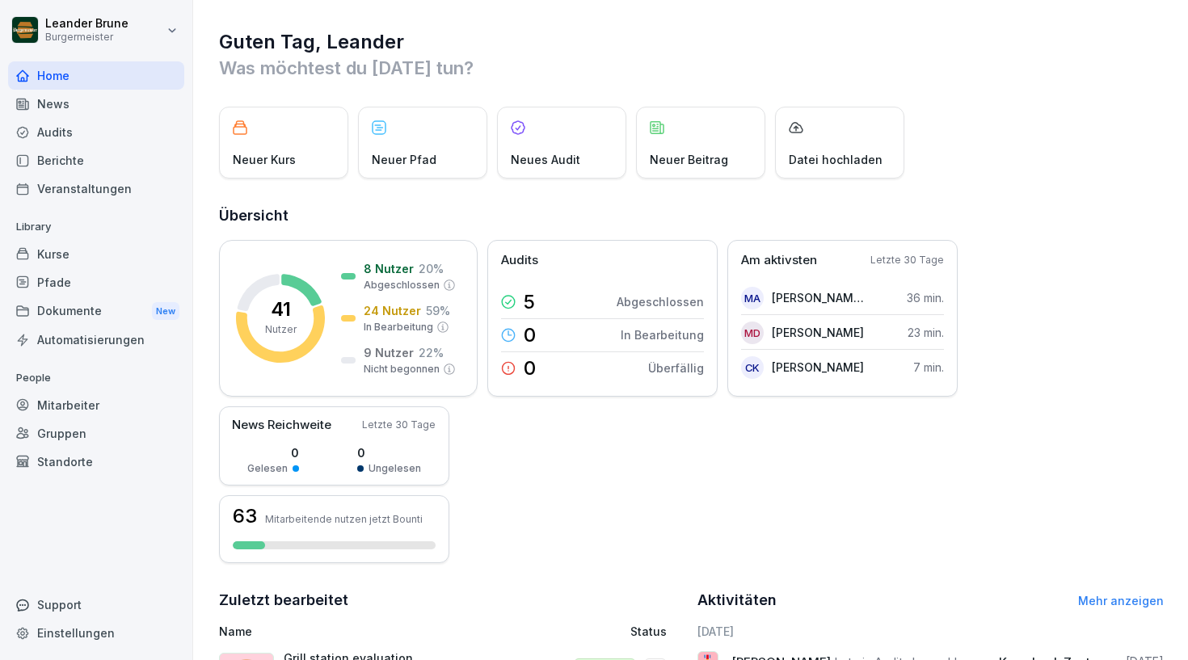
click at [98, 397] on div "Mitarbeiter" at bounding box center [96, 405] width 176 height 28
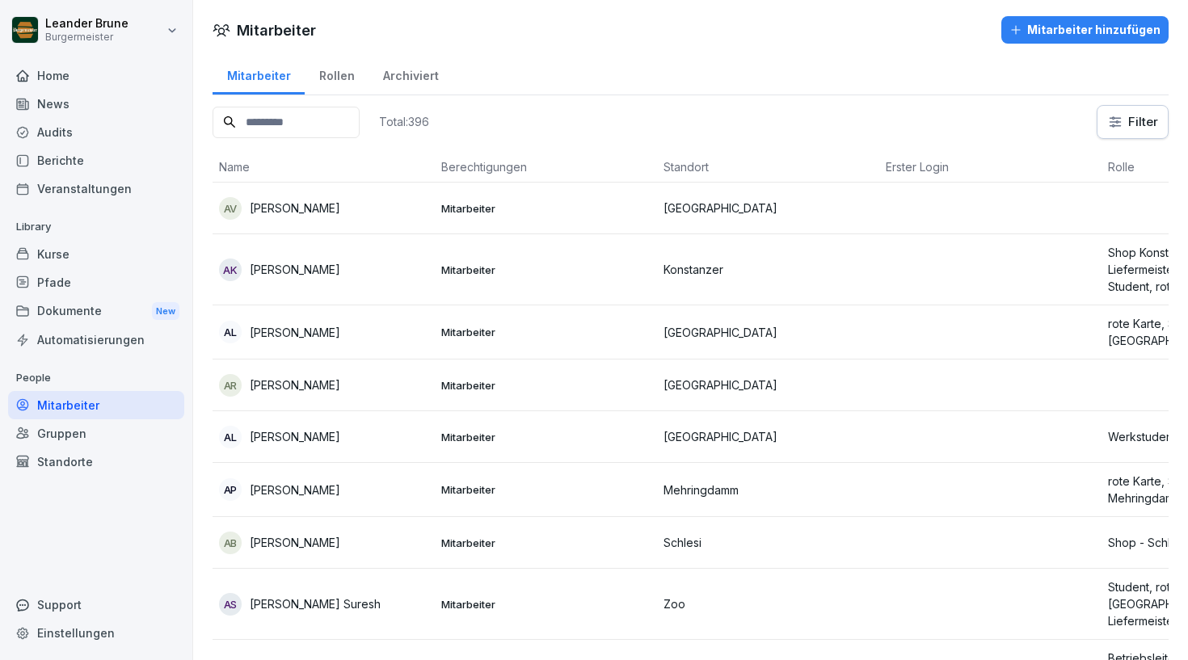
click at [317, 132] on input at bounding box center [286, 123] width 147 height 32
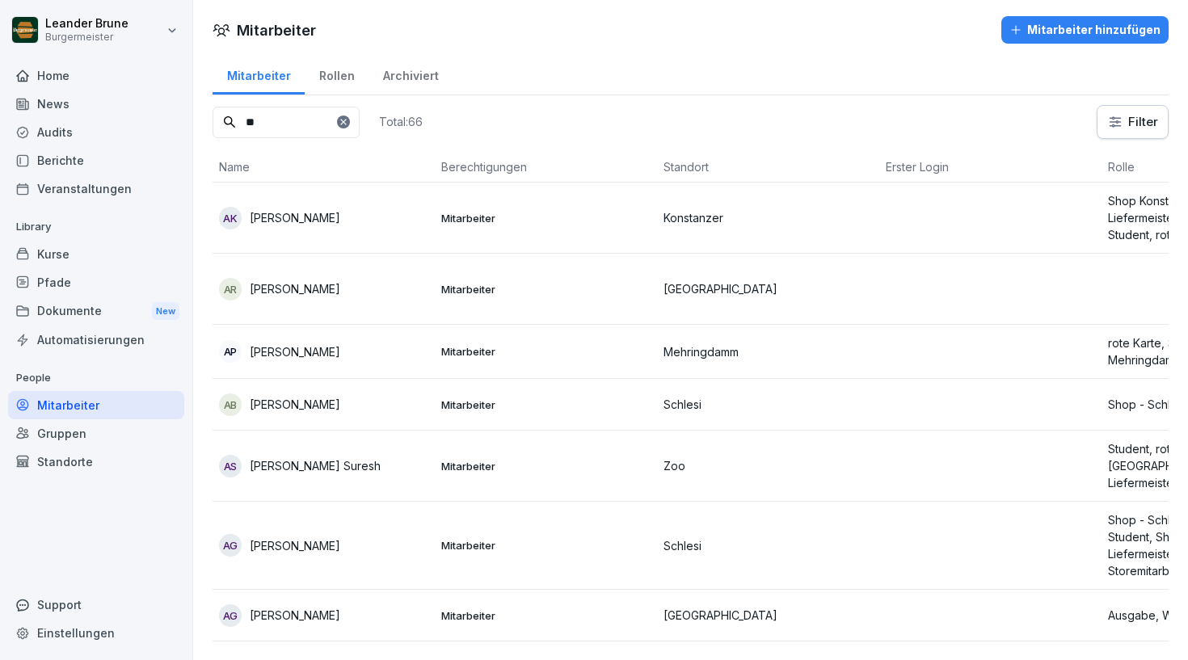
type input "*"
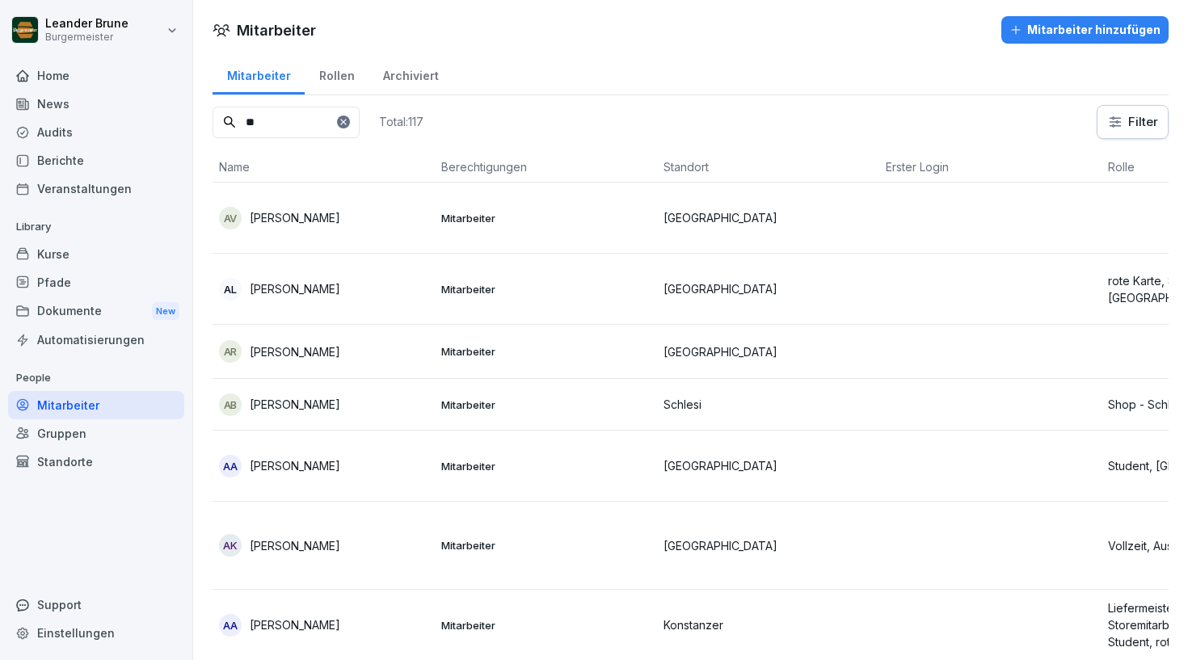
type input "*"
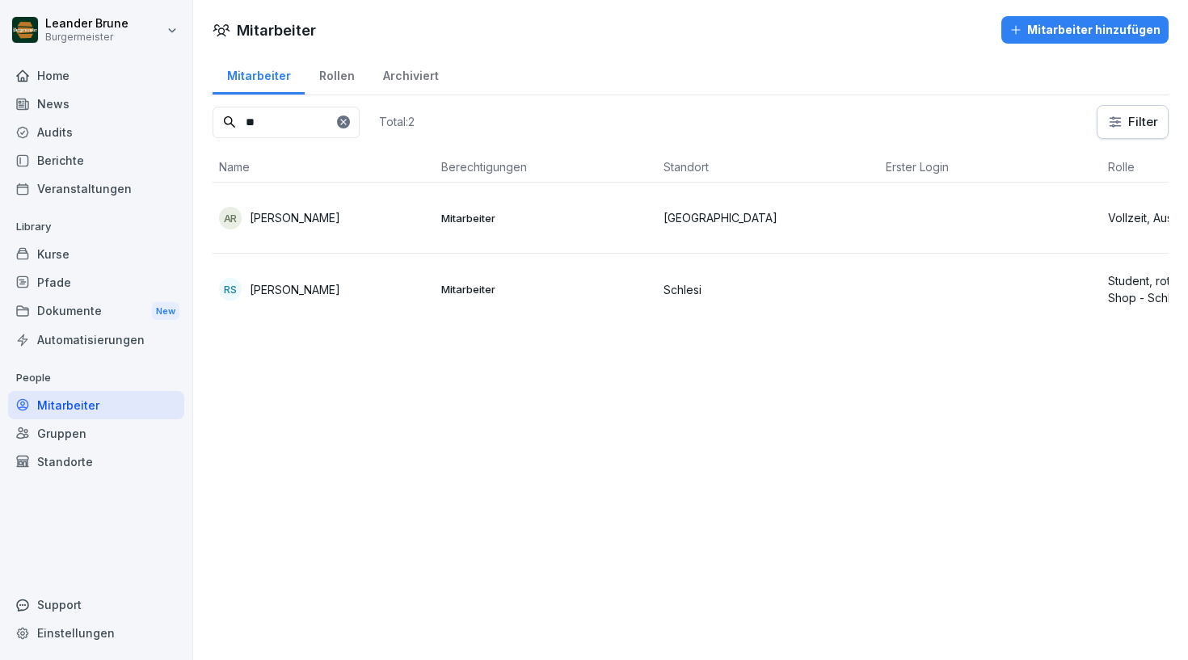
type input "*"
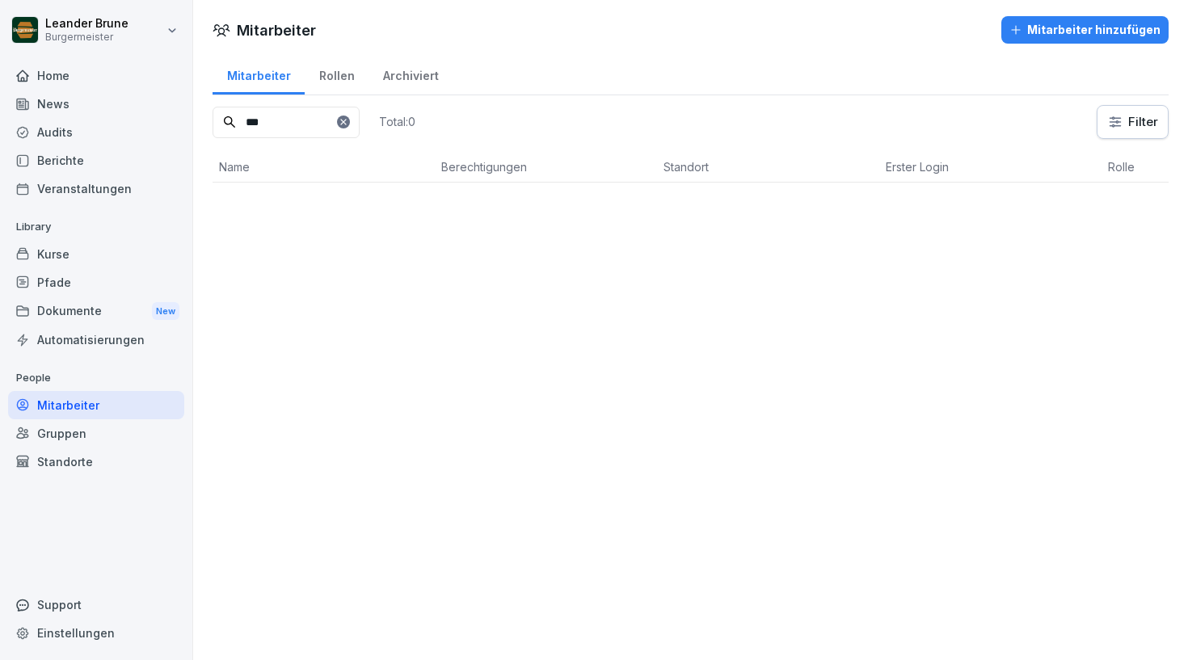
scroll to position [16, 0]
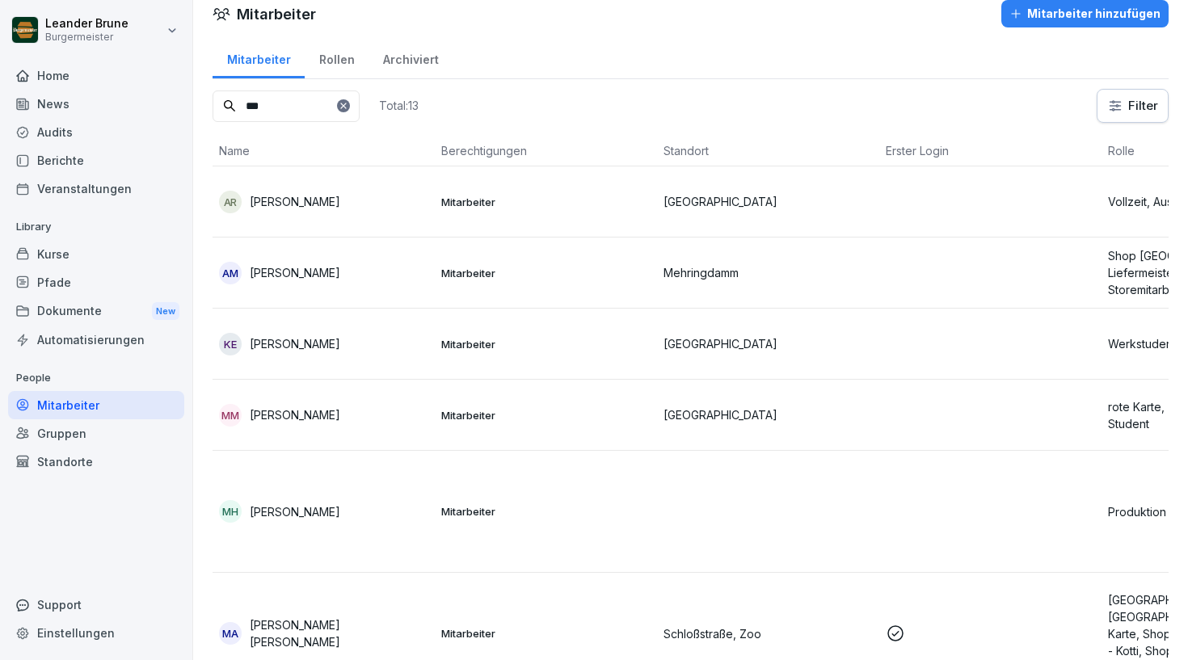
click at [246, 108] on input "***" at bounding box center [286, 107] width 147 height 32
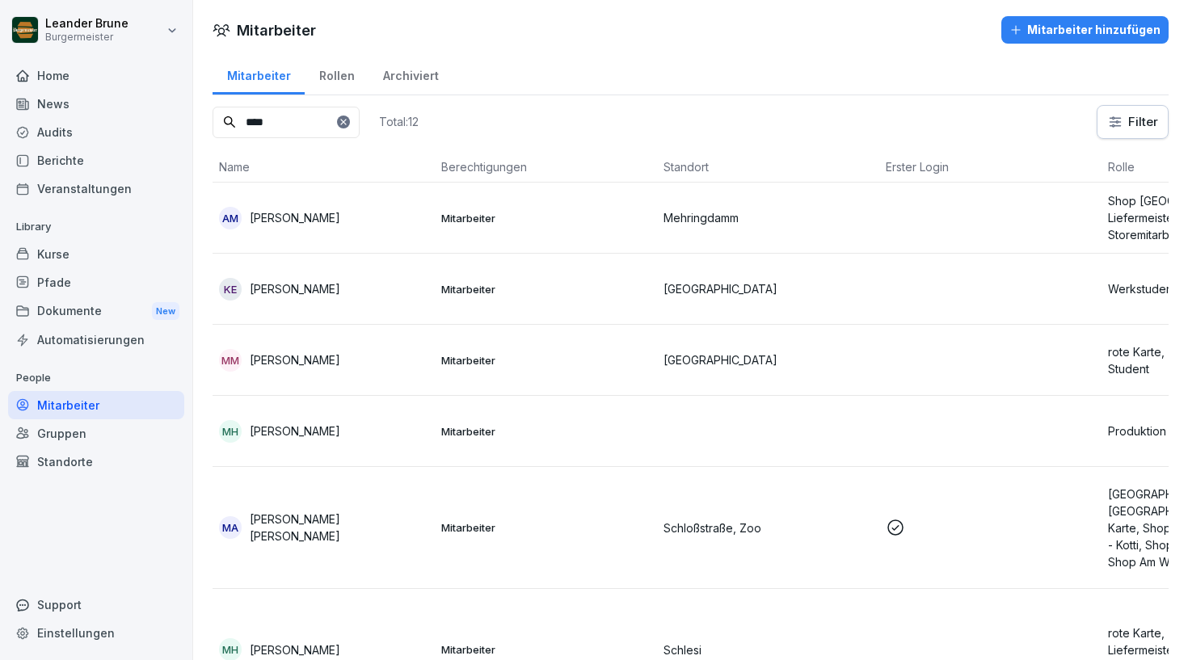
scroll to position [0, 0]
type input "****"
click at [1080, 43] on button "Mitarbeiter hinzufügen" at bounding box center [1085, 29] width 167 height 27
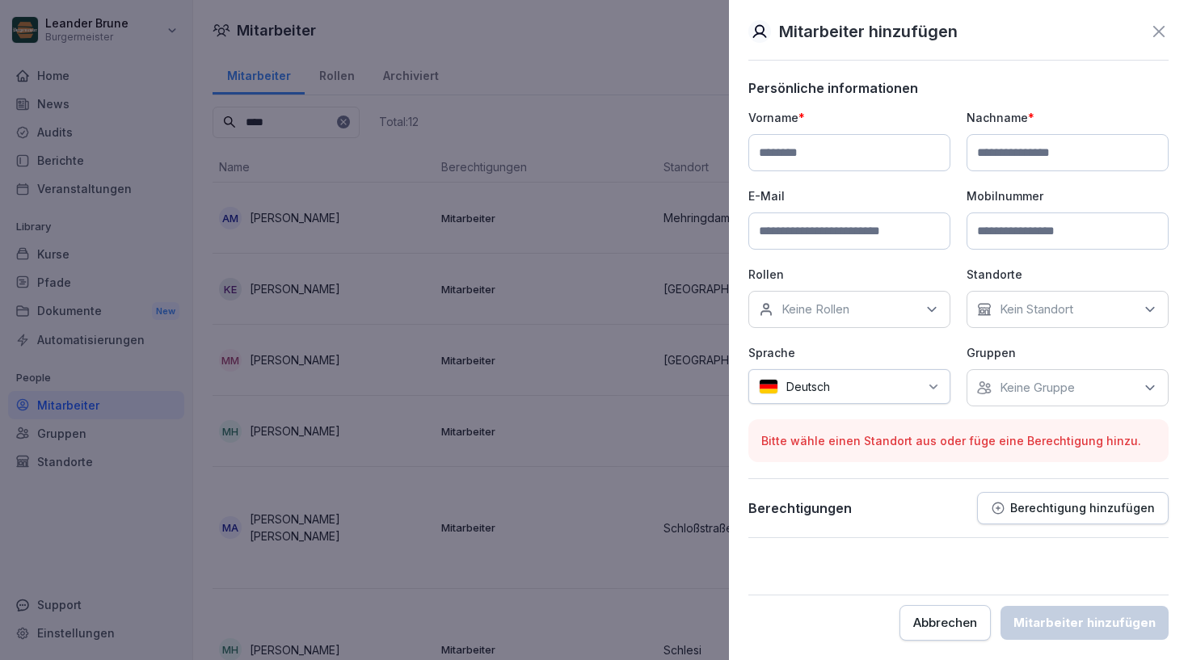
click at [834, 146] on input at bounding box center [850, 152] width 202 height 37
type input "********"
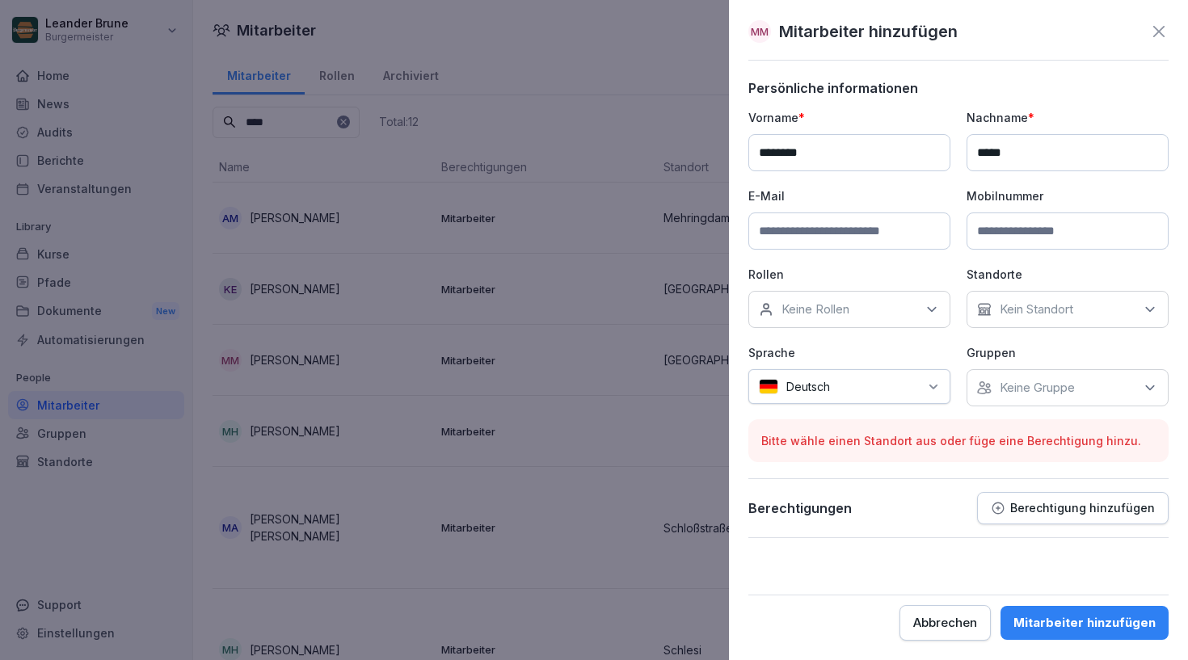
type input "*****"
type input "**********"
click at [787, 298] on div "Keine Rollen" at bounding box center [850, 309] width 202 height 37
type input "****"
click at [851, 386] on label "Betriebsleiter" at bounding box center [820, 384] width 74 height 15
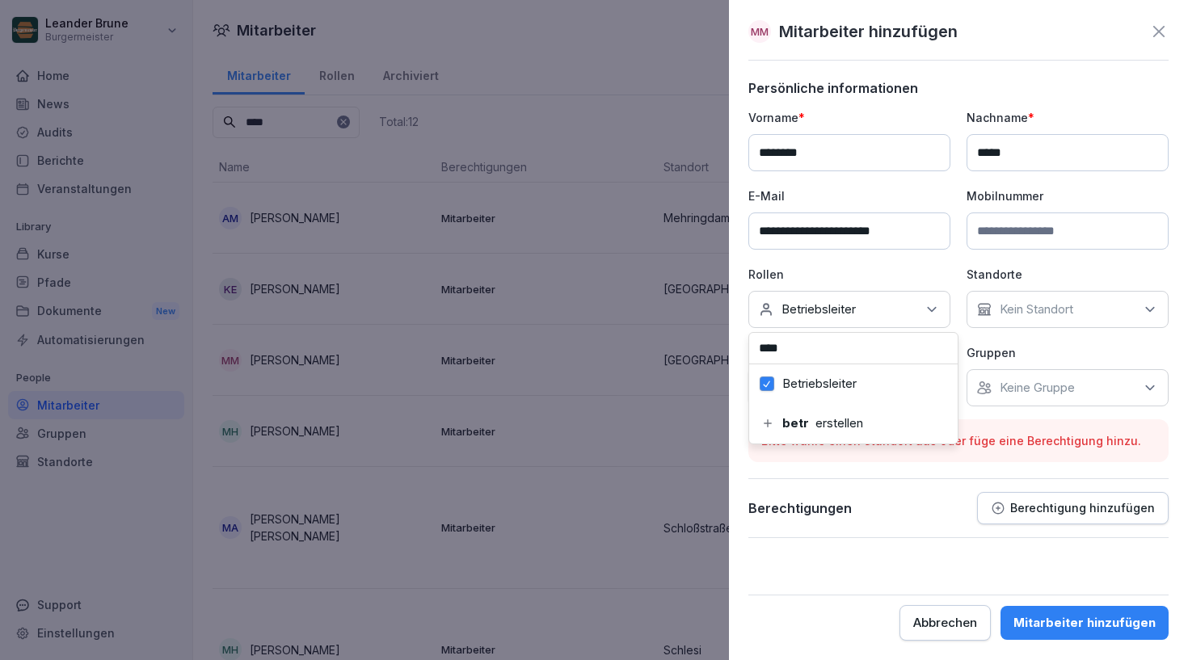
click at [1082, 300] on div "Kein Standort" at bounding box center [1068, 309] width 202 height 37
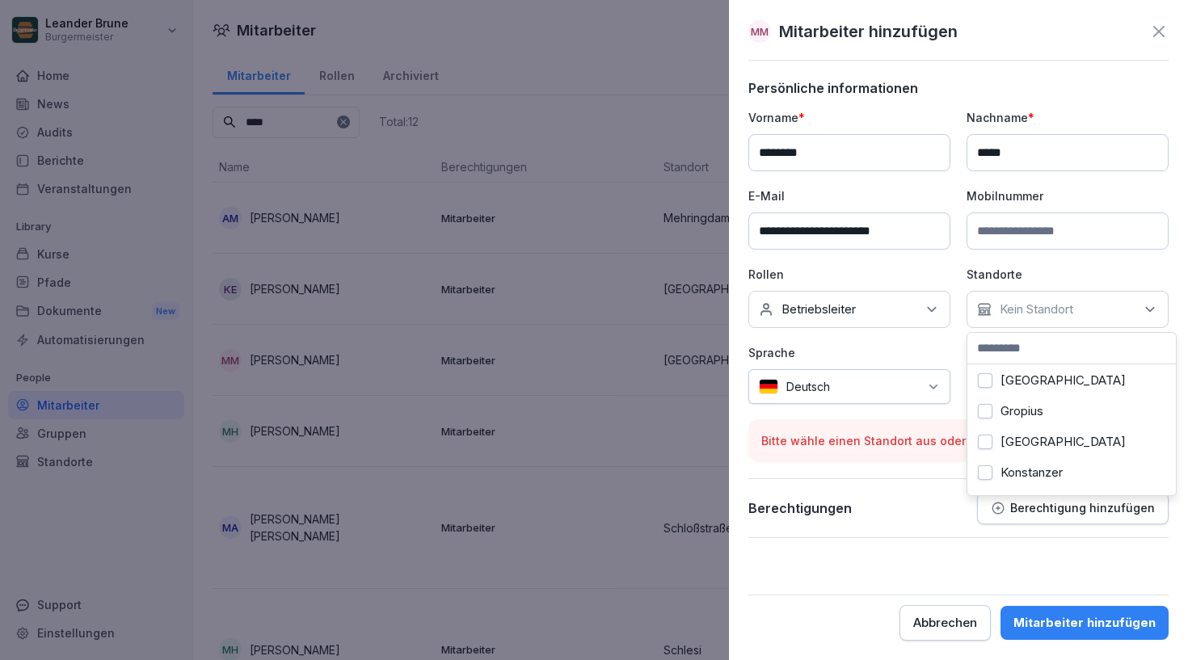
scroll to position [76, 0]
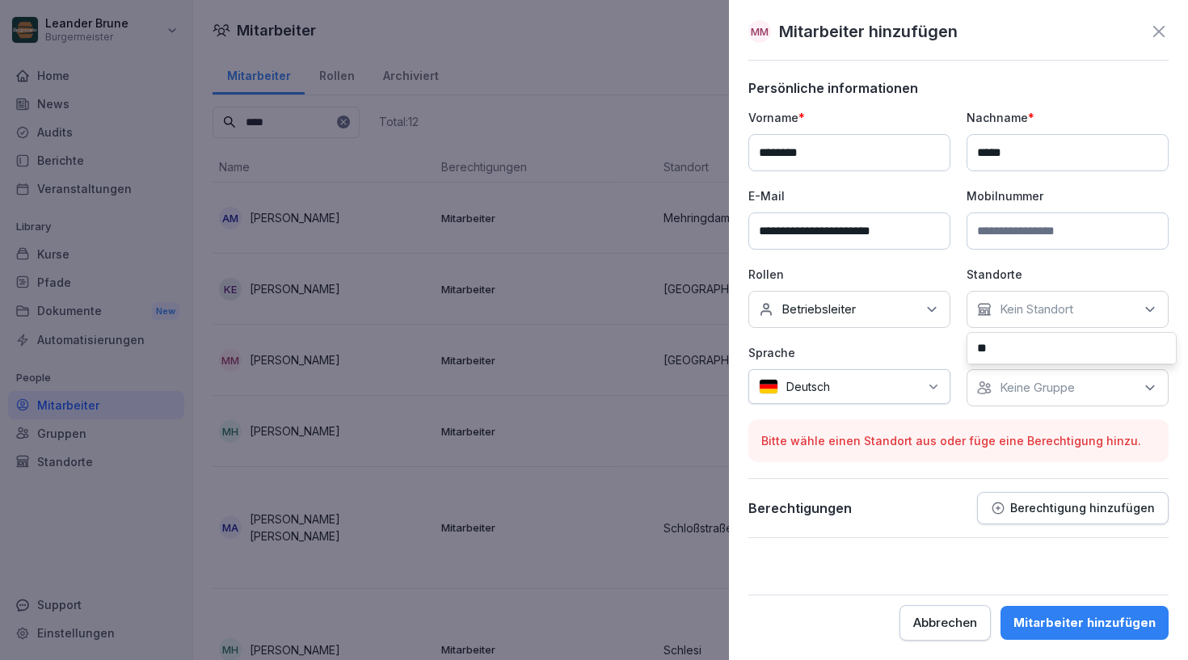
type input "*"
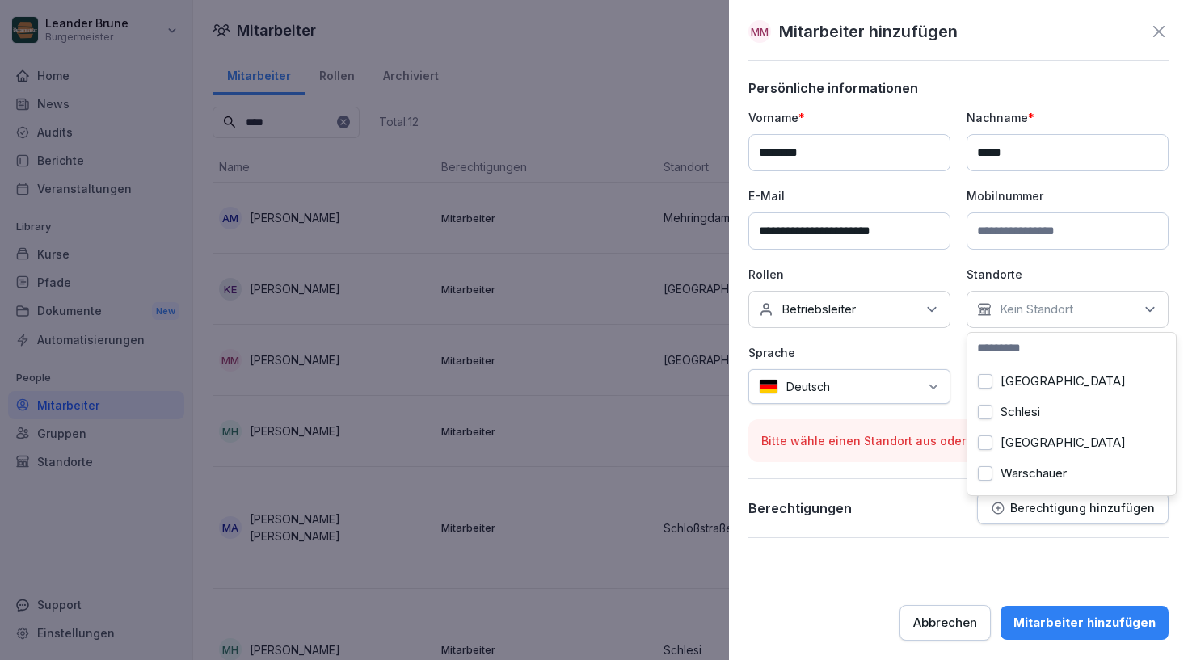
scroll to position [568, 0]
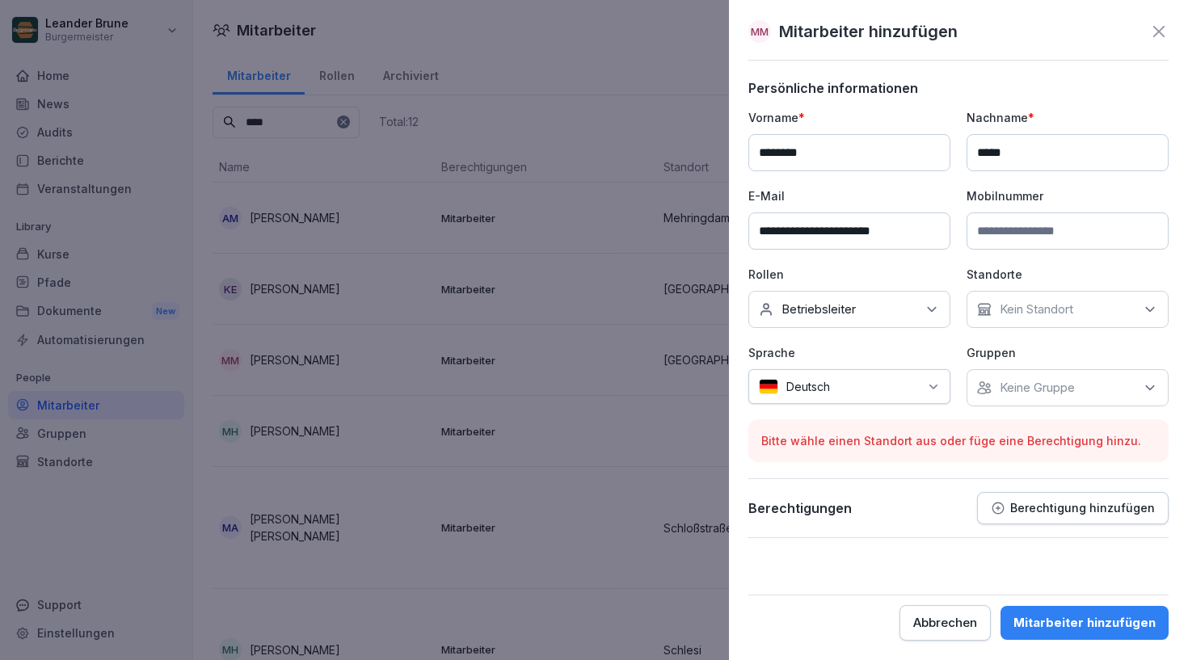
click at [1155, 40] on icon at bounding box center [1159, 31] width 19 height 19
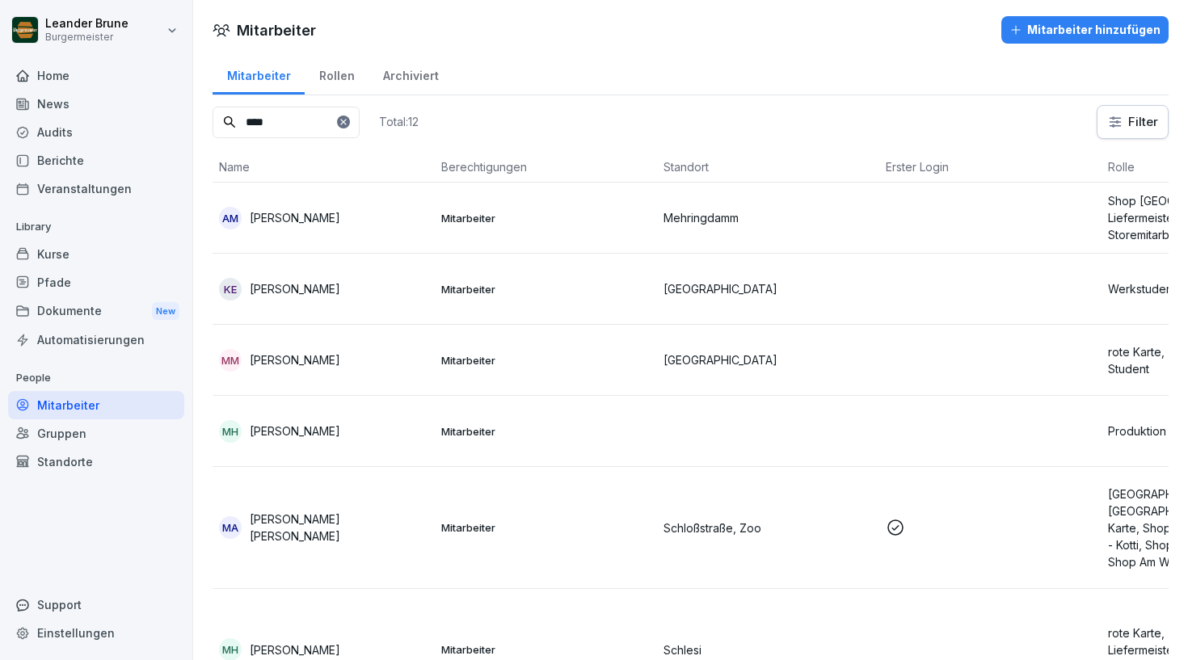
click at [74, 462] on div "Standorte" at bounding box center [96, 462] width 176 height 28
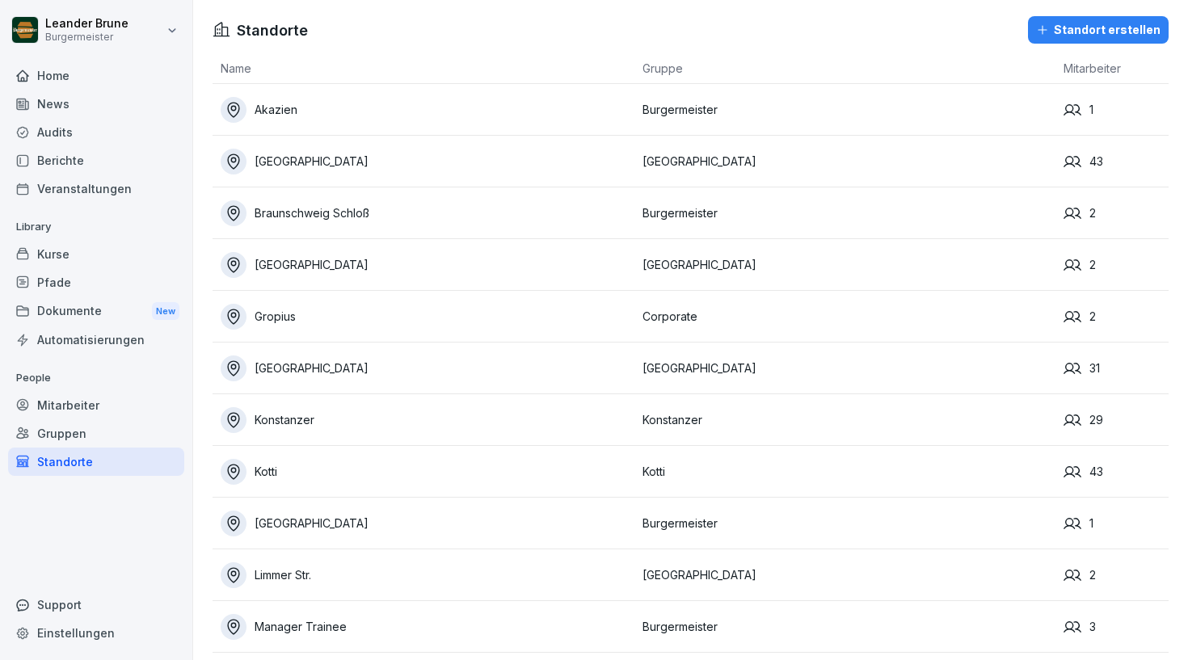
click at [1129, 28] on div "Standort erstellen" at bounding box center [1098, 30] width 125 height 18
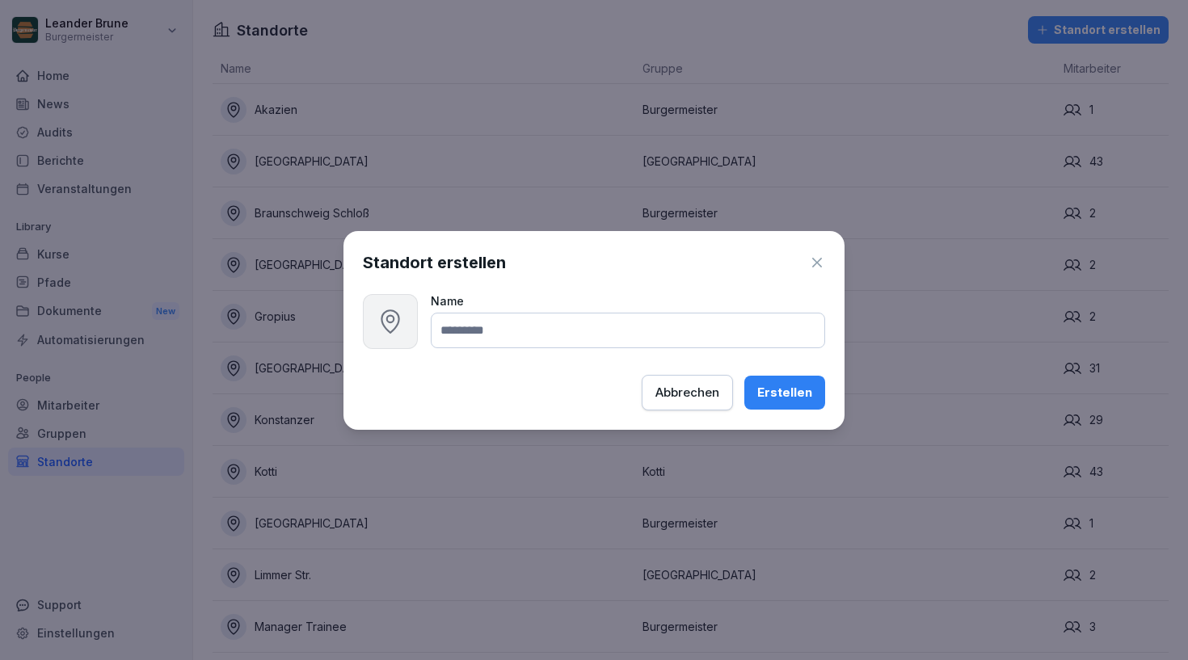
click at [399, 334] on icon at bounding box center [390, 321] width 27 height 27
click at [672, 395] on div "Abbrechen" at bounding box center [688, 393] width 64 height 18
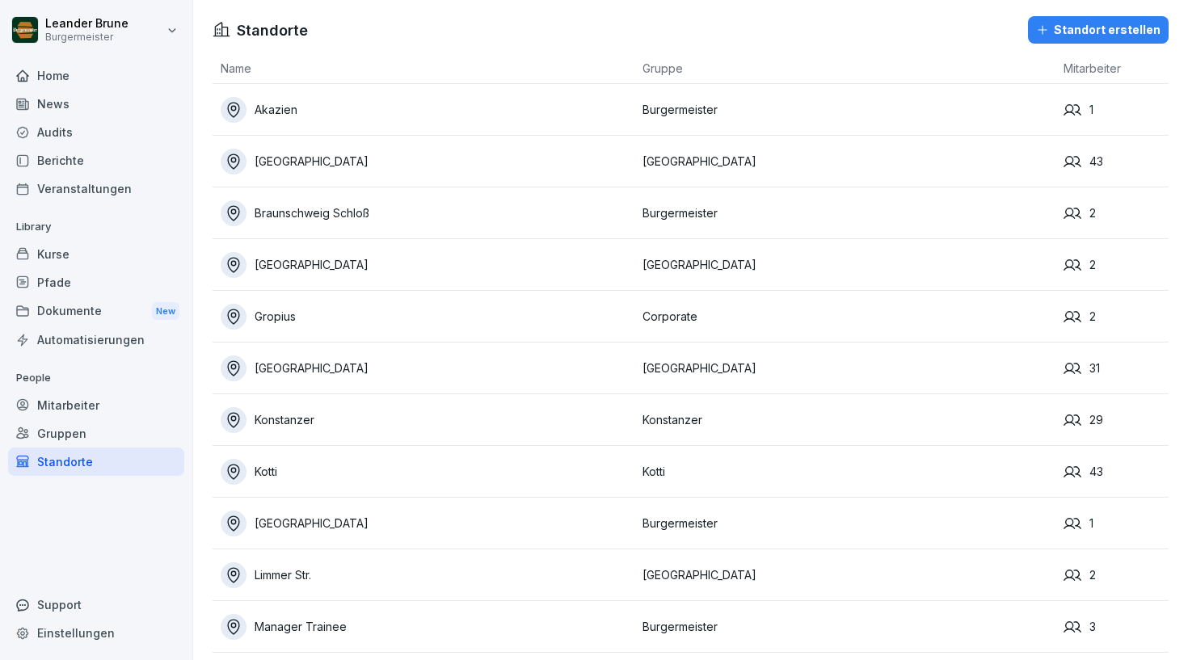
click at [1118, 37] on div "Standort erstellen" at bounding box center [1098, 30] width 125 height 18
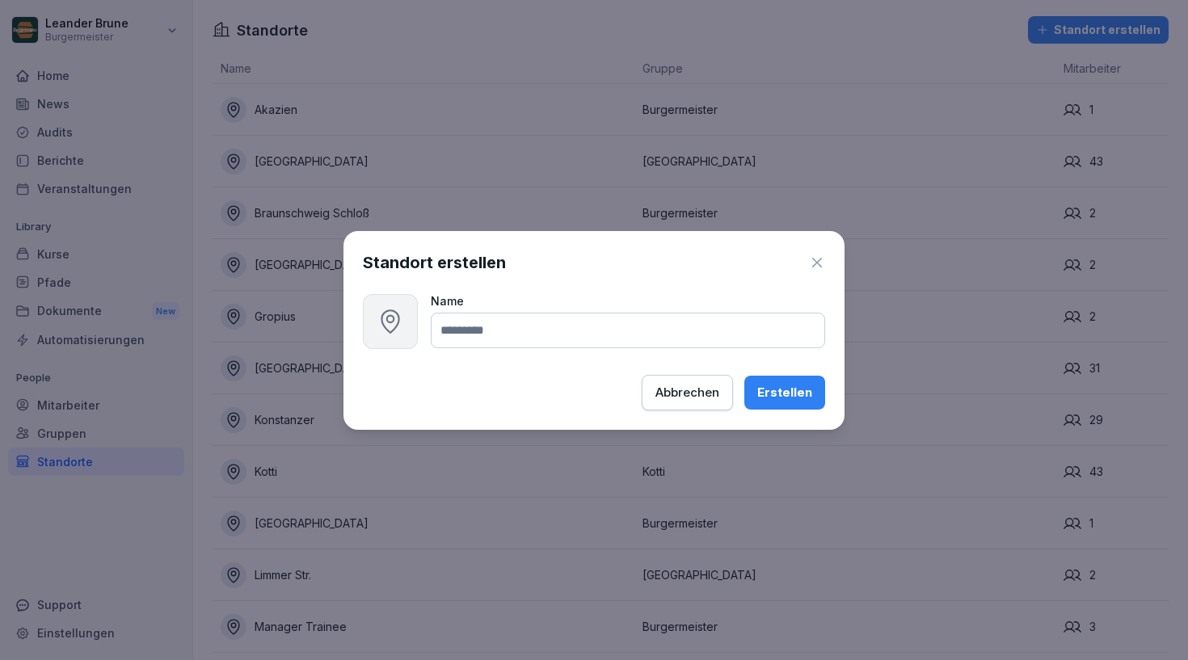
click at [577, 330] on input at bounding box center [628, 331] width 395 height 36
click at [376, 323] on div at bounding box center [390, 321] width 55 height 55
click at [510, 341] on input at bounding box center [628, 331] width 395 height 36
click at [703, 386] on div "Abbrechen" at bounding box center [688, 393] width 64 height 18
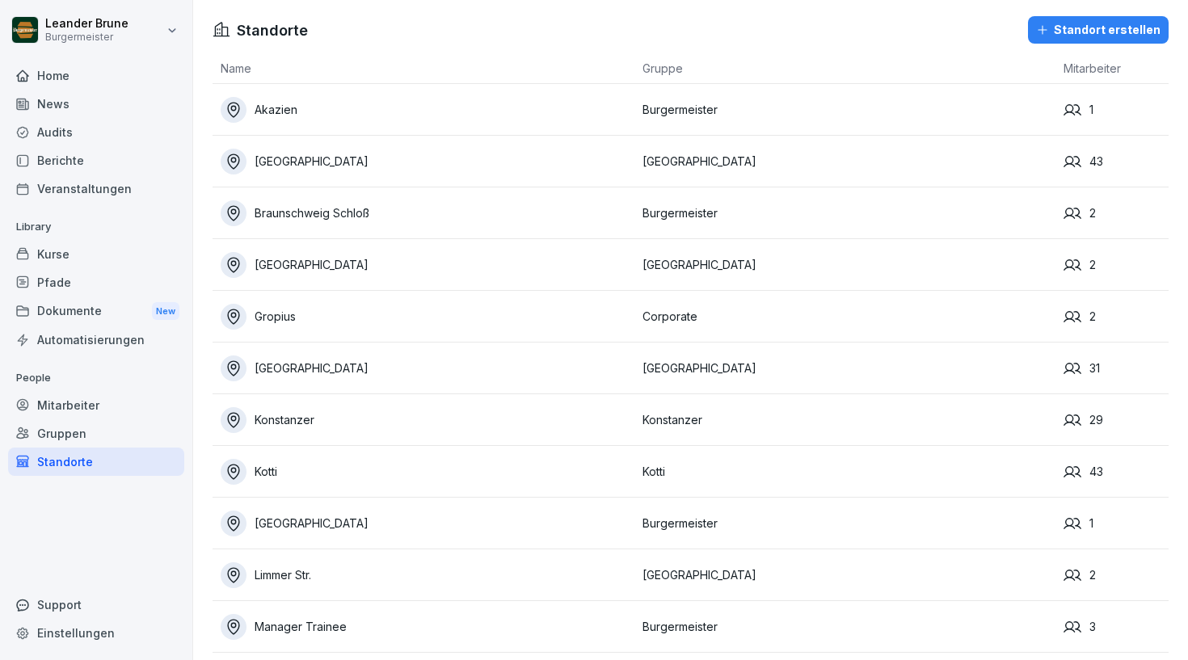
click at [90, 448] on div "Standorte" at bounding box center [96, 462] width 176 height 28
click at [113, 427] on div "Gruppen" at bounding box center [96, 434] width 176 height 28
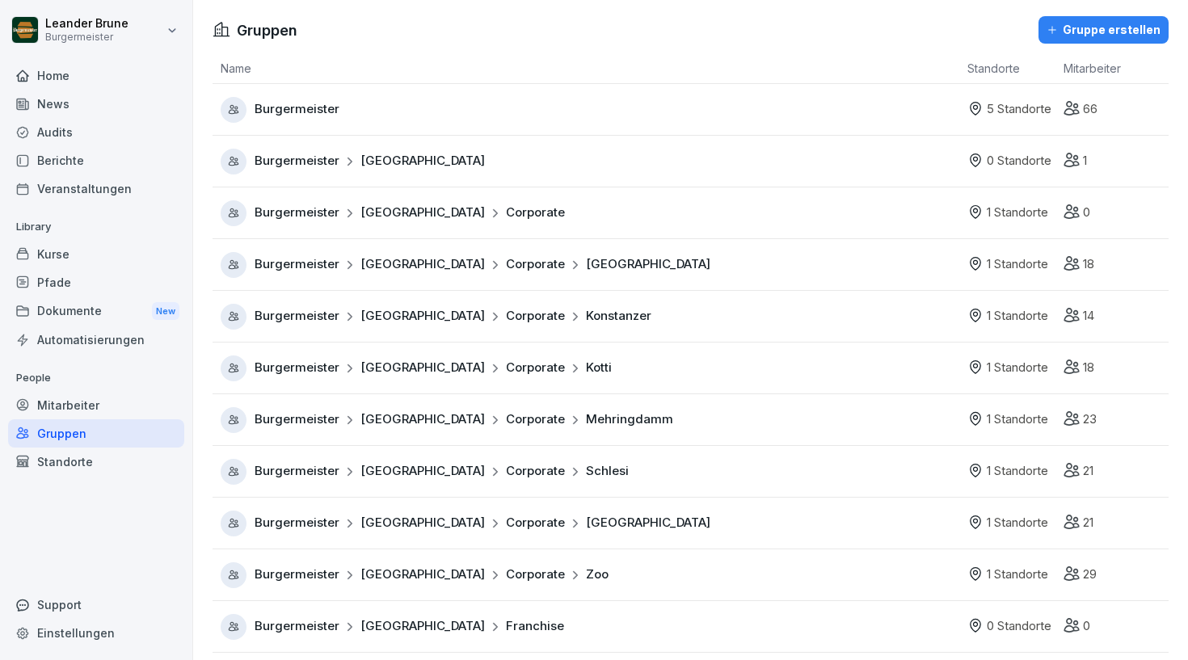
click at [1107, 21] on div "Gruppe erstellen" at bounding box center [1104, 30] width 114 height 18
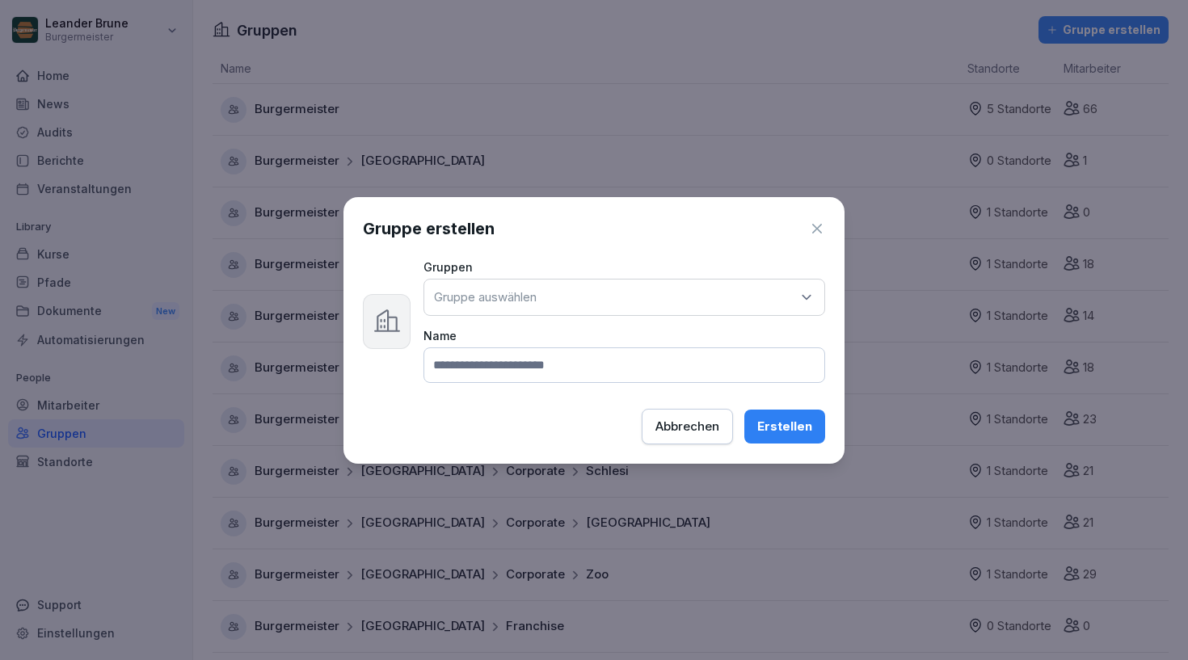
click at [539, 371] on input at bounding box center [625, 366] width 402 height 36
click at [574, 313] on div "Gruppe auswählen" at bounding box center [625, 297] width 402 height 37
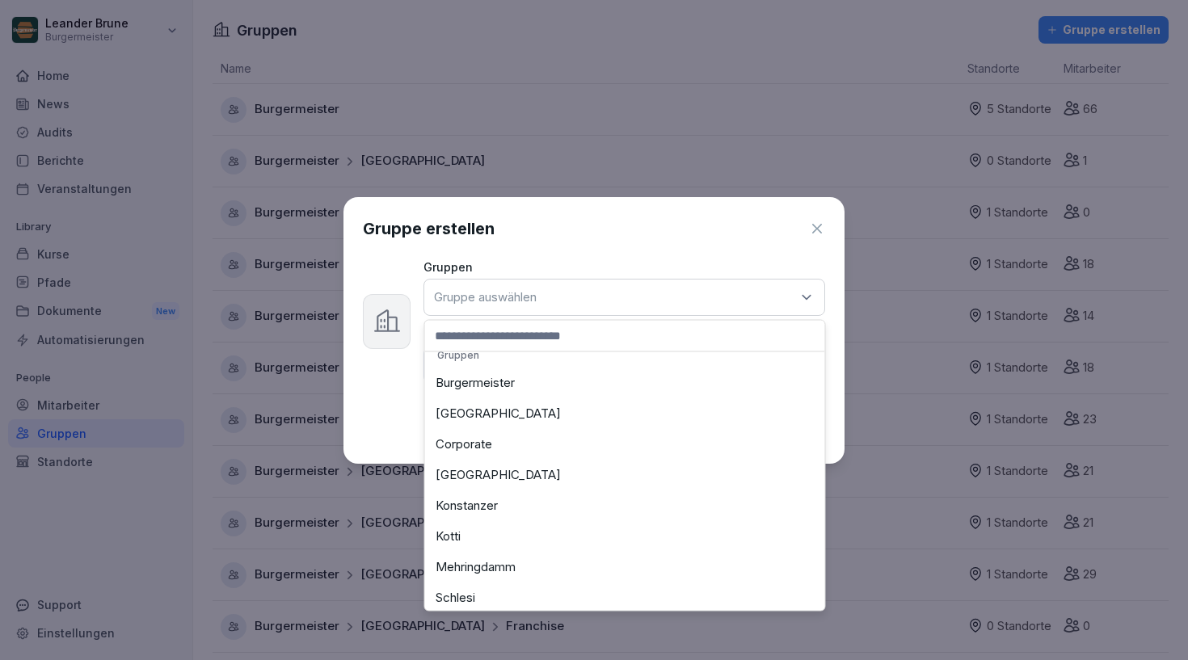
scroll to position [15, 0]
click at [558, 376] on div "Burgermeister" at bounding box center [625, 383] width 392 height 31
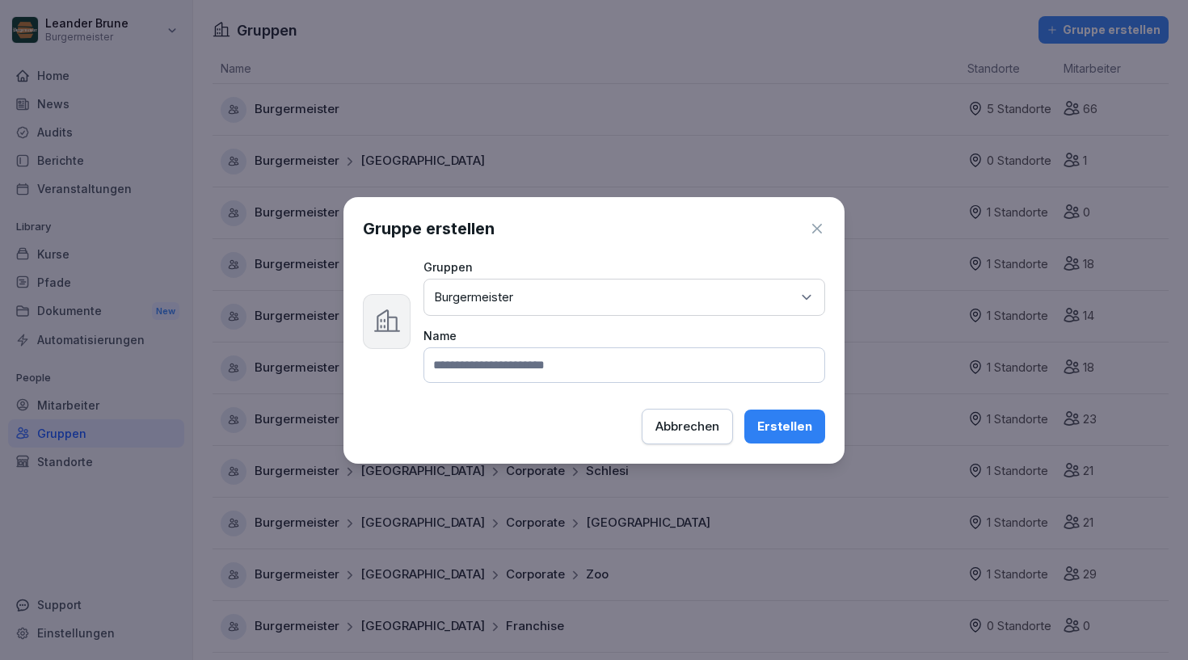
click at [540, 352] on input at bounding box center [625, 366] width 402 height 36
click at [602, 296] on div "Gruppe auswählen Burgermeister" at bounding box center [625, 297] width 402 height 37
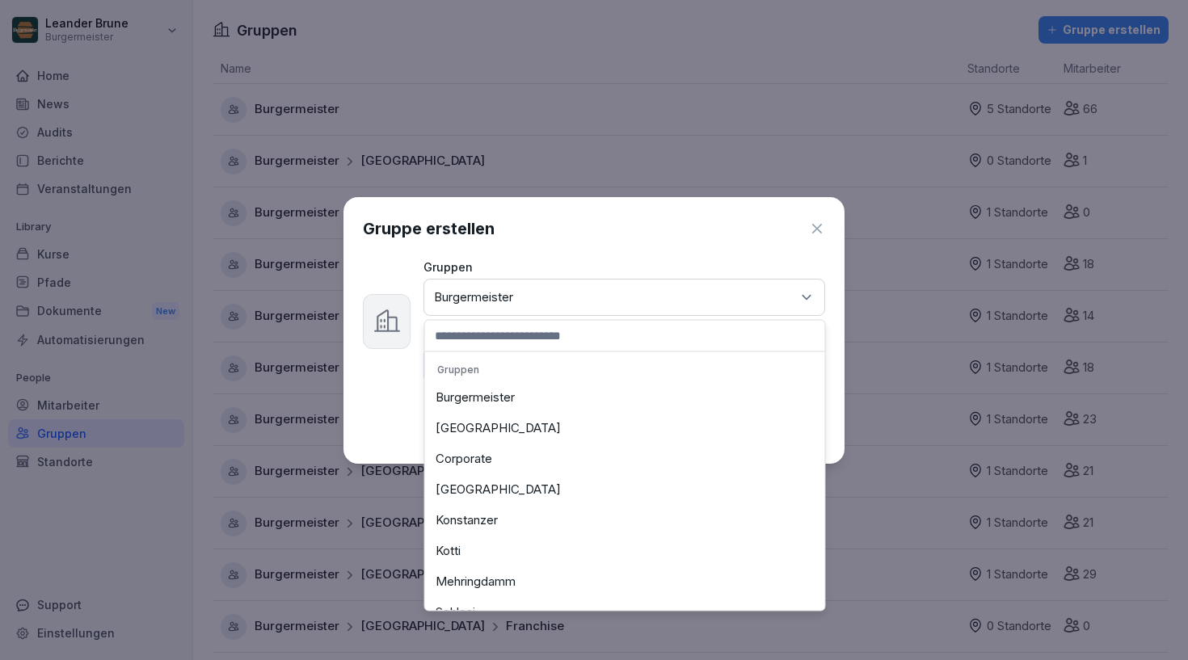
click at [606, 262] on label "Gruppen" at bounding box center [625, 267] width 402 height 14
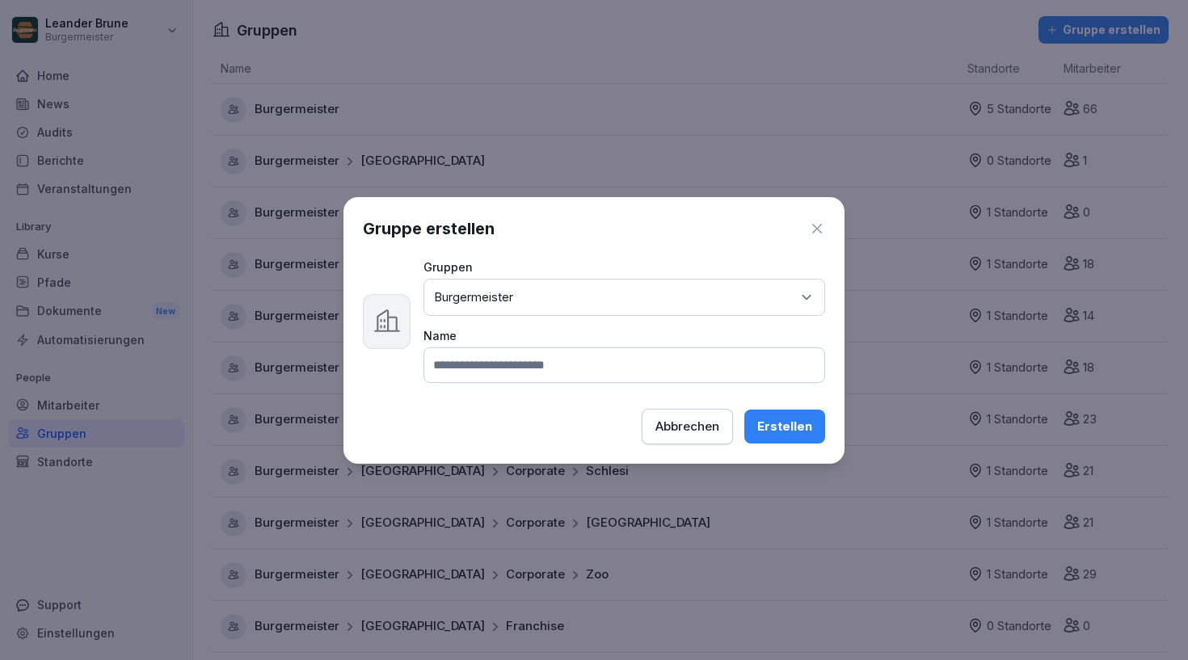
click at [559, 355] on input at bounding box center [625, 366] width 402 height 36
type input "*******"
click at [775, 407] on div "Gruppe erstellen Gruppen Gruppe auswählen Burgermeister Name ******* Abbrechen …" at bounding box center [594, 330] width 501 height 267
click at [772, 433] on div "Erstellen" at bounding box center [785, 427] width 55 height 18
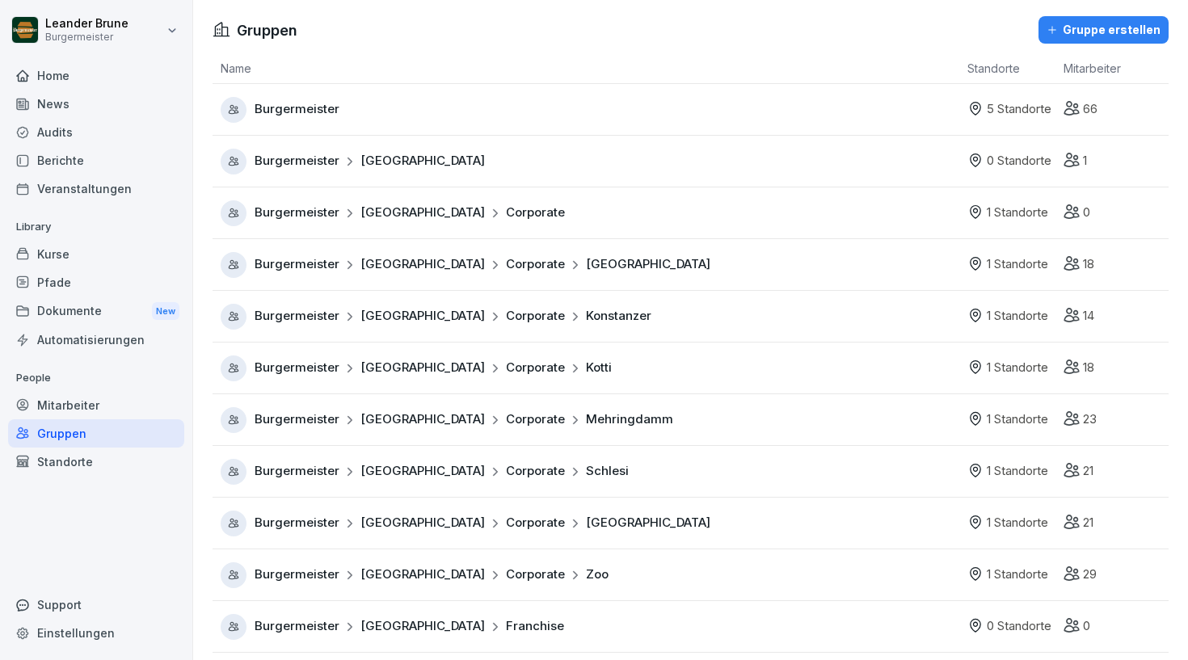
scroll to position [0, 0]
click at [1105, 36] on div "Gruppe erstellen" at bounding box center [1104, 30] width 114 height 18
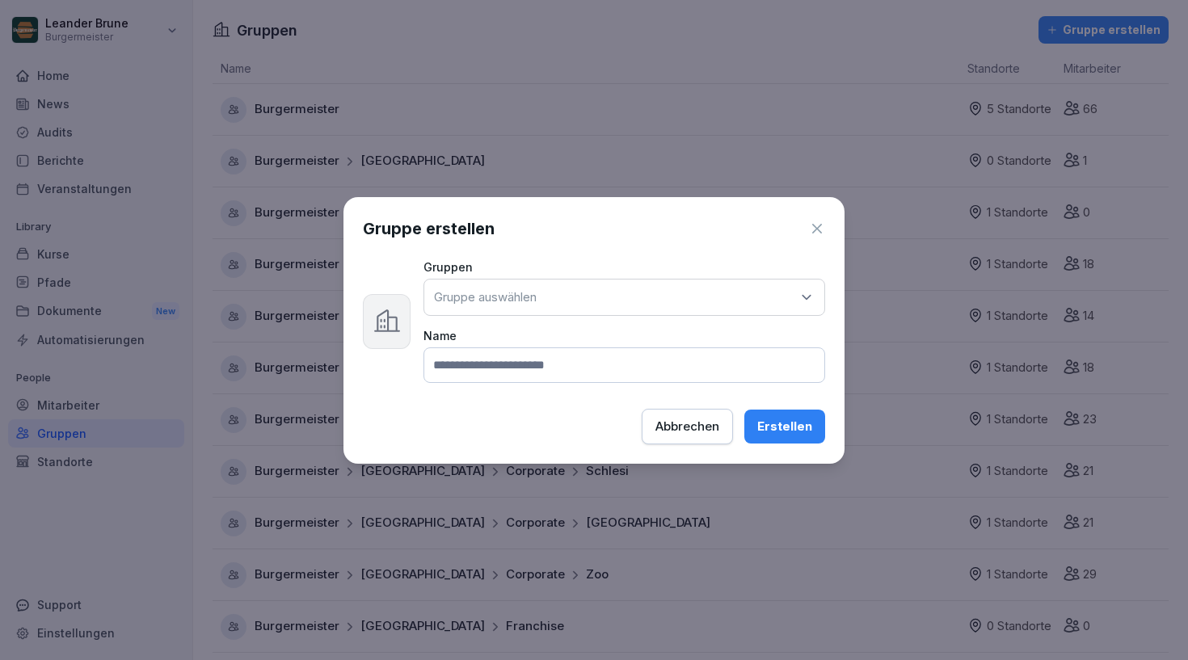
click at [567, 369] on input at bounding box center [625, 366] width 402 height 36
click at [603, 285] on div "Gruppe auswählen" at bounding box center [625, 297] width 402 height 37
click at [810, 221] on icon "button" at bounding box center [817, 229] width 16 height 16
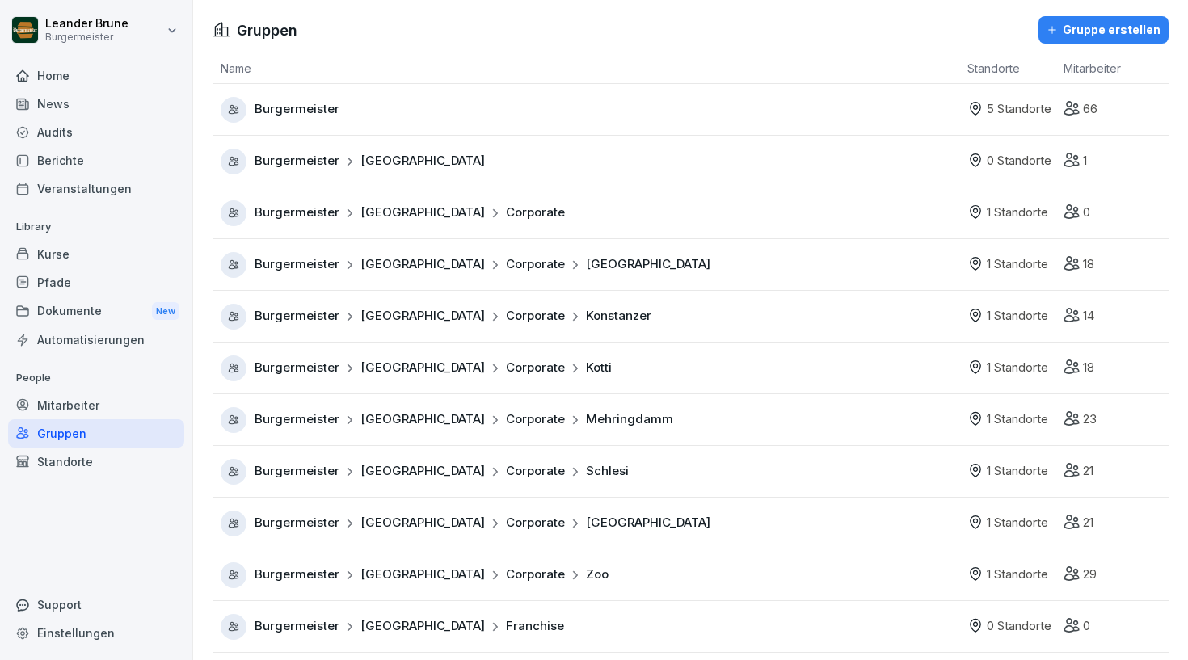
click at [397, 116] on div "Burgermeister" at bounding box center [590, 110] width 739 height 26
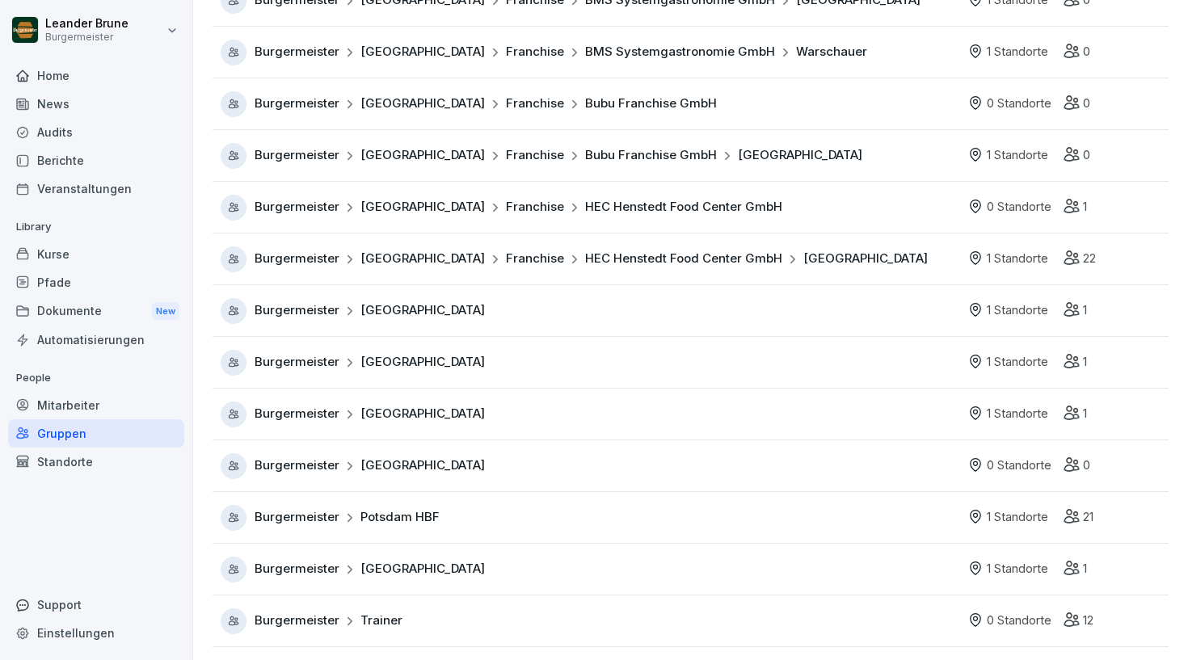
scroll to position [730, 0]
click at [629, 467] on div "Burgermeister München" at bounding box center [590, 467] width 739 height 26
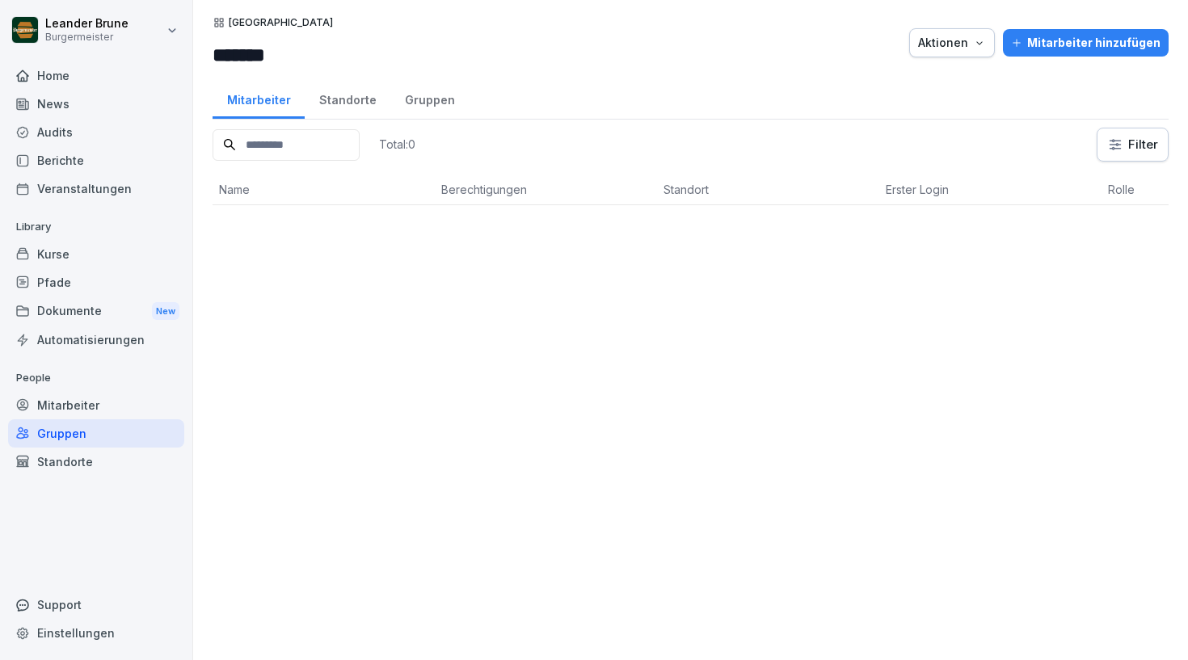
click at [89, 448] on div "Standorte" at bounding box center [96, 462] width 176 height 28
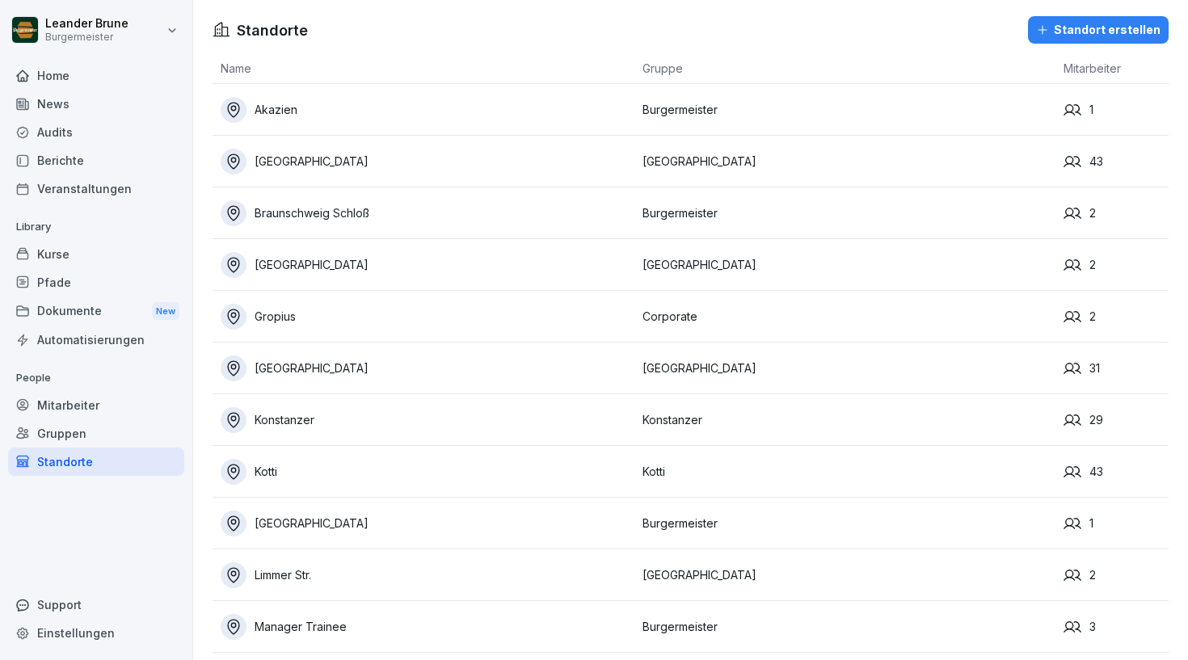
click at [1106, 30] on div "Standort erstellen" at bounding box center [1098, 30] width 125 height 18
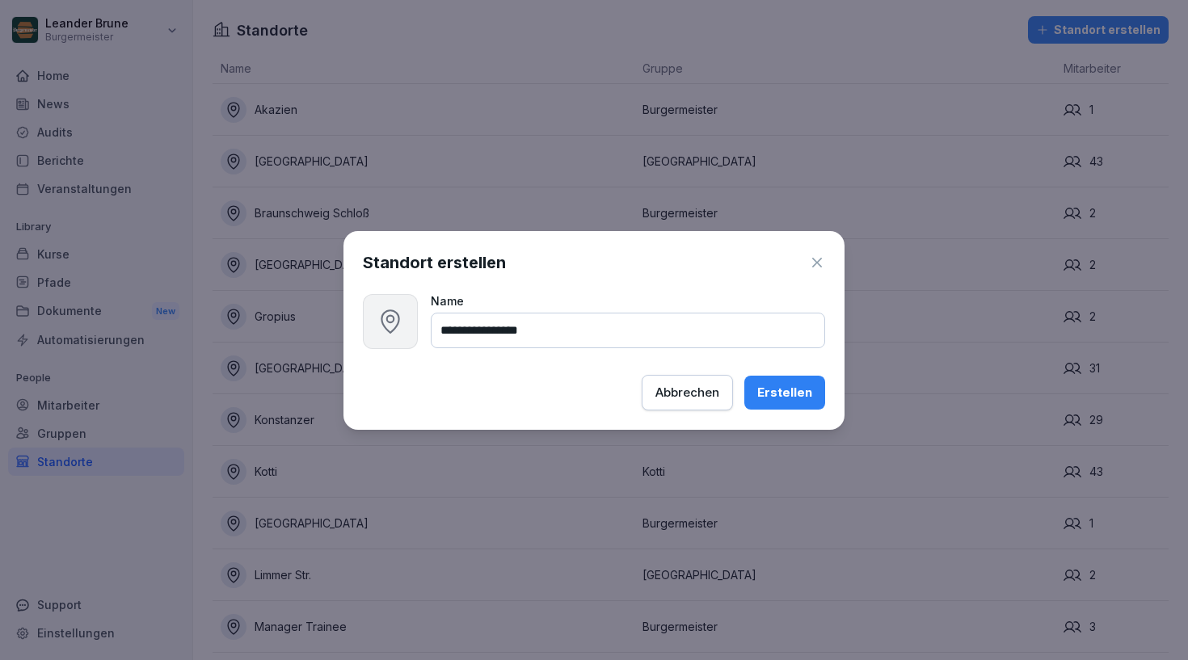
type input "**********"
click at [786, 403] on button "Erstellen" at bounding box center [785, 393] width 81 height 34
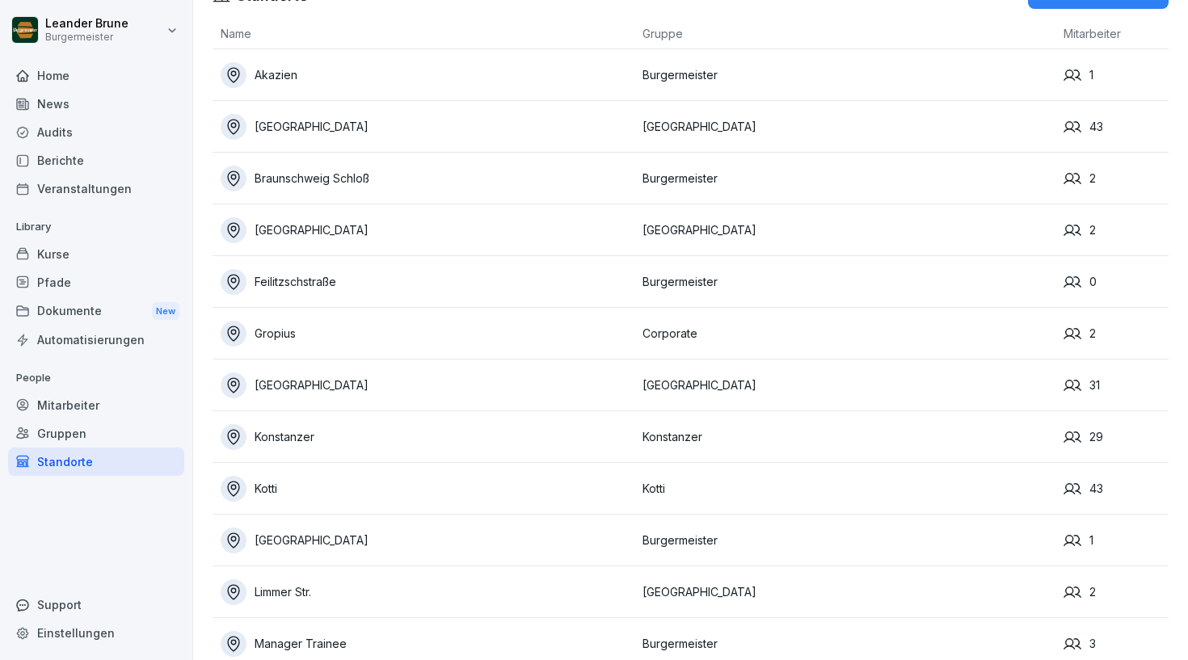
scroll to position [48, 0]
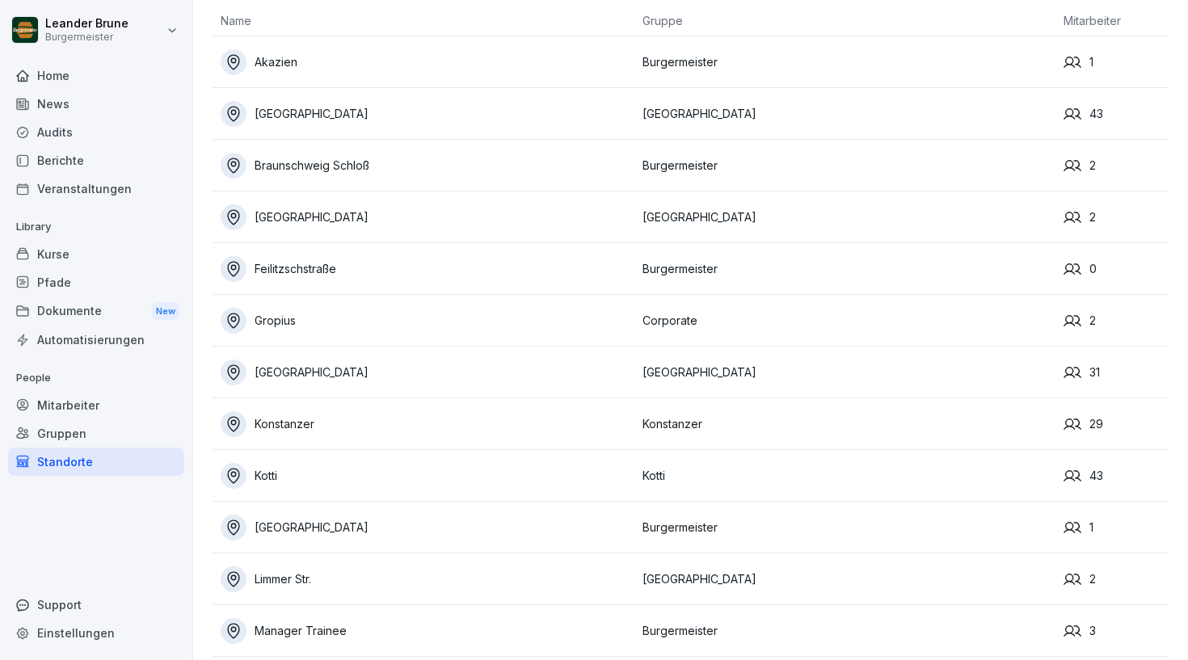
click at [118, 423] on div "Gruppen" at bounding box center [96, 434] width 176 height 28
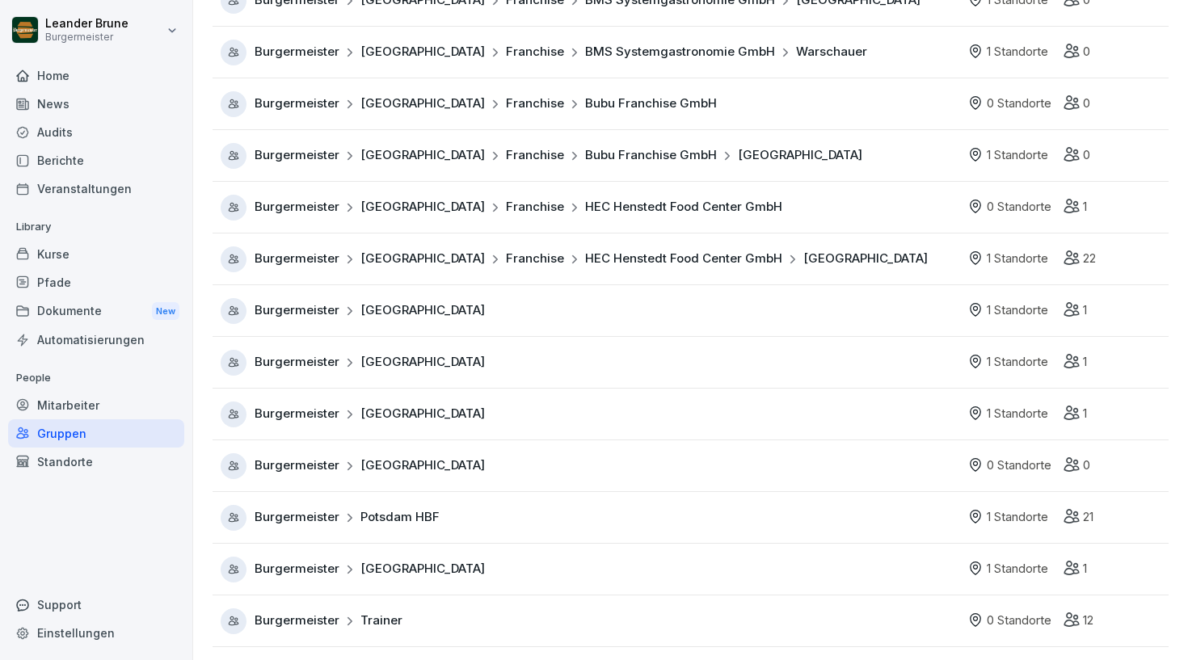
scroll to position [730, 0]
click at [388, 466] on span "München" at bounding box center [423, 466] width 125 height 19
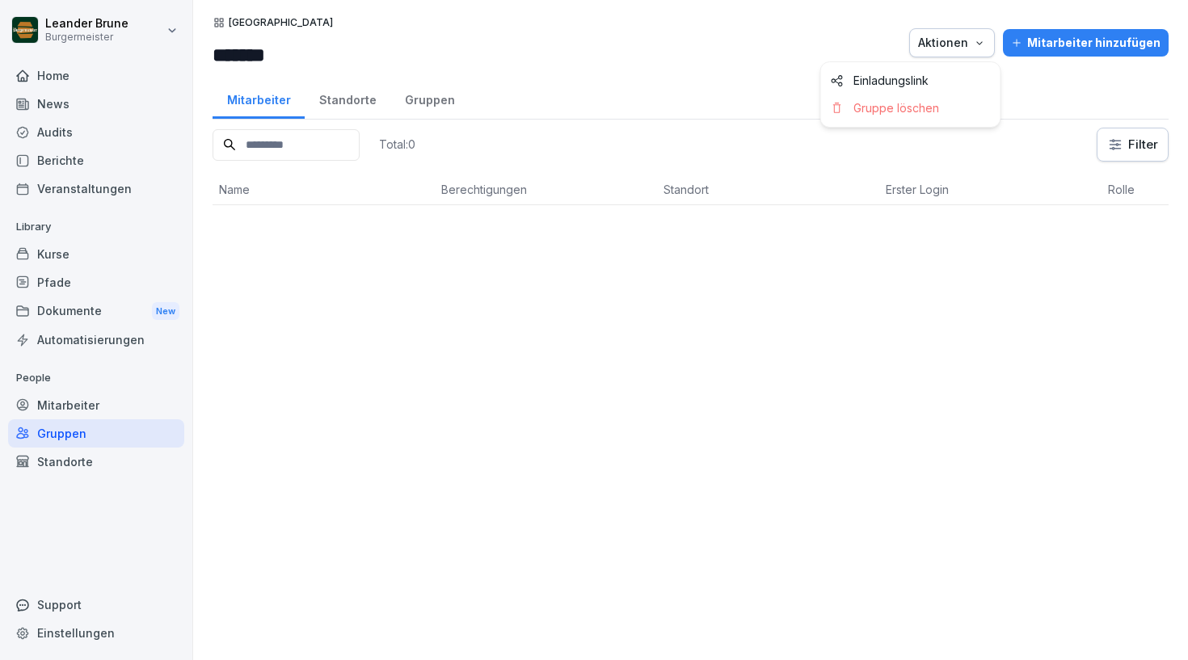
click at [948, 39] on div "Aktionen" at bounding box center [952, 43] width 68 height 18
click at [334, 108] on html "Leander Brune Burgermeister Home News Audits Berichte Veranstaltungen Library K…" at bounding box center [594, 330] width 1188 height 660
click at [340, 102] on div "Standorte" at bounding box center [348, 98] width 86 height 41
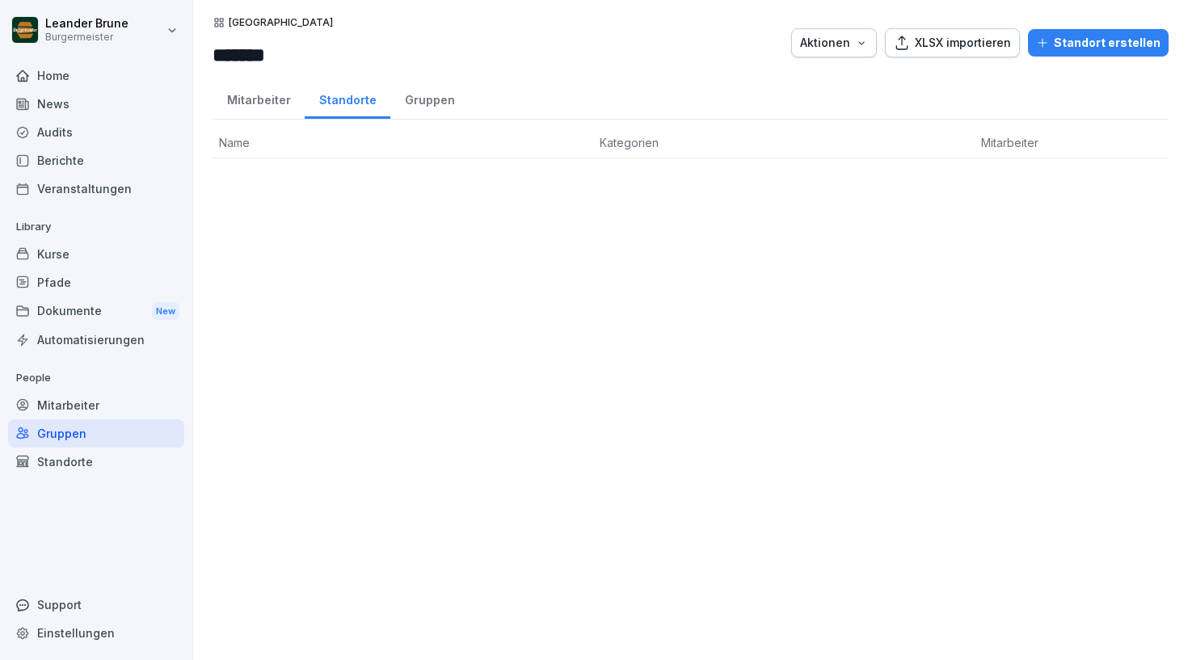
click at [50, 457] on div "Standorte" at bounding box center [96, 462] width 176 height 28
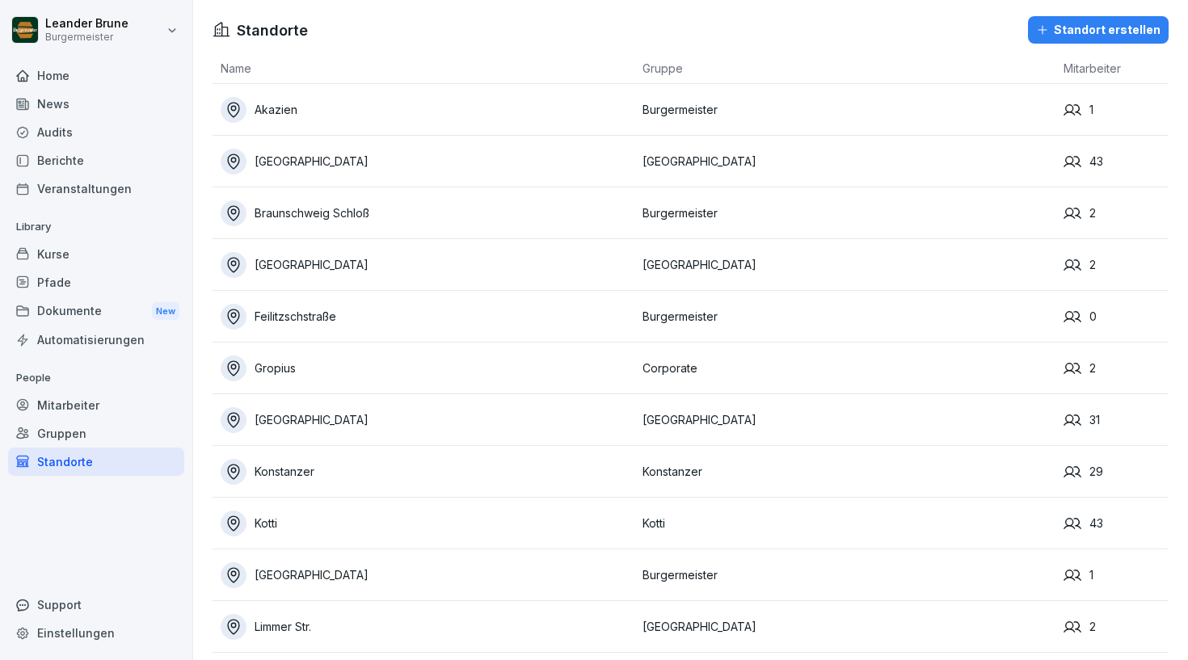
click at [459, 311] on div "Feilitzschstraße" at bounding box center [428, 317] width 414 height 26
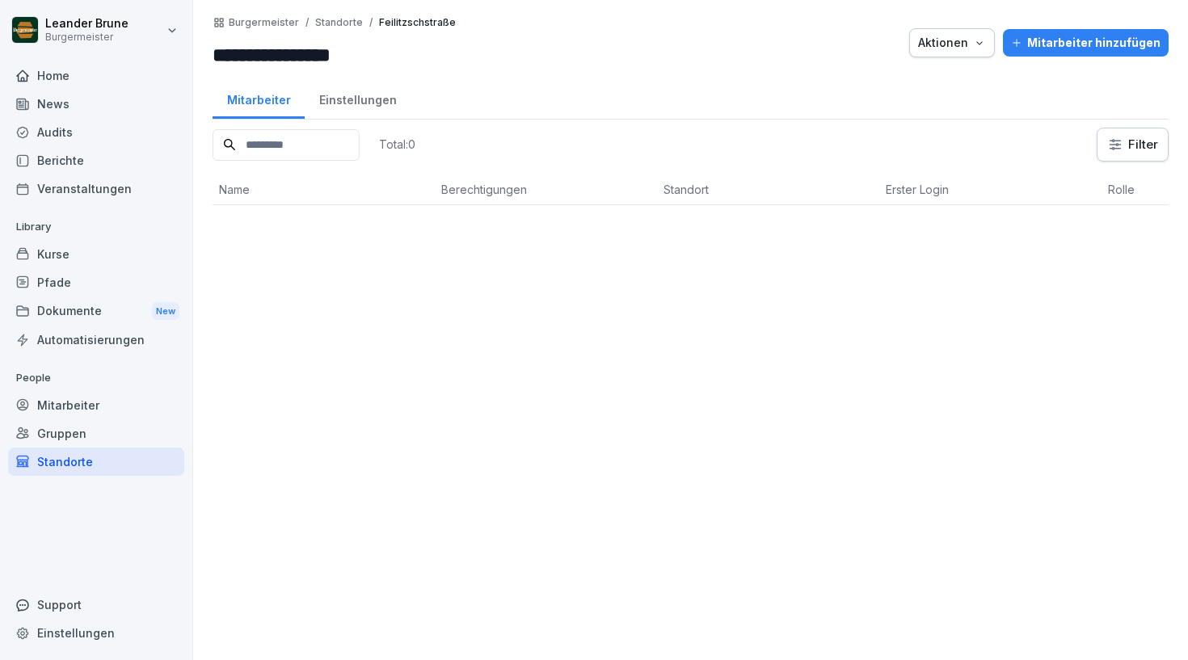
click at [944, 39] on div "Aktionen" at bounding box center [952, 43] width 68 height 18
click at [922, 137] on p "Standort löschen" at bounding box center [900, 136] width 91 height 15
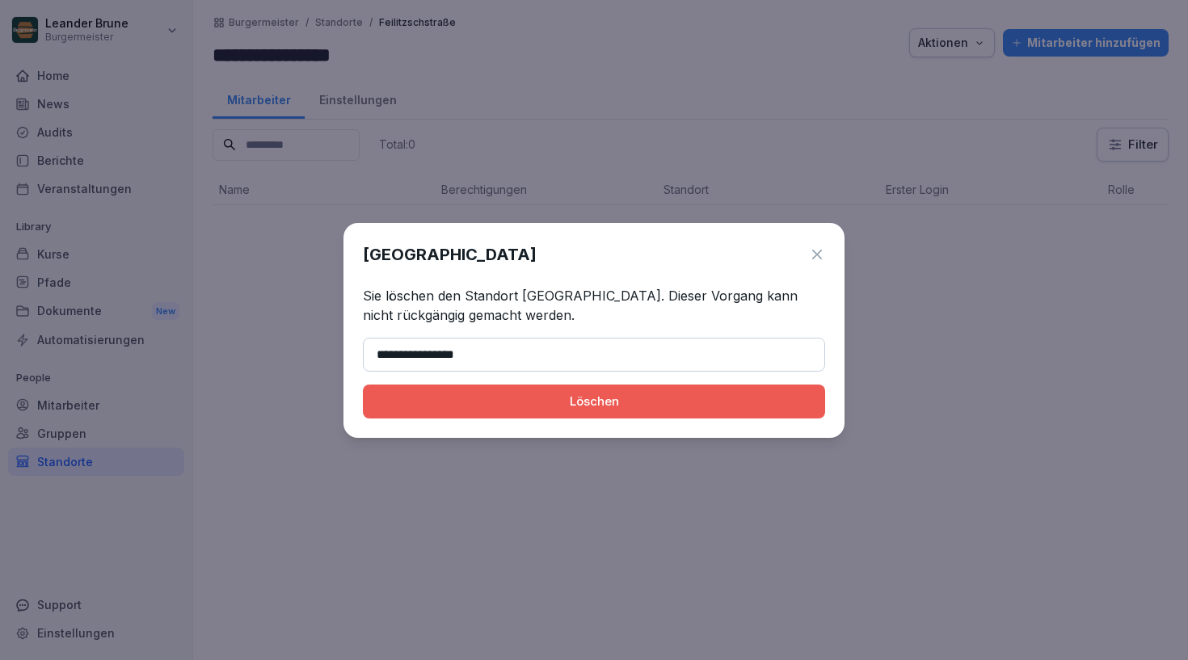
type input "**********"
click at [568, 413] on button "Löschen" at bounding box center [594, 402] width 462 height 34
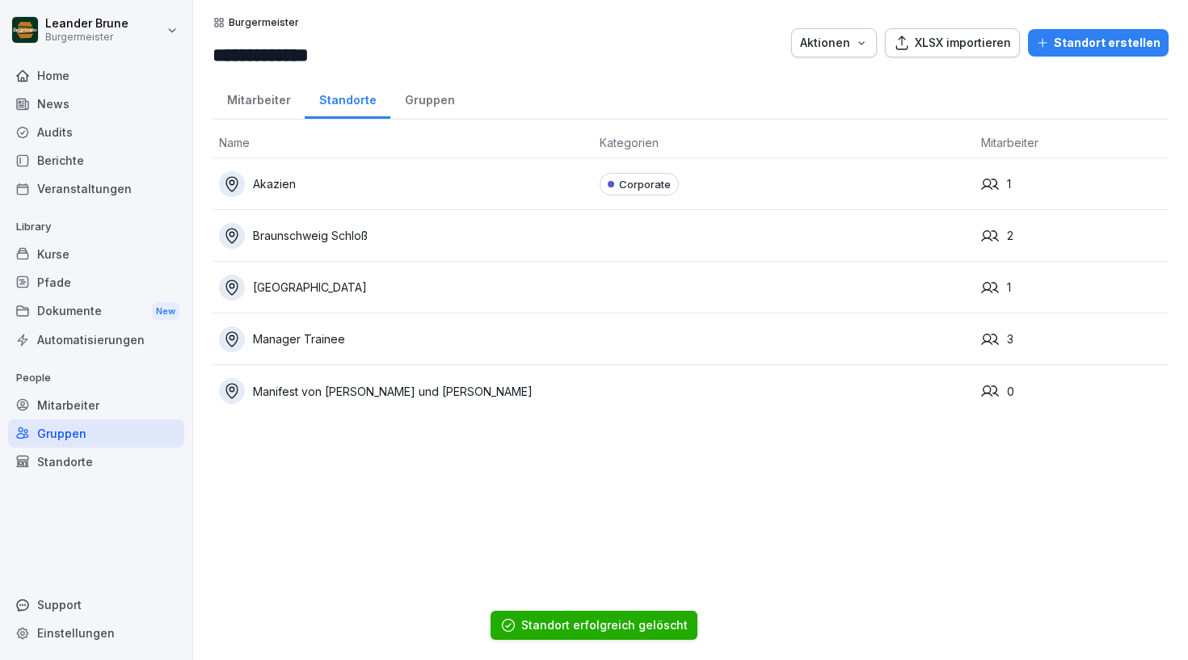
click at [111, 407] on div "Mitarbeiter" at bounding box center [96, 405] width 176 height 28
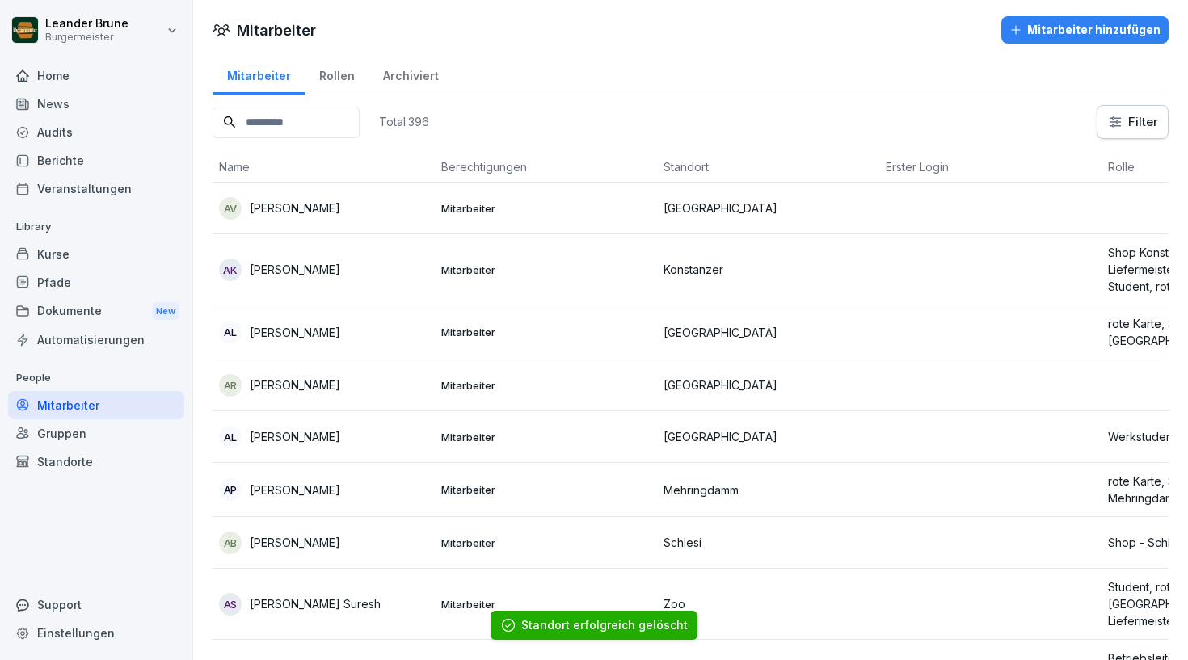
click at [82, 433] on div "Gruppen" at bounding box center [96, 434] width 176 height 28
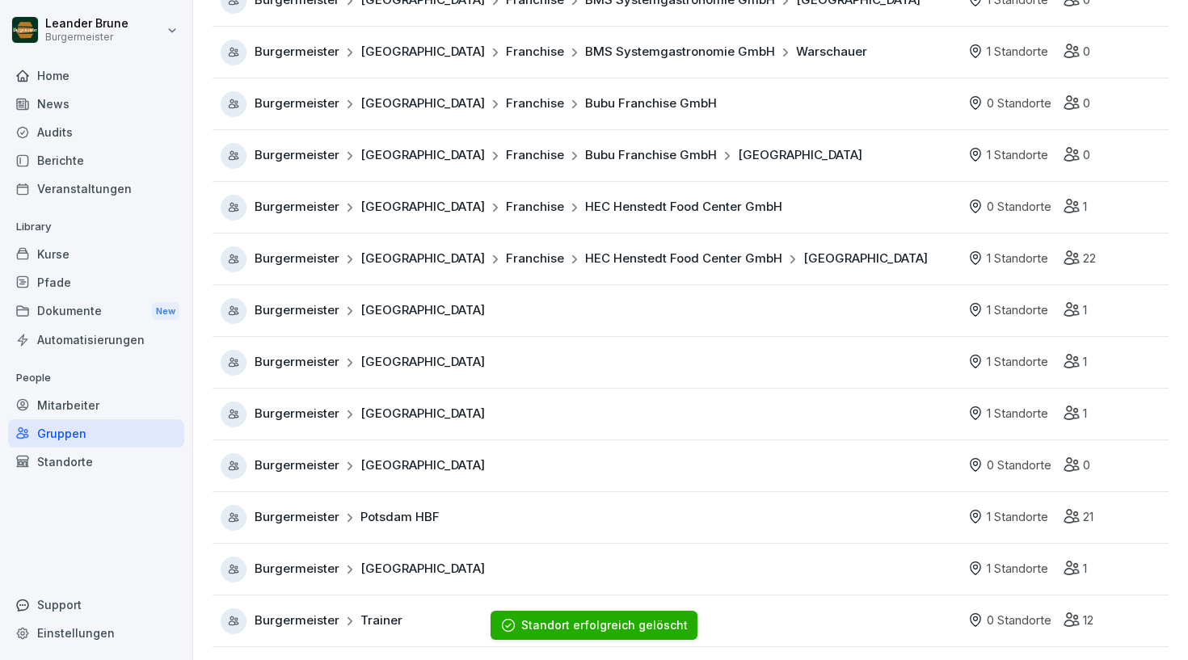
scroll to position [730, 0]
click at [357, 463] on div "Burgermeister München" at bounding box center [370, 466] width 230 height 19
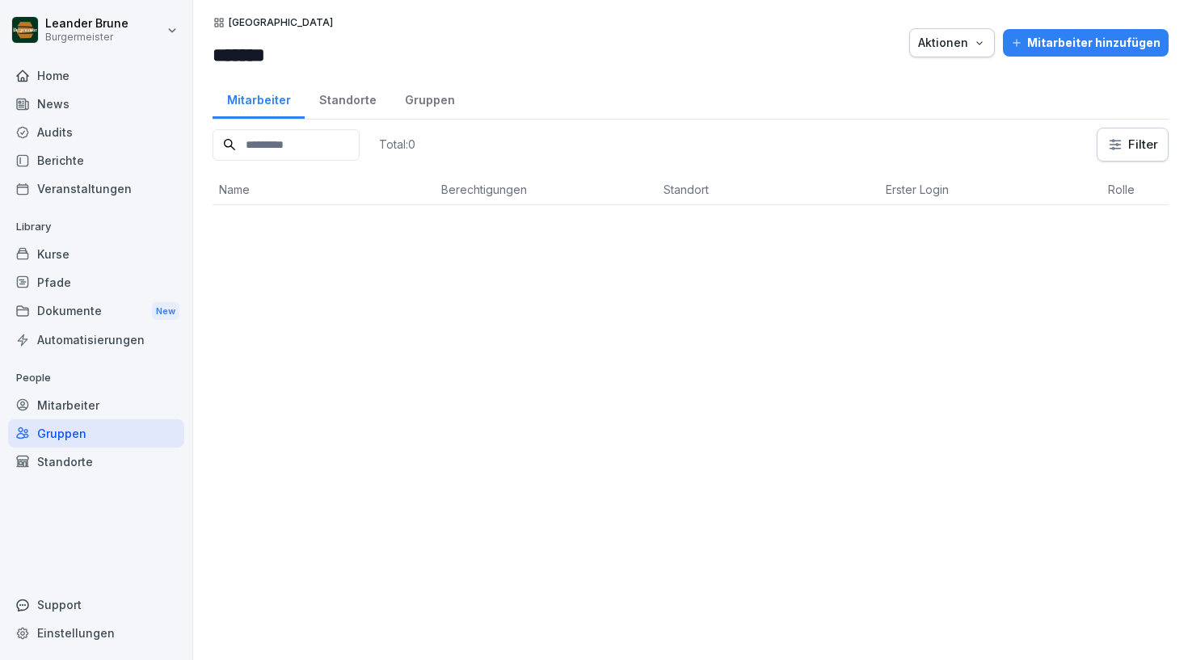
click at [337, 108] on div "Standorte" at bounding box center [348, 98] width 86 height 41
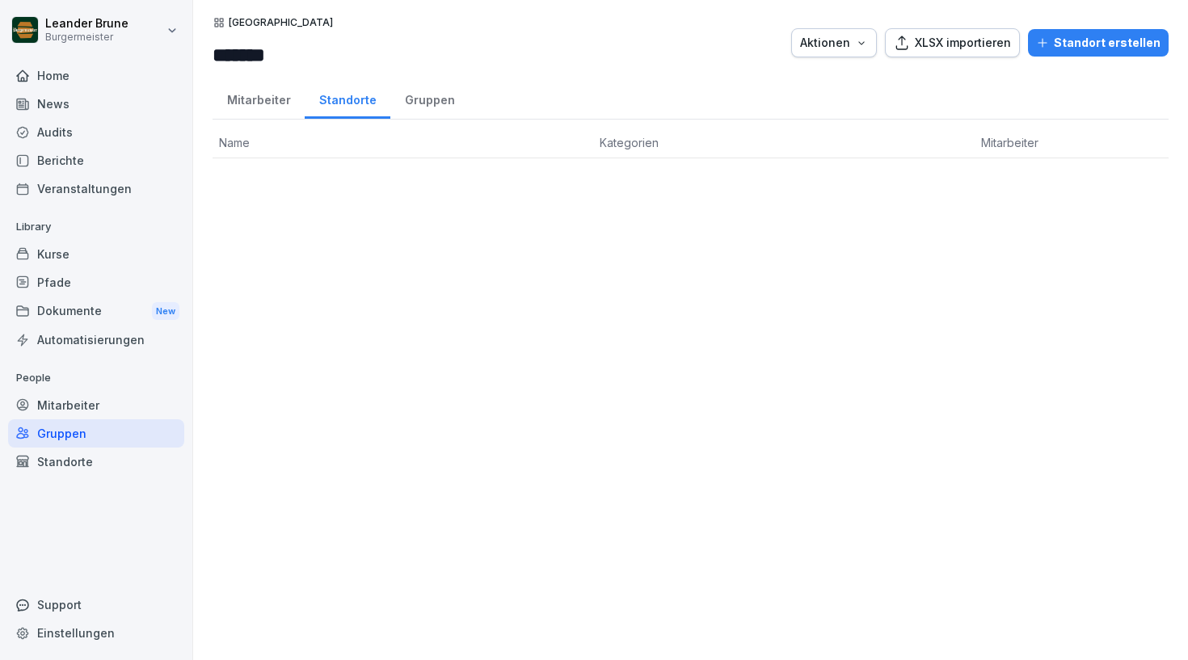
click at [1104, 32] on button "Standort erstellen" at bounding box center [1098, 42] width 141 height 27
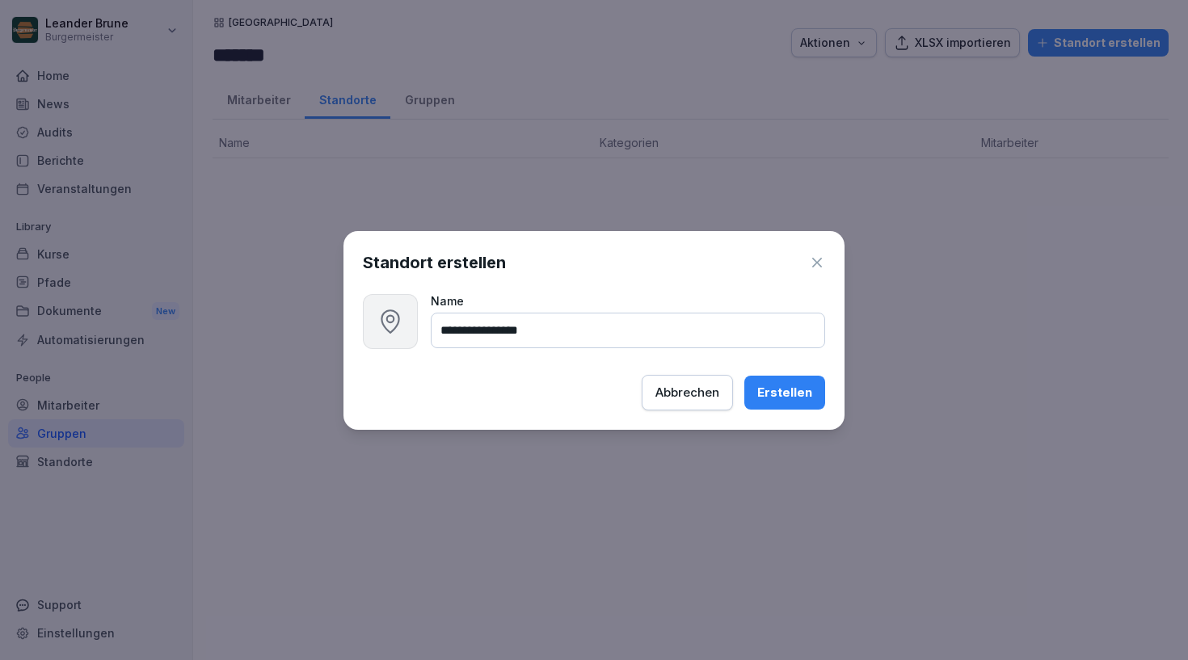
type input "**********"
click at [808, 390] on div "Erstellen" at bounding box center [785, 393] width 55 height 18
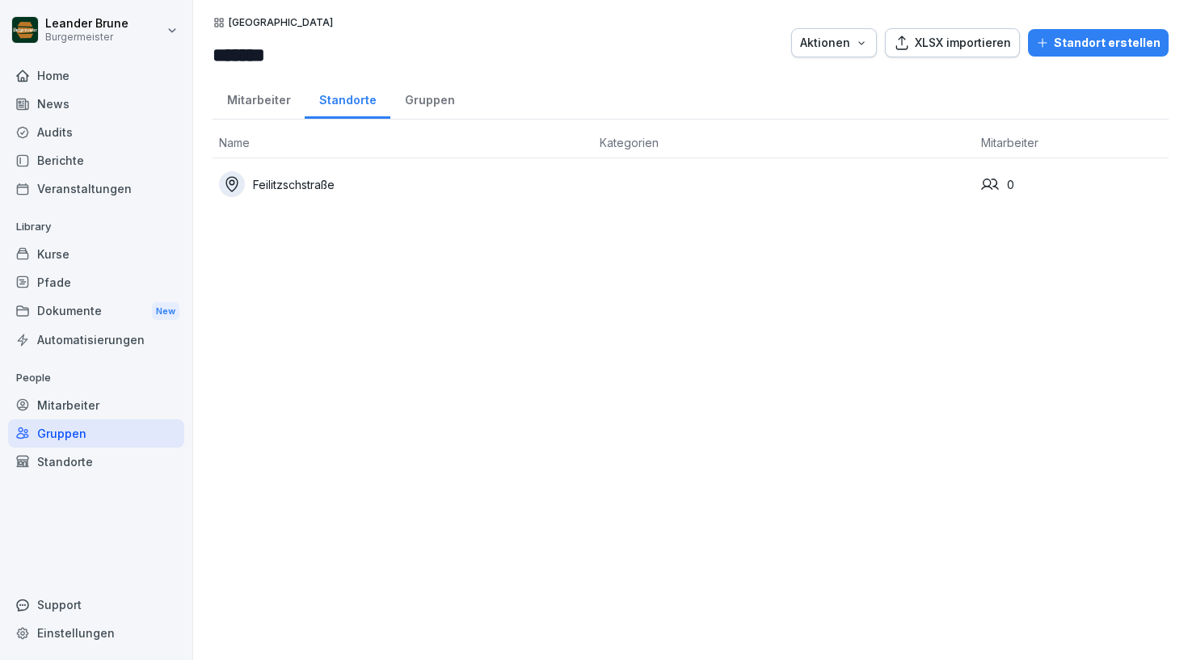
click at [286, 103] on div "Mitarbeiter" at bounding box center [259, 98] width 92 height 41
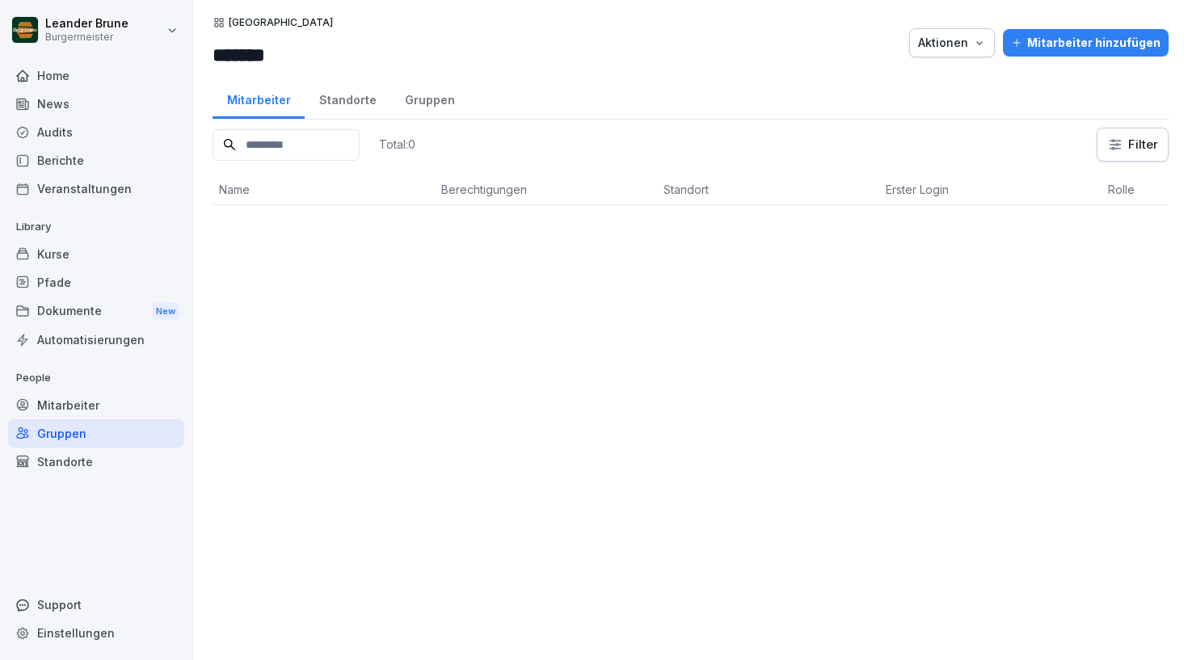
click at [1095, 34] on button "Mitarbeiter hinzufügen" at bounding box center [1086, 42] width 166 height 27
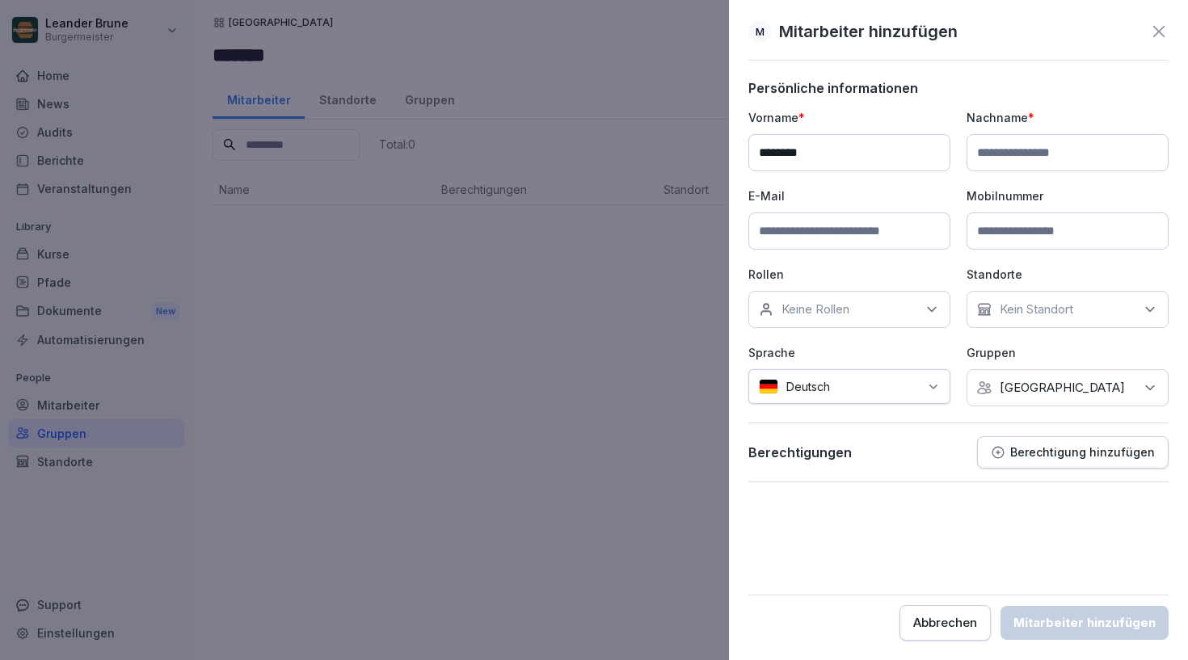
type input "********"
type input "*****"
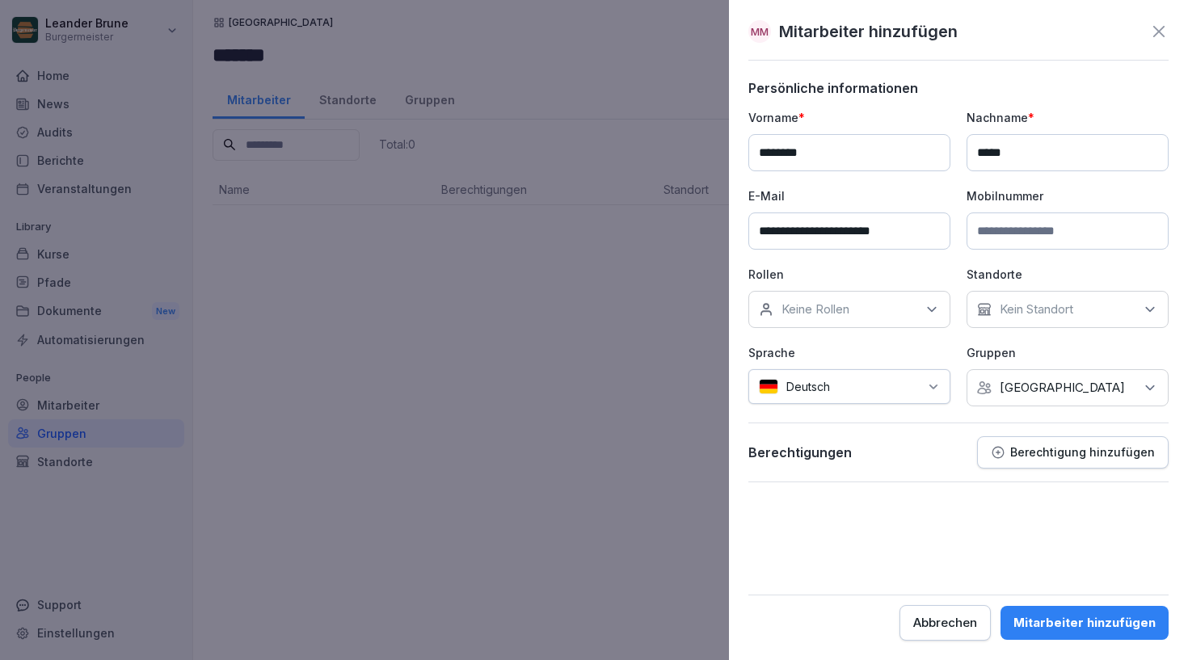
type input "**********"
click at [861, 293] on div "Keine Rollen" at bounding box center [850, 309] width 202 height 37
type input "**********"
click at [837, 383] on b "Betriebskosten" at bounding box center [831, 385] width 96 height 15
type input "******"
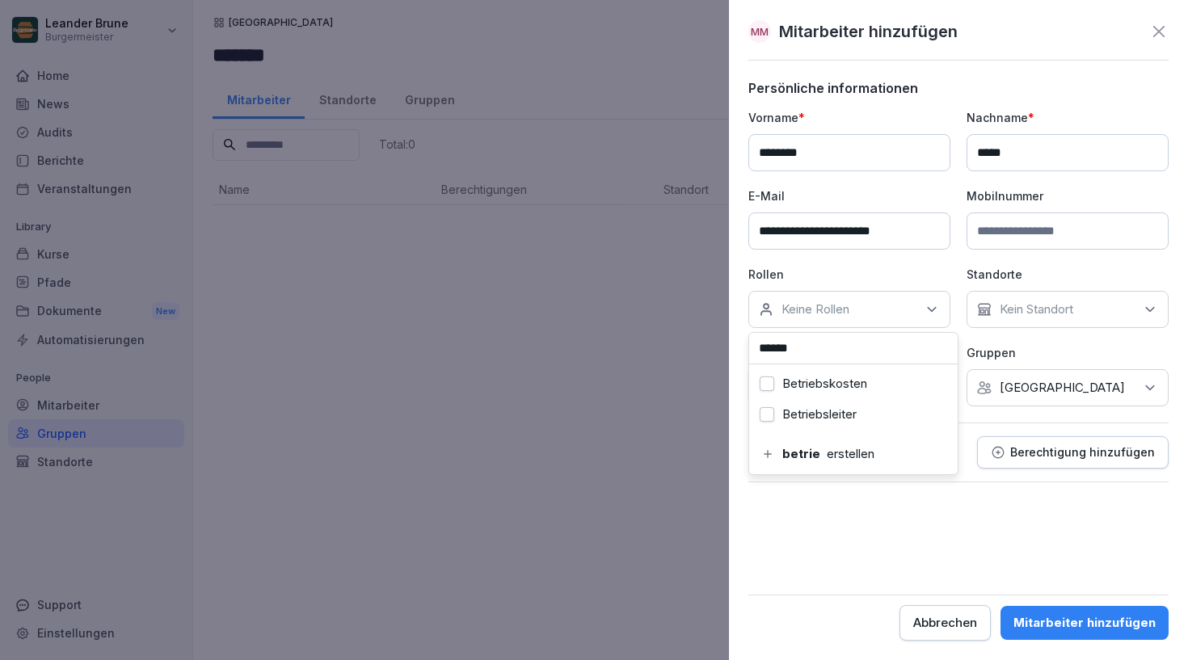
click at [821, 411] on label "Betriebsleiter" at bounding box center [820, 414] width 74 height 15
click at [1019, 357] on p "Gruppen" at bounding box center [1068, 352] width 202 height 17
click at [1094, 311] on div "Kein Standort" at bounding box center [1068, 309] width 202 height 37
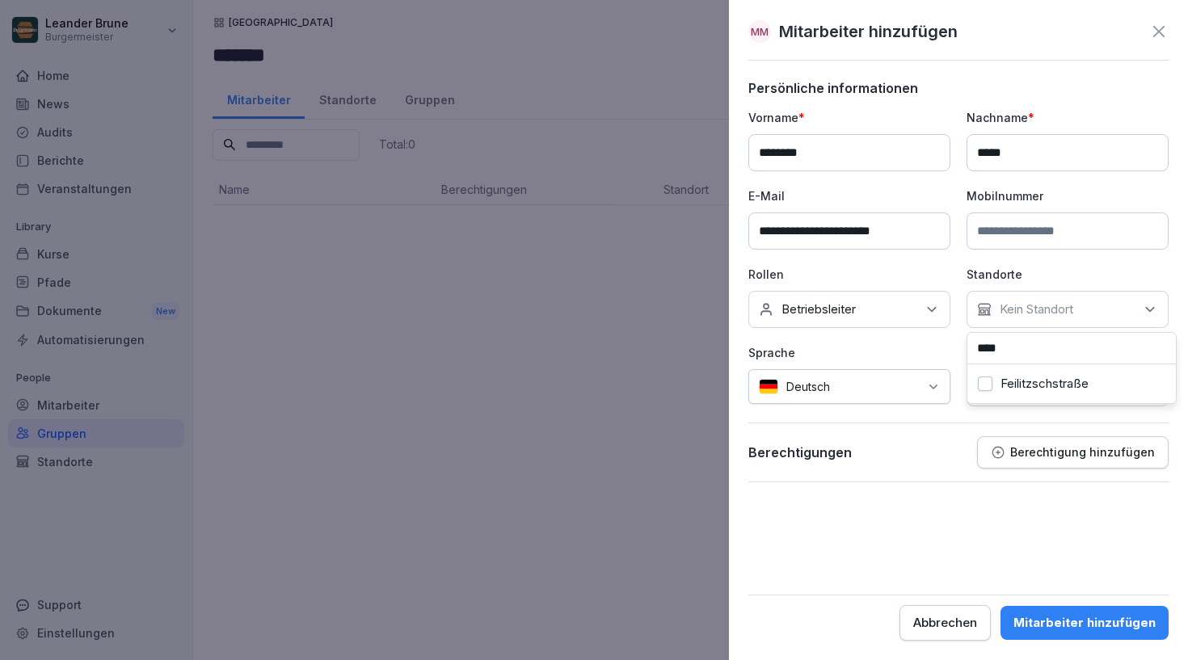
type input "****"
click at [1091, 392] on div "Feilitzschstraße" at bounding box center [1072, 384] width 200 height 31
click at [931, 344] on p "Sprache" at bounding box center [850, 352] width 202 height 17
click at [1049, 462] on button "Berechtigung hinzufügen" at bounding box center [1073, 453] width 192 height 32
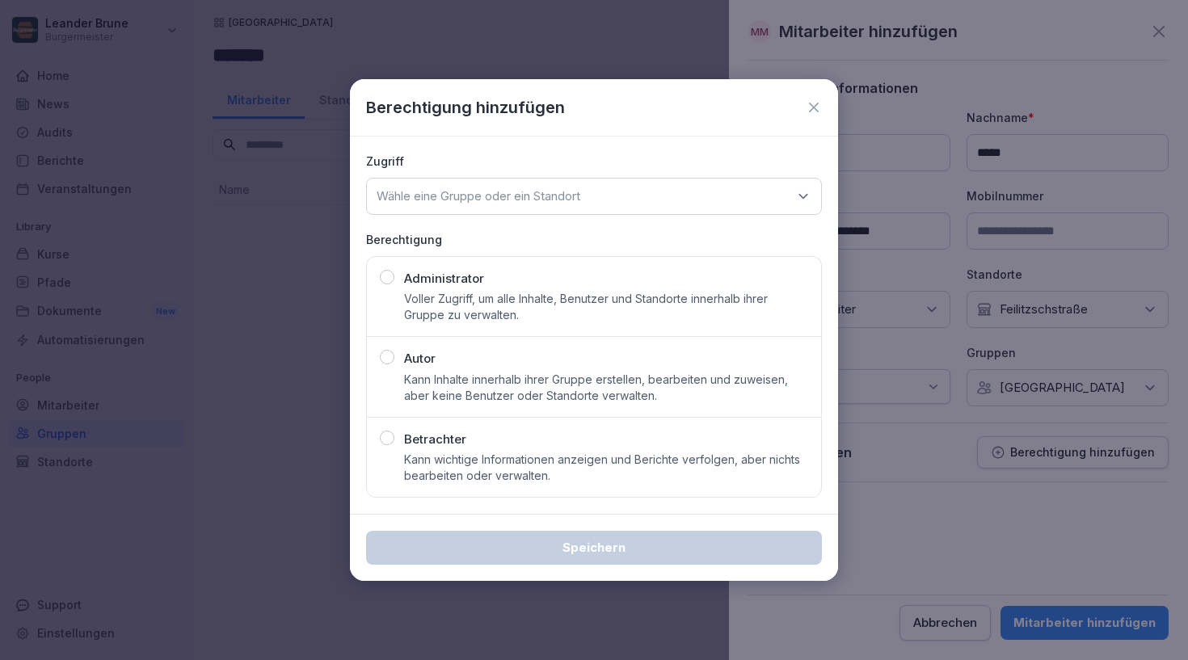
click at [635, 372] on p "Kann Inhalte innerhalb ihrer Gruppe erstellen, bearbeiten und zuweisen, aber ke…" at bounding box center [606, 388] width 404 height 32
click at [714, 200] on div "Wähle eine Gruppe oder ein Standort" at bounding box center [594, 196] width 456 height 37
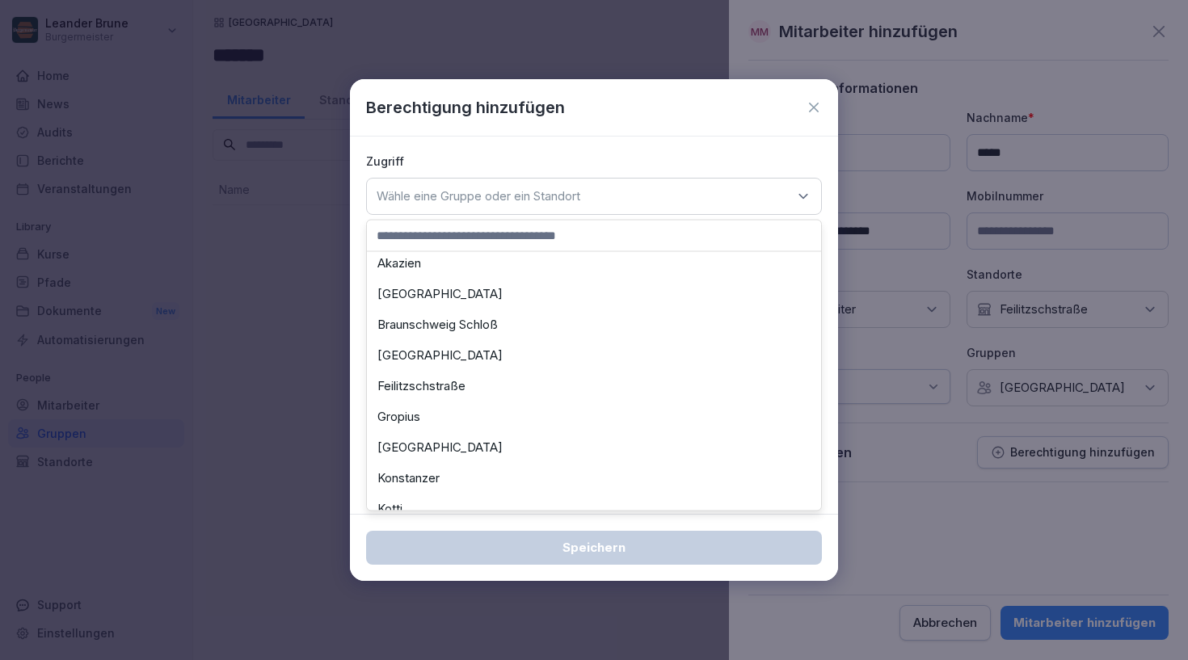
scroll to position [834, 0]
click at [587, 387] on div "Feilitzschstraße" at bounding box center [594, 387] width 446 height 31
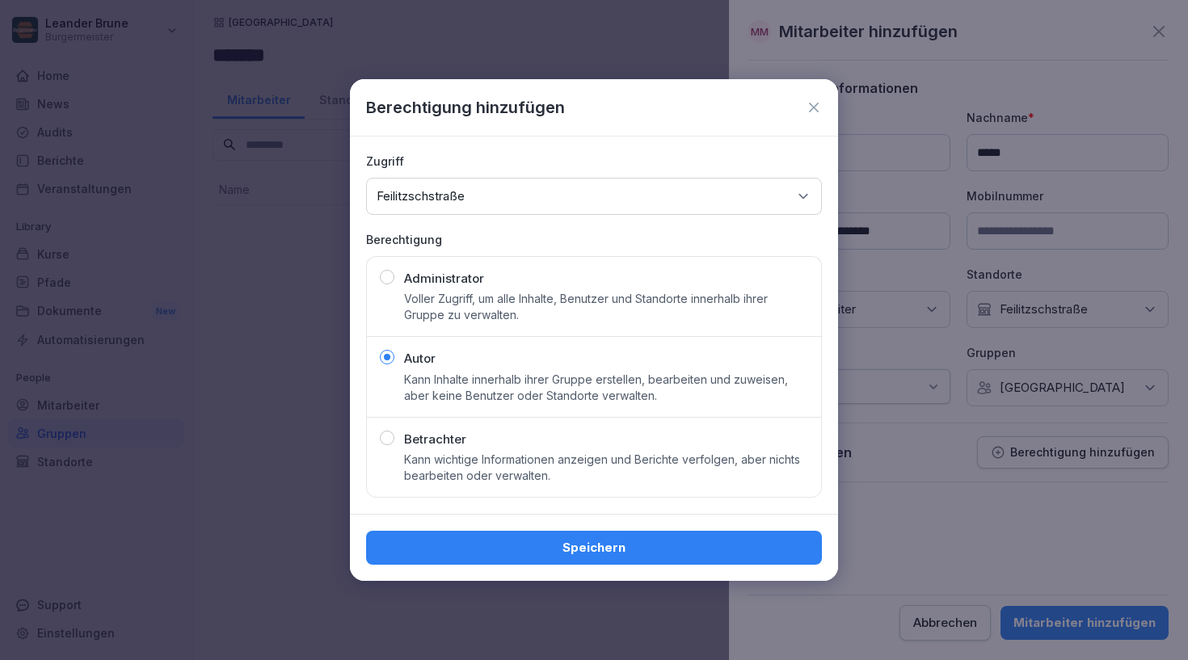
click at [704, 163] on p "Zugriff" at bounding box center [594, 161] width 456 height 17
click at [620, 553] on div "Speichern" at bounding box center [594, 548] width 430 height 18
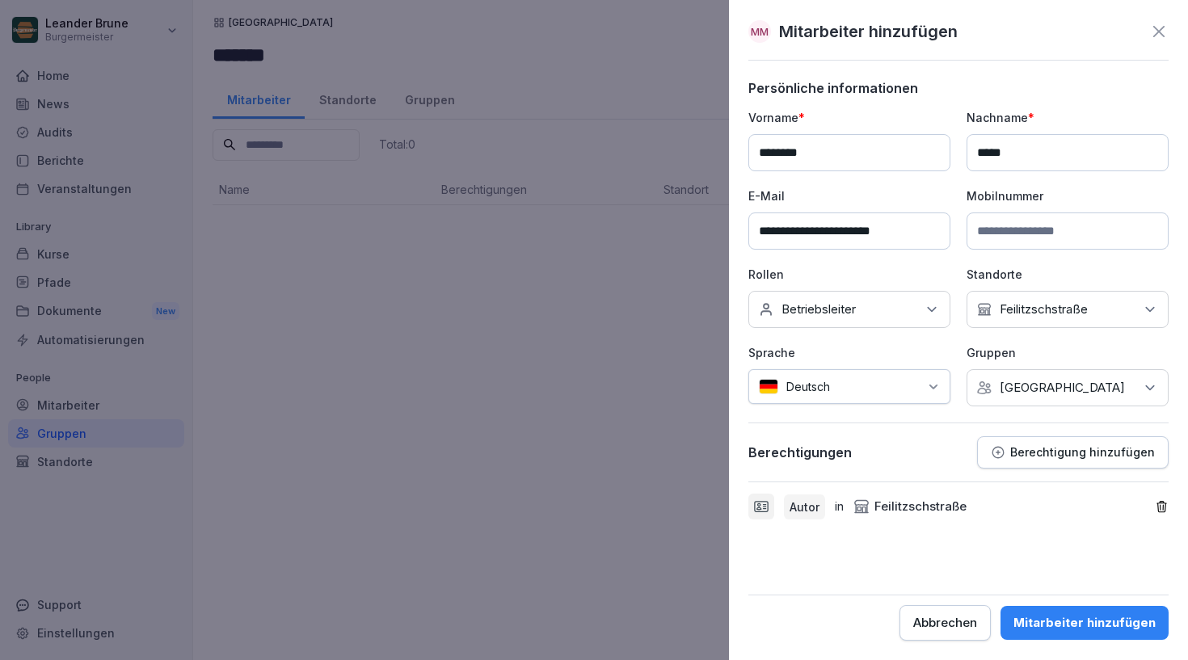
click at [1068, 623] on div "Mitarbeiter hinzufügen" at bounding box center [1085, 623] width 142 height 18
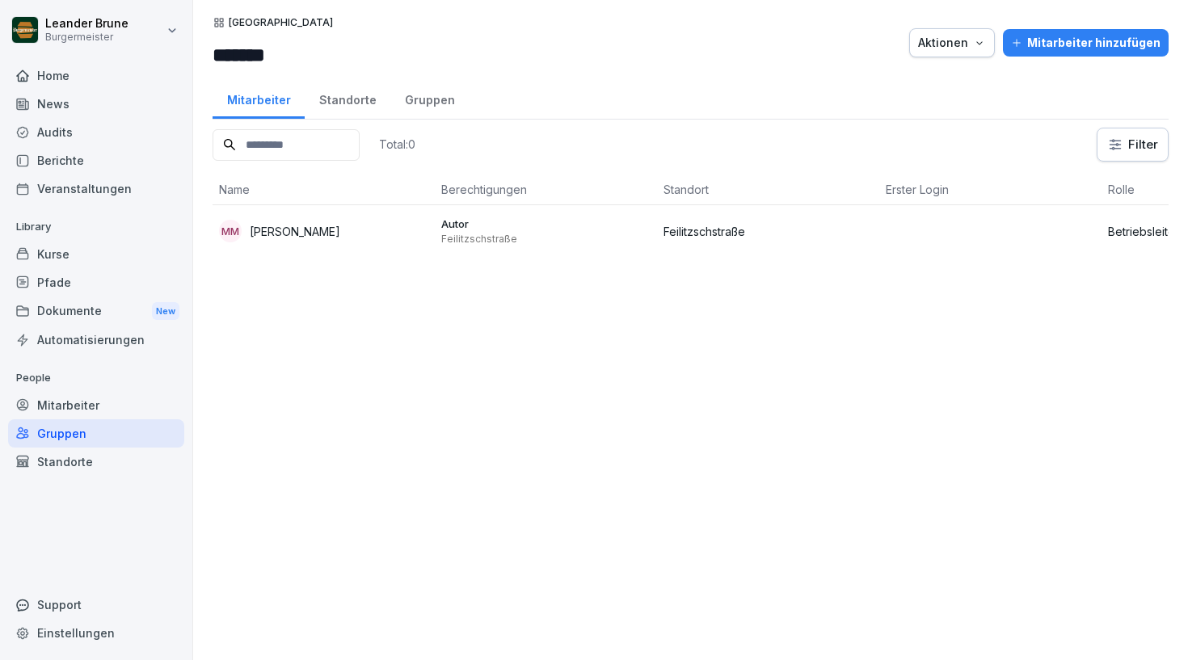
scroll to position [0, 0]
click at [344, 102] on div "Standorte" at bounding box center [348, 98] width 86 height 41
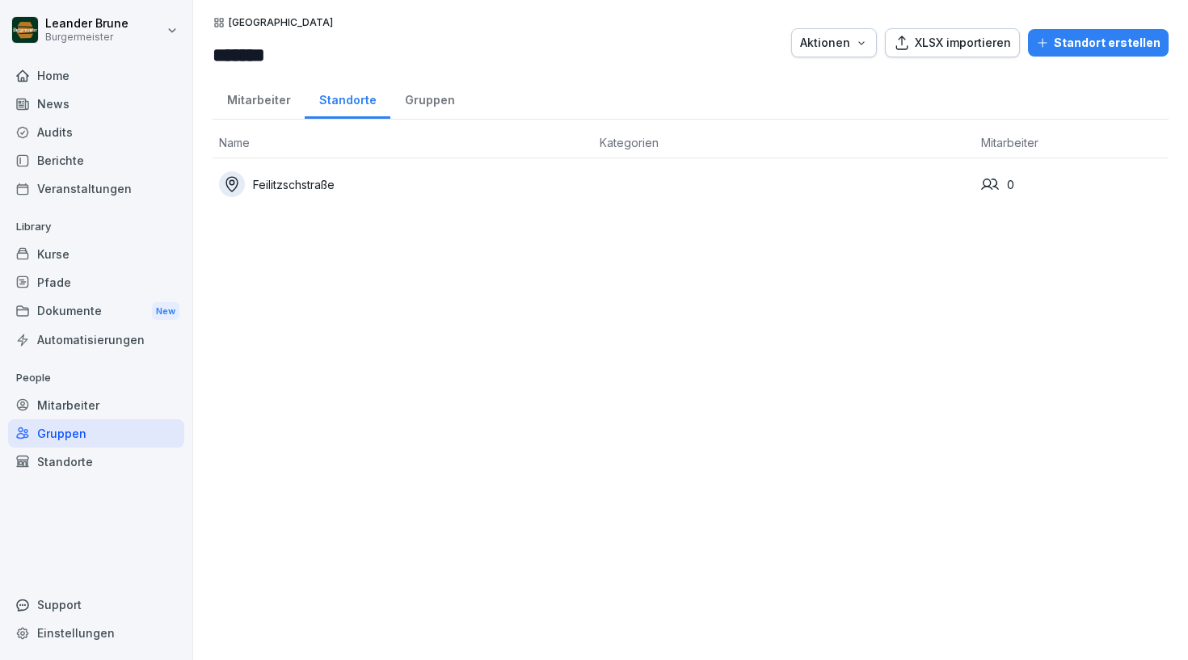
click at [272, 99] on div "Mitarbeiter" at bounding box center [259, 98] width 92 height 41
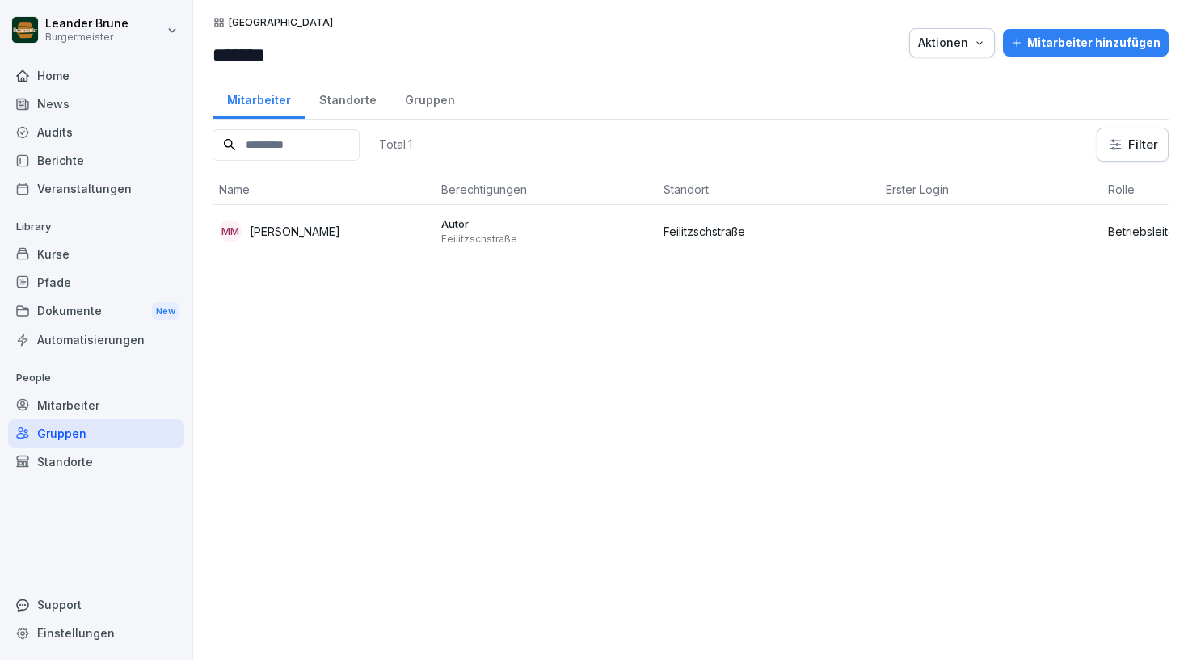
click at [1082, 49] on div "Mitarbeiter hinzufügen" at bounding box center [1086, 43] width 150 height 18
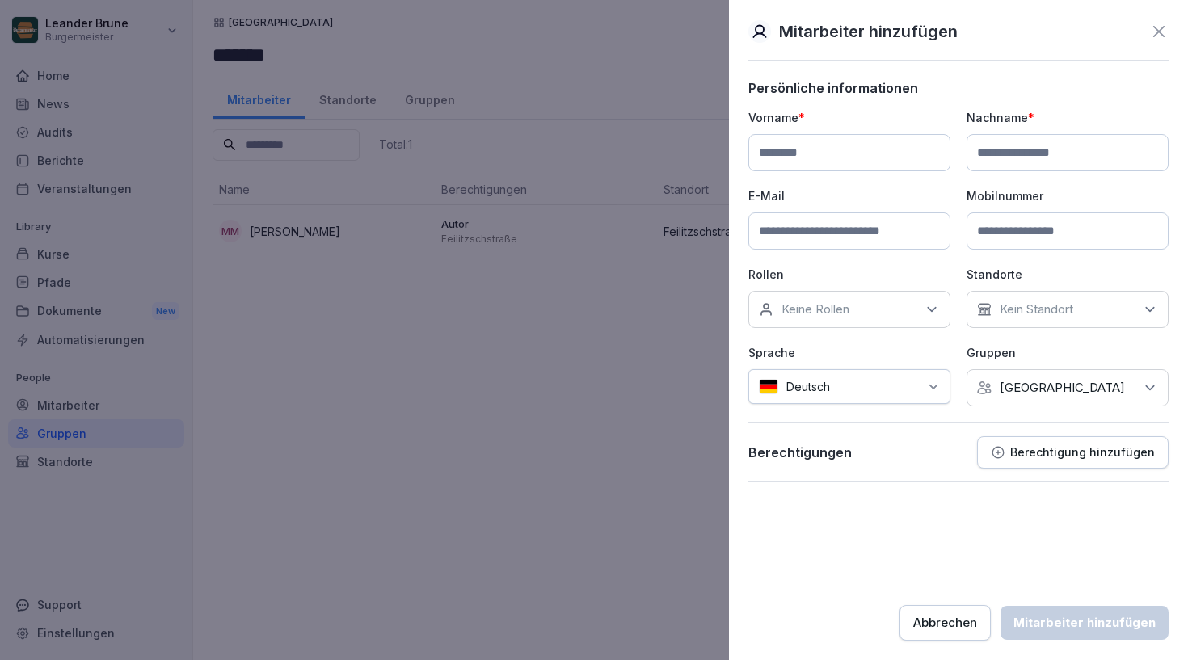
click at [1166, 22] on icon at bounding box center [1159, 31] width 19 height 19
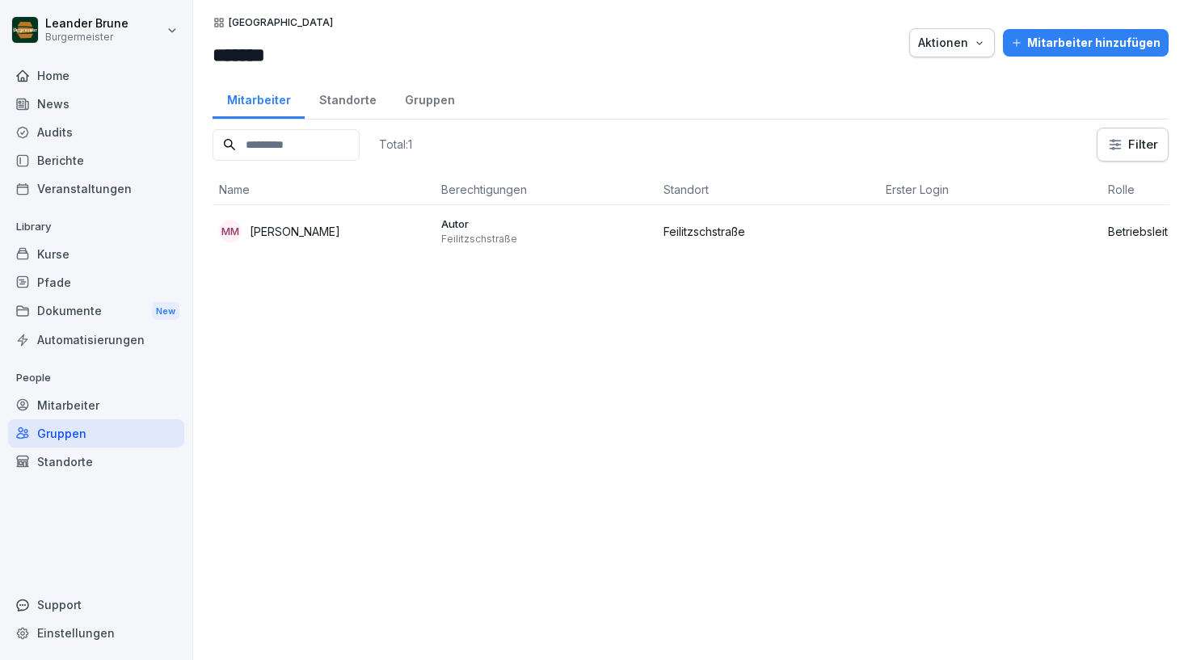
click at [87, 133] on div "Audits" at bounding box center [96, 132] width 176 height 28
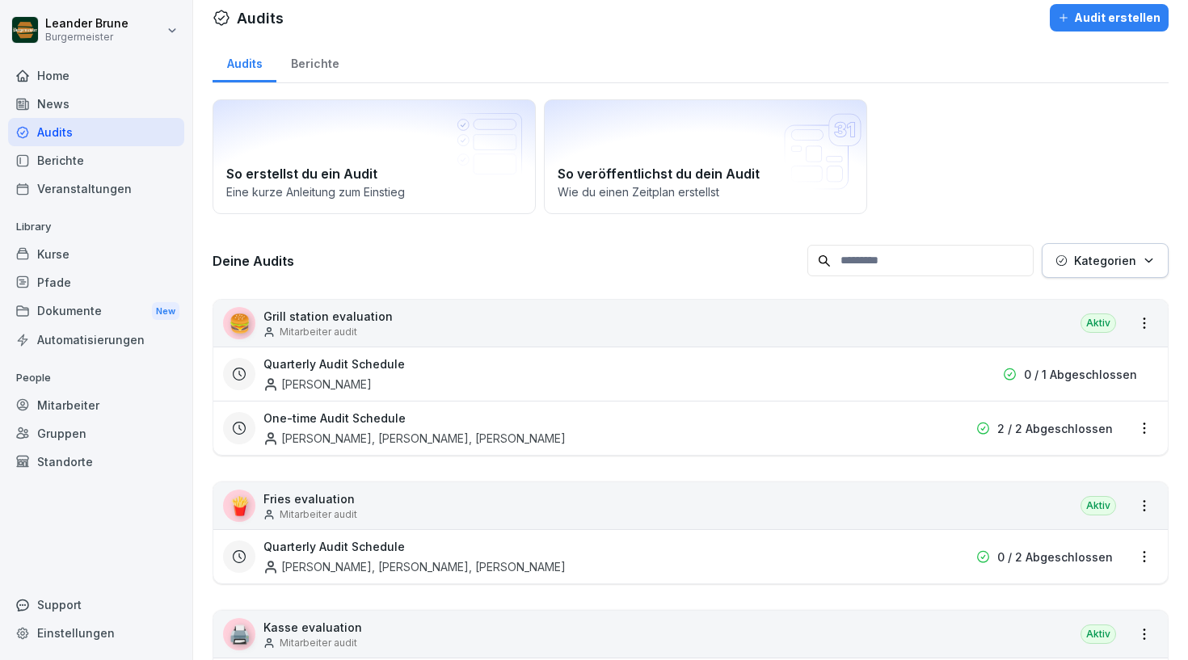
scroll to position [3, 0]
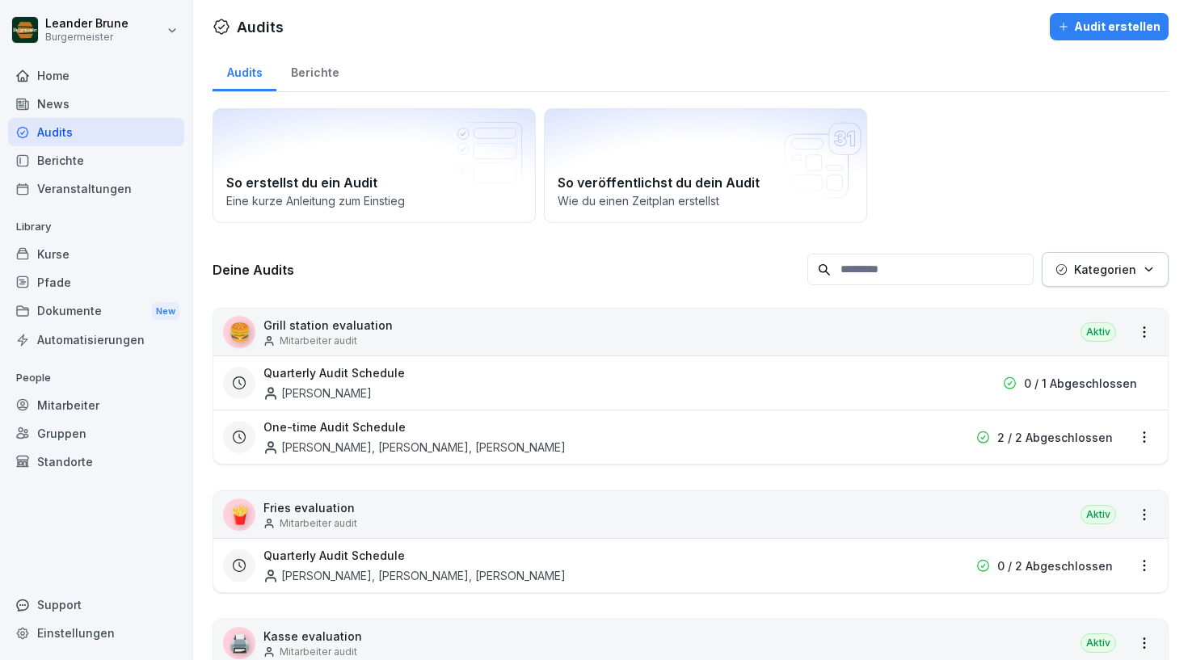
click at [94, 402] on div "Mitarbeiter" at bounding box center [96, 405] width 176 height 28
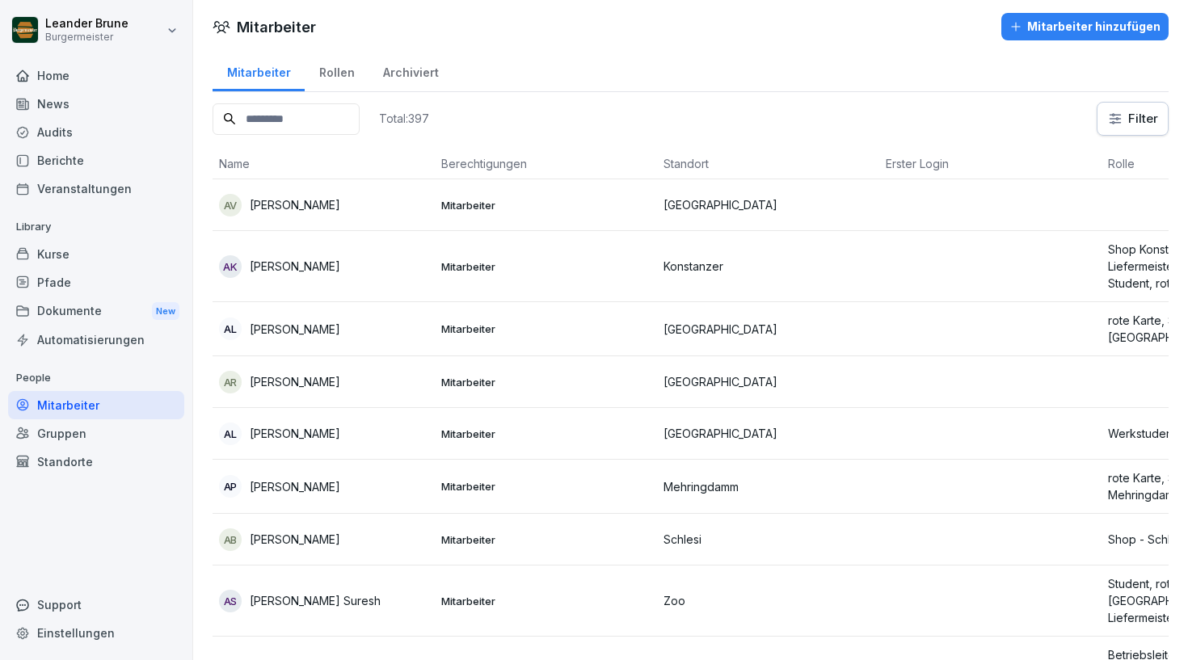
click at [325, 103] on input at bounding box center [286, 119] width 147 height 32
click at [1041, 19] on div "Mitarbeiter hinzufügen" at bounding box center [1085, 27] width 151 height 18
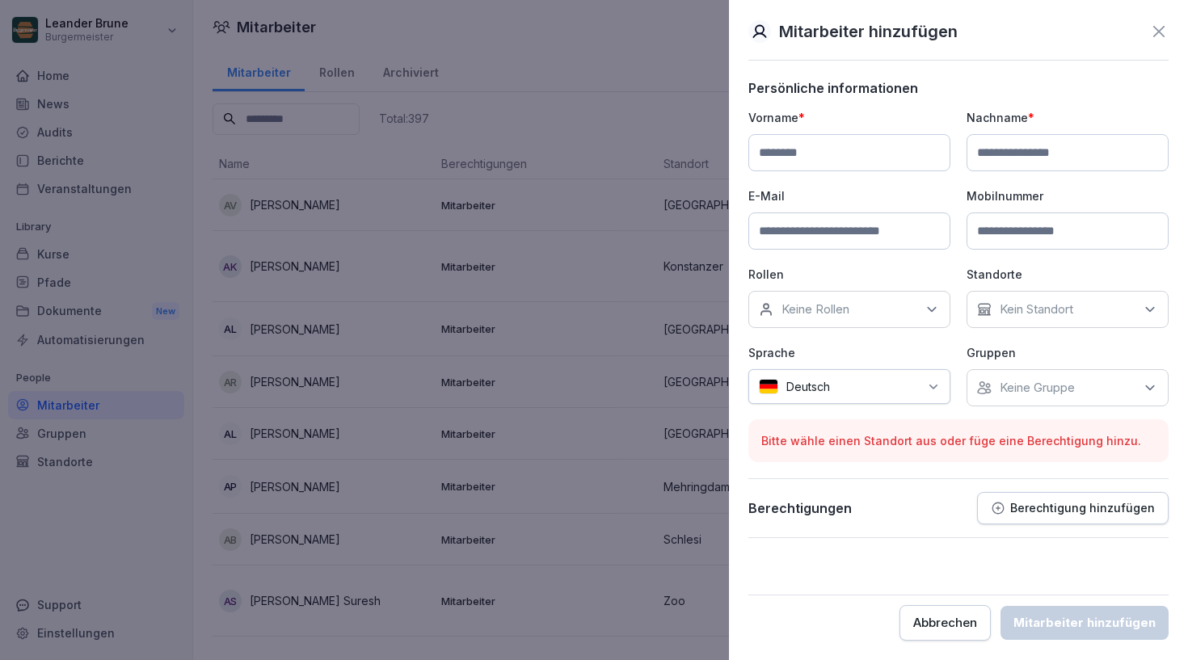
click at [1161, 40] on icon at bounding box center [1159, 31] width 19 height 19
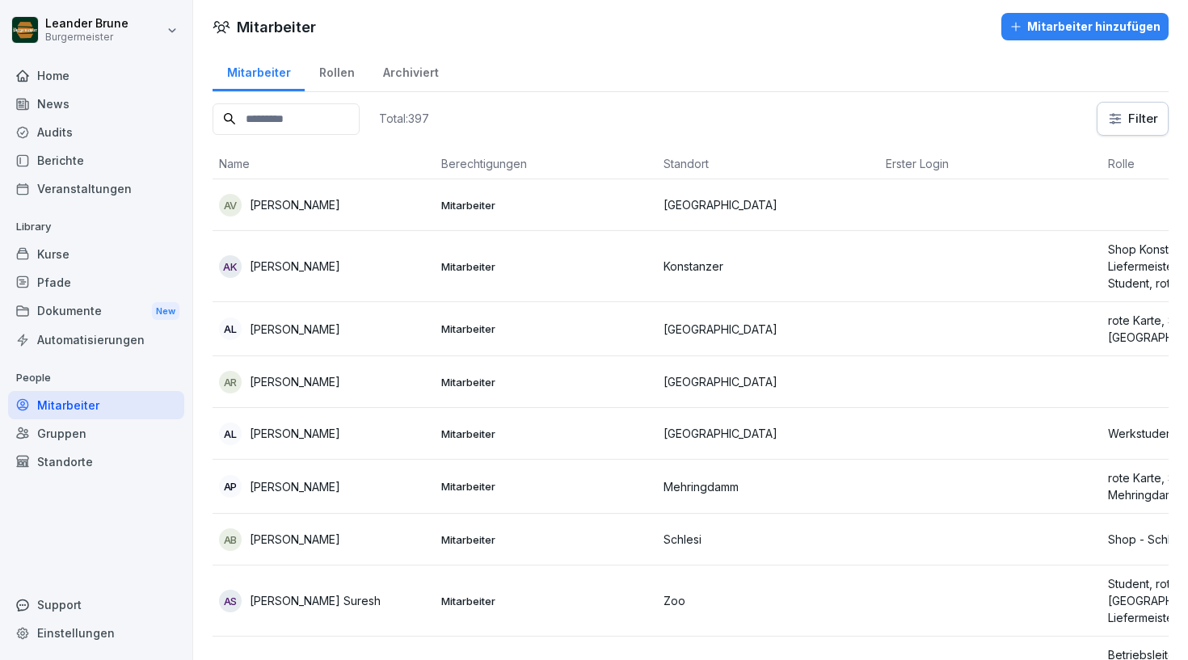
click at [83, 126] on div "Audits" at bounding box center [96, 132] width 176 height 28
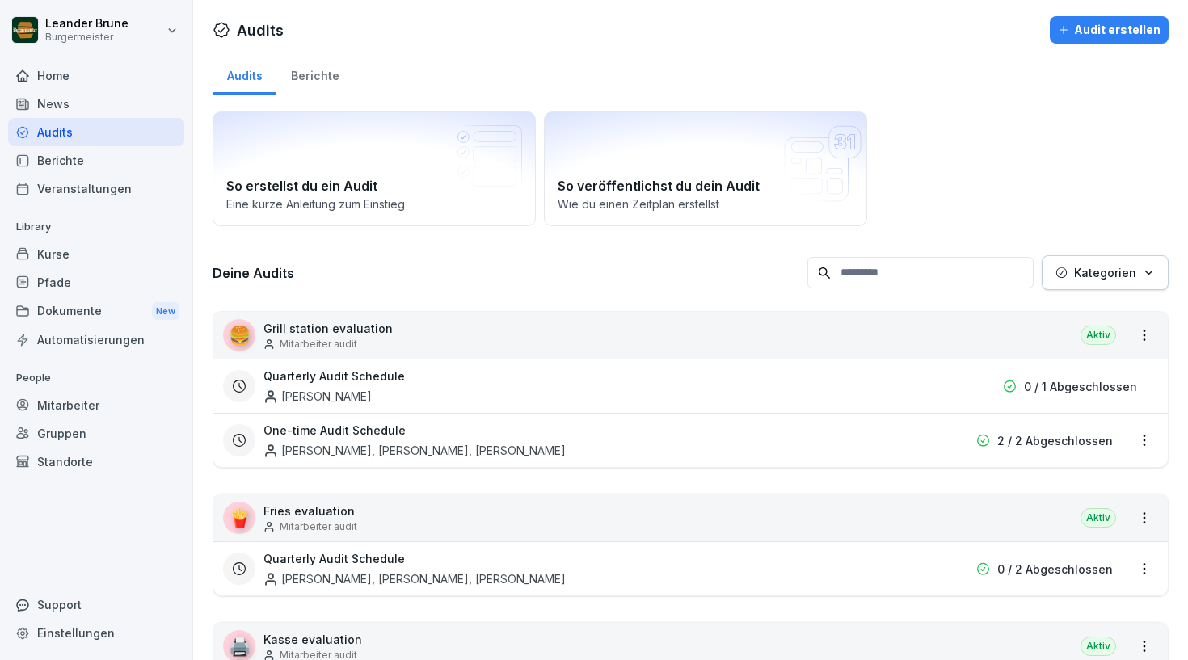
click at [766, 324] on div "🍔 Grill station evaluation Mitarbeiter audit Aktiv" at bounding box center [690, 335] width 955 height 47
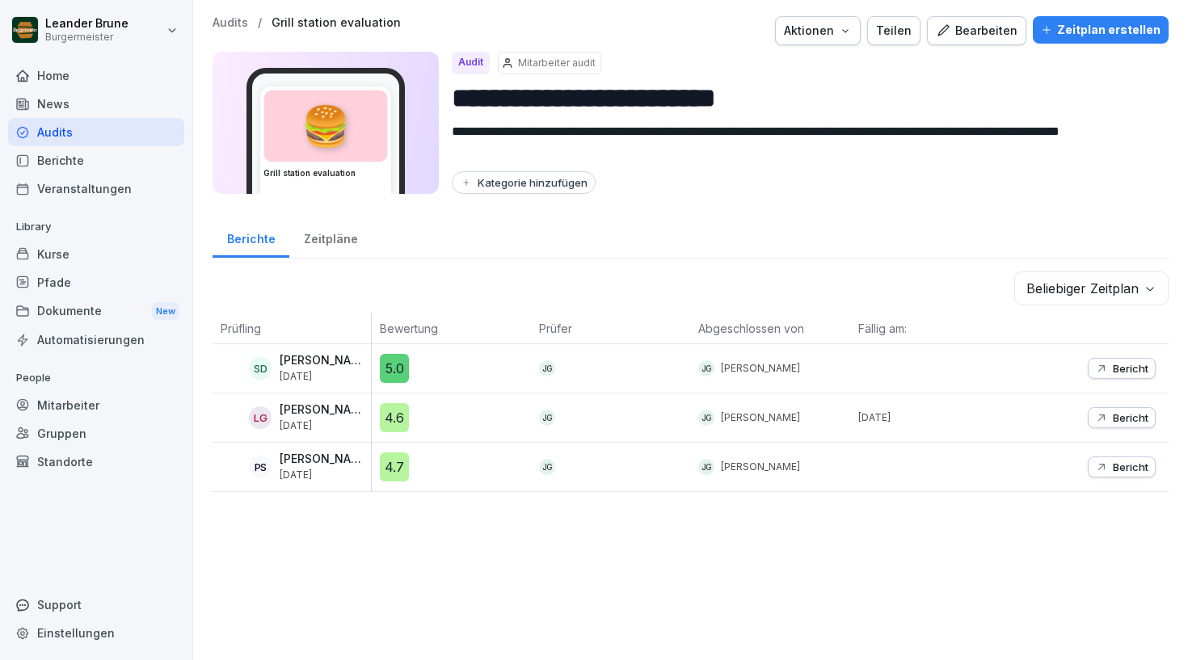
click at [850, 34] on div "Aktionen" at bounding box center [818, 31] width 68 height 18
click at [942, 78] on html "**********" at bounding box center [594, 330] width 1188 height 660
click at [1112, 28] on div "Zeitplan erstellen" at bounding box center [1101, 30] width 120 height 18
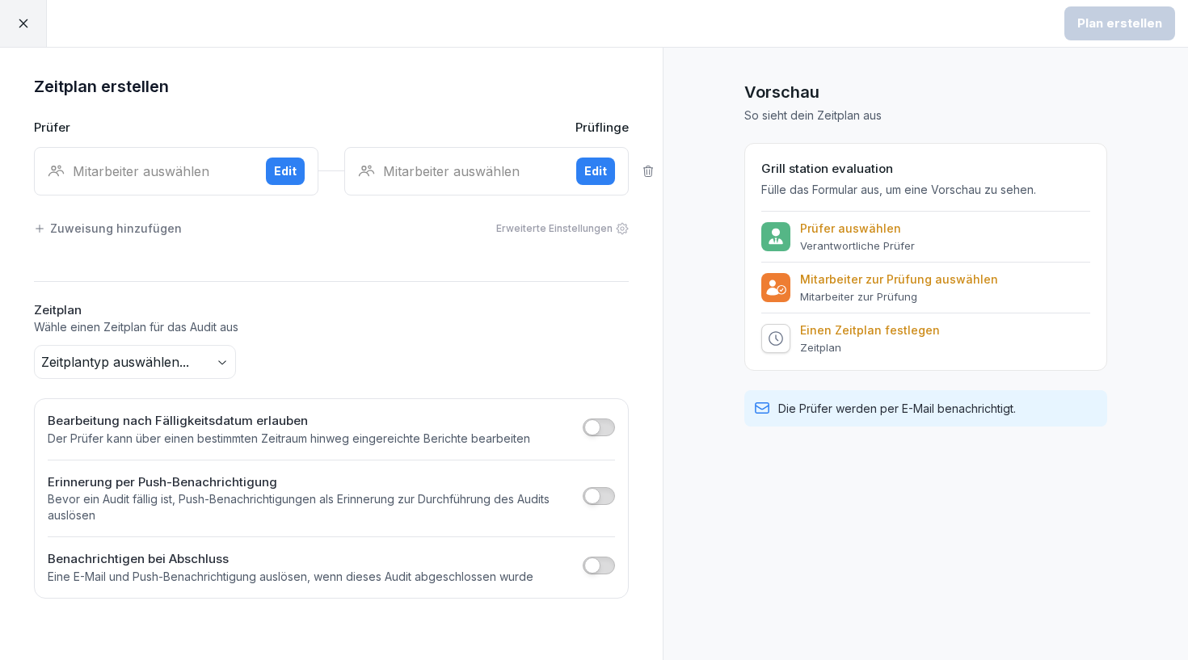
click at [211, 187] on div "Mitarbeiter auswählen Edit" at bounding box center [176, 171] width 285 height 49
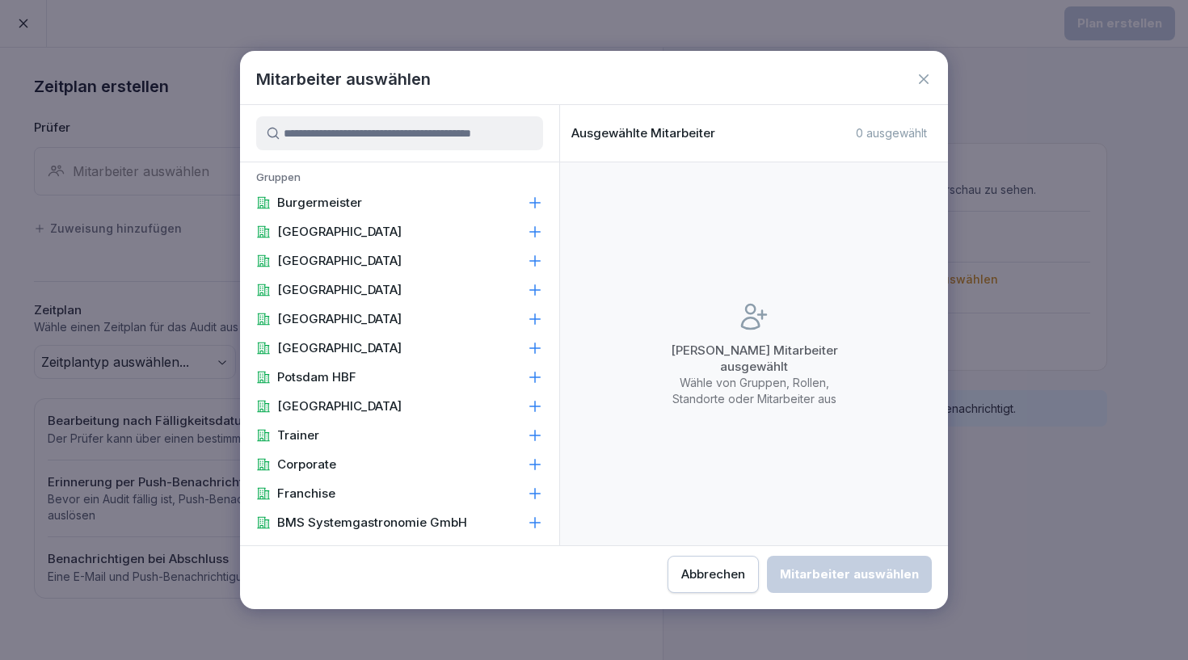
click at [926, 73] on icon at bounding box center [924, 79] width 16 height 16
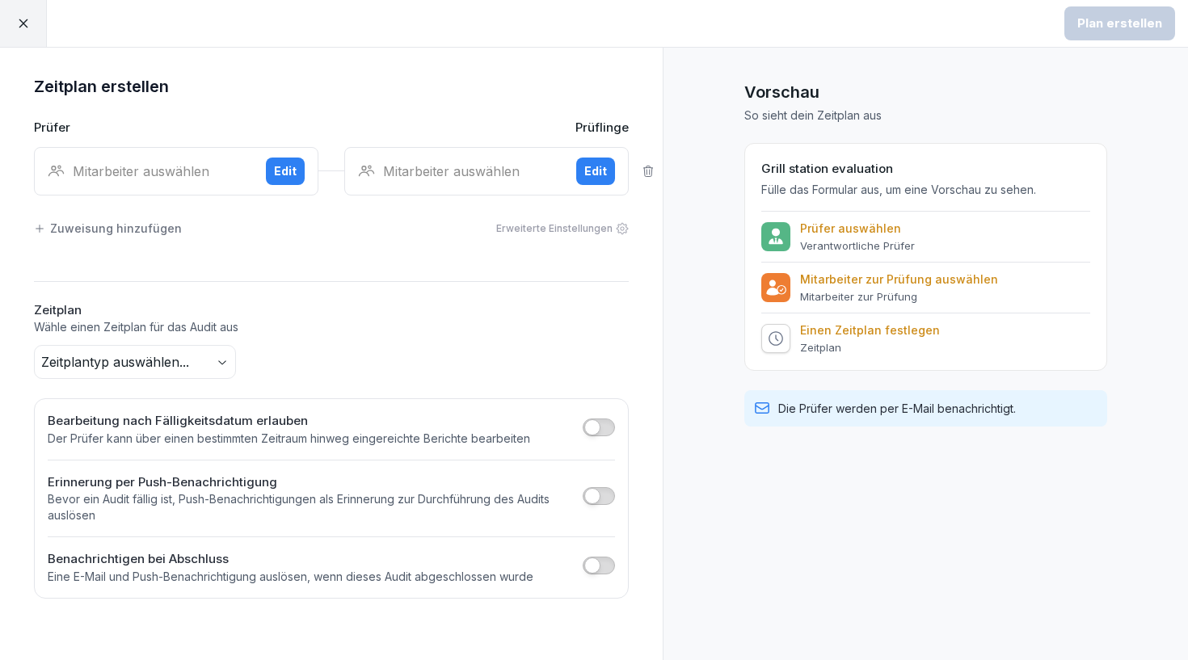
click at [23, 27] on icon at bounding box center [23, 23] width 15 height 15
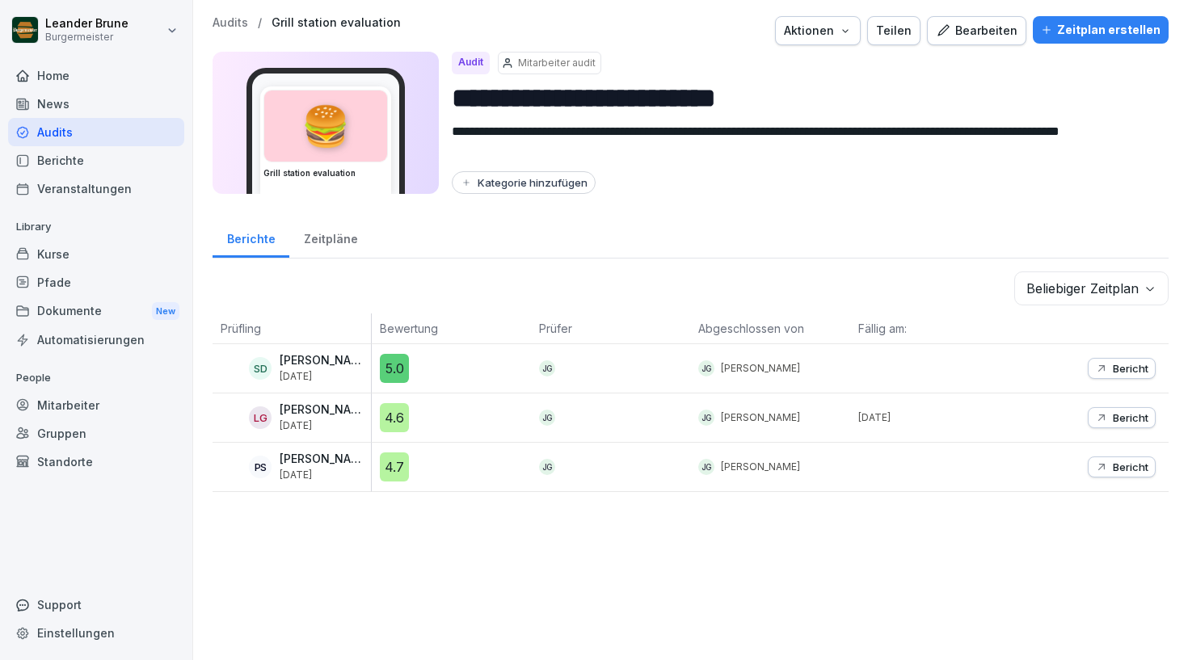
click at [95, 141] on div "Audits" at bounding box center [96, 132] width 176 height 28
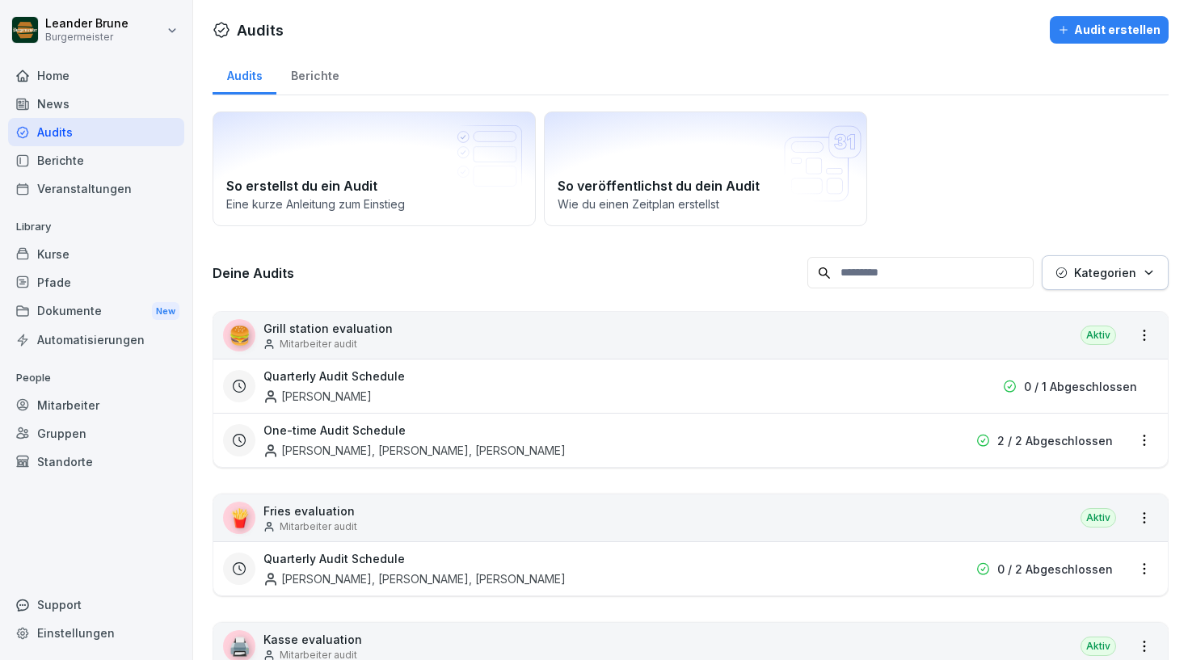
click at [407, 338] on div "🍔 Grill station evaluation Mitarbeiter audit Aktiv" at bounding box center [690, 335] width 955 height 47
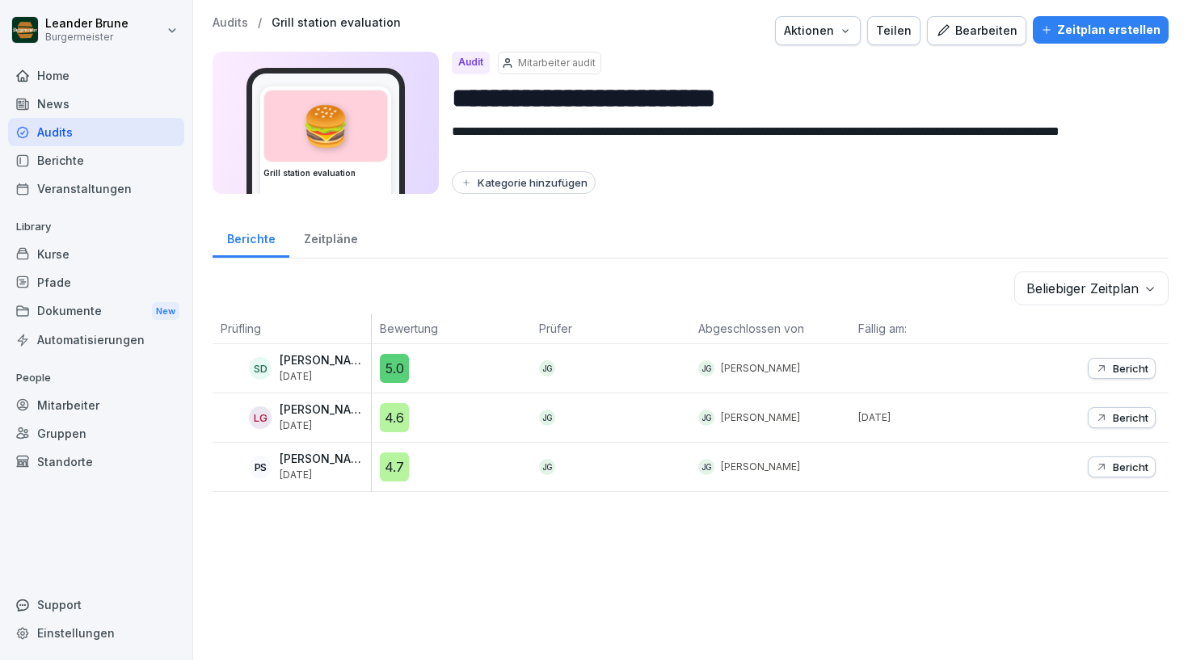
click at [1092, 41] on button "Zeitplan erstellen" at bounding box center [1101, 29] width 136 height 27
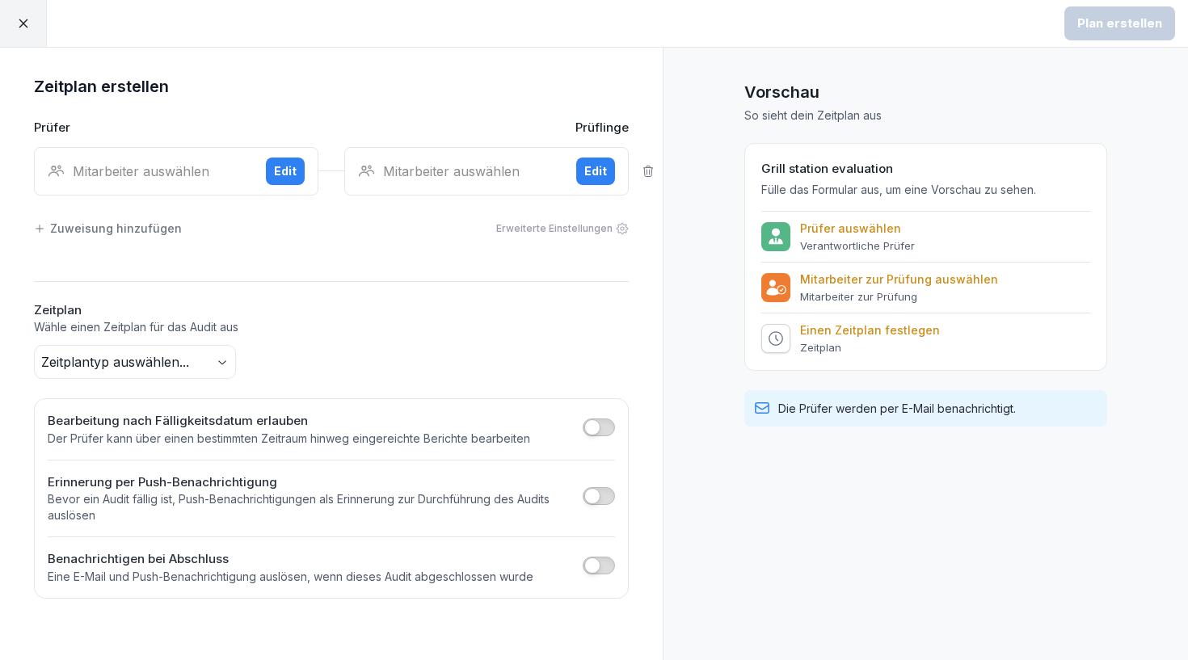
click at [210, 178] on div "Mitarbeiter auswählen" at bounding box center [150, 171] width 205 height 19
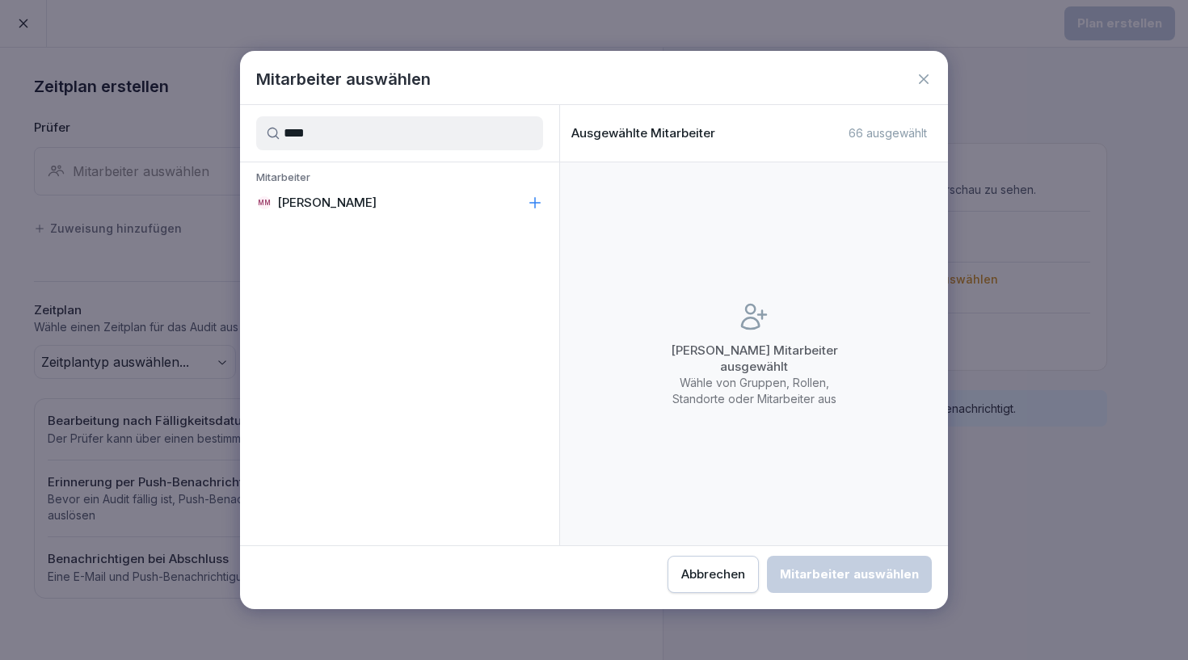
type input "****"
click at [316, 212] on div "MM Mohammad Masum" at bounding box center [399, 202] width 319 height 29
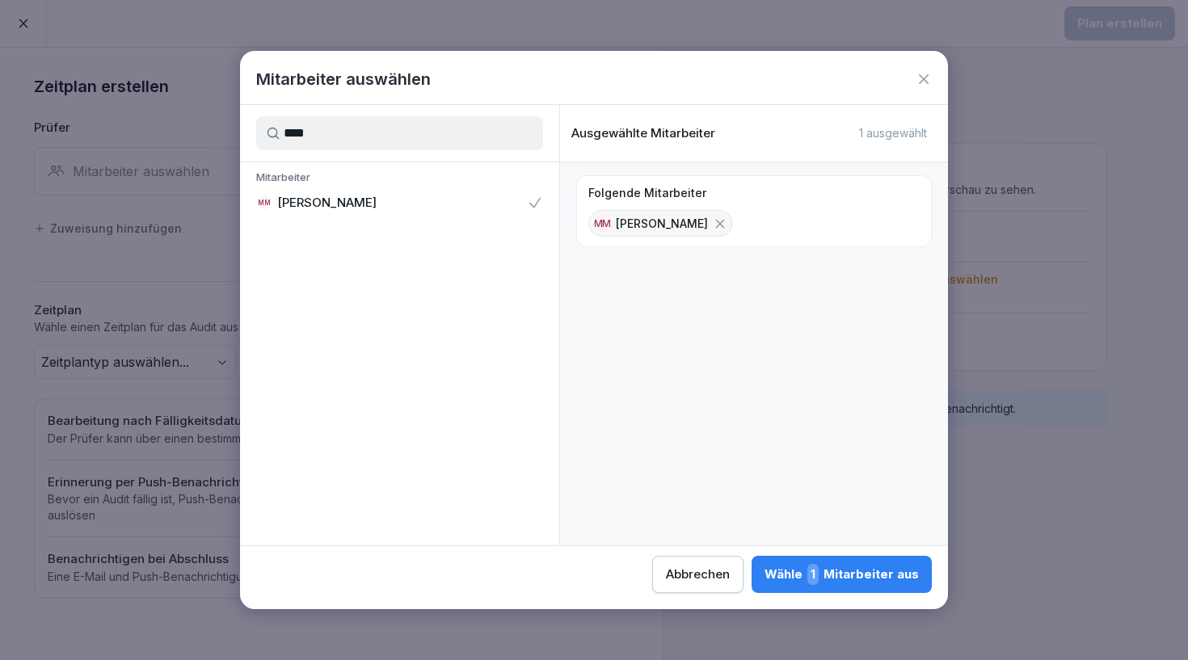
click at [765, 573] on div "Wähle 1 Mitarbeiter aus" at bounding box center [842, 574] width 154 height 21
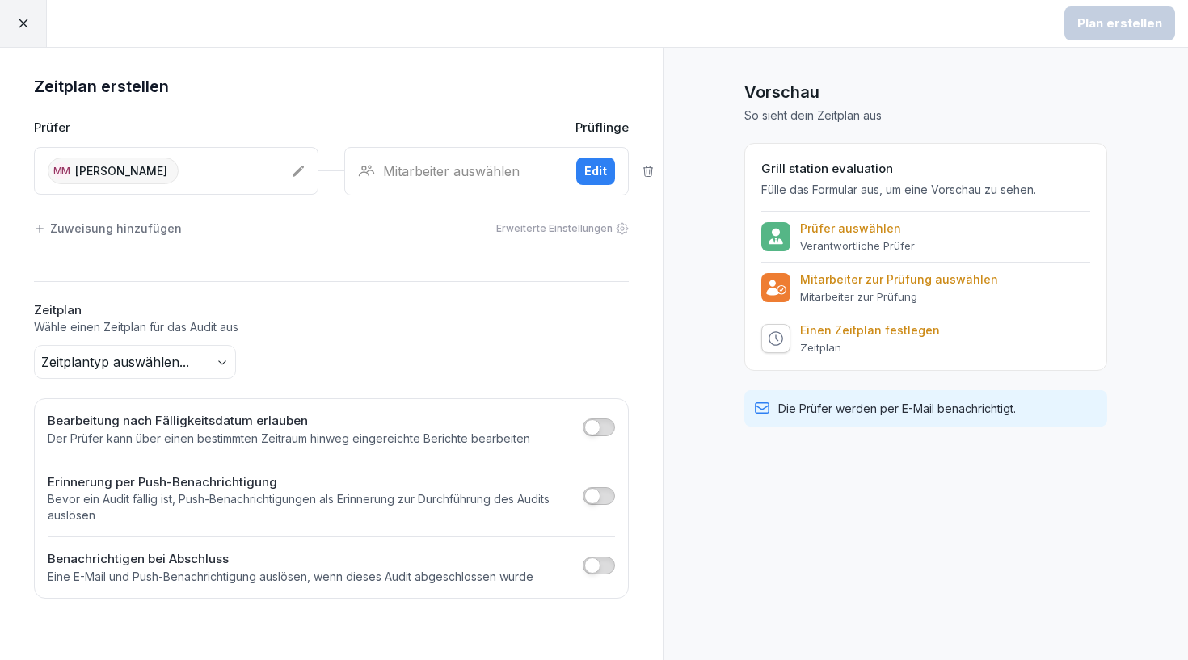
click at [504, 178] on div "Mitarbeiter auswählen" at bounding box center [460, 171] width 205 height 19
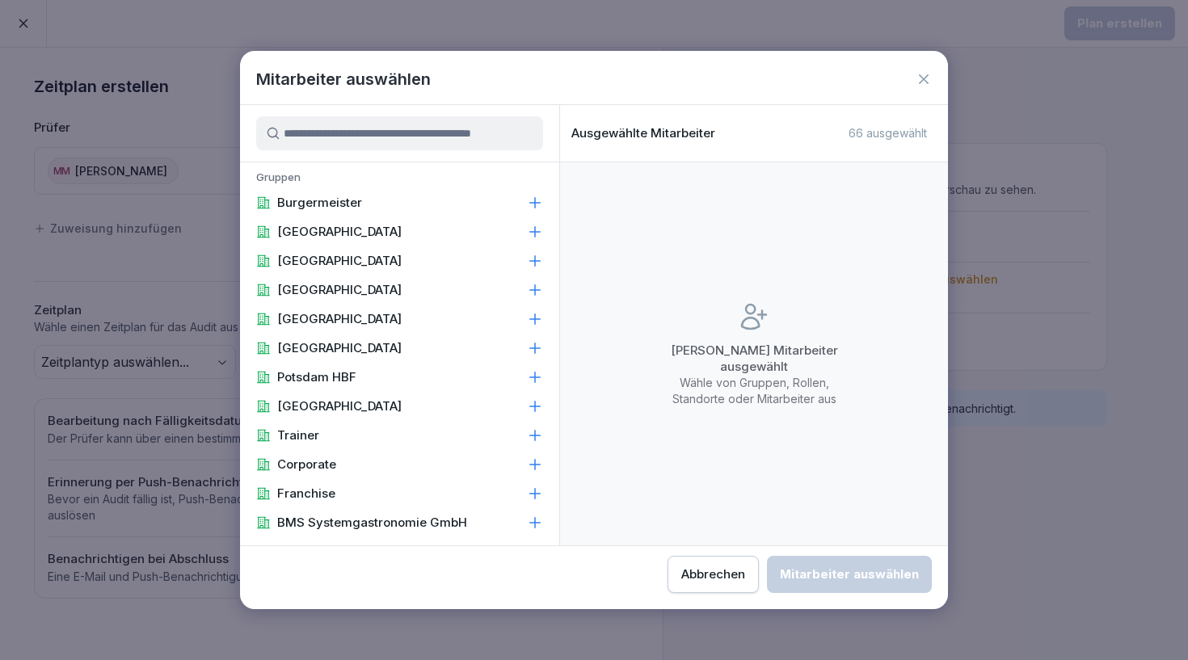
click at [434, 337] on div "München" at bounding box center [399, 348] width 319 height 29
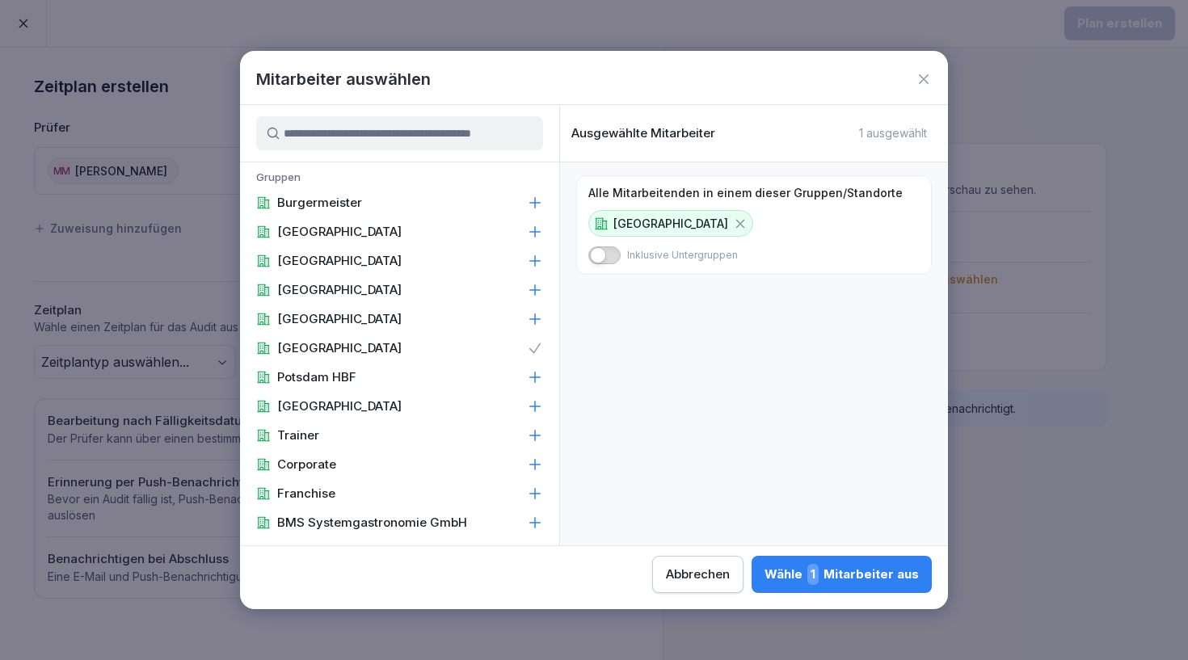
click at [765, 573] on div "Wähle 1 Mitarbeiter aus" at bounding box center [842, 574] width 154 height 21
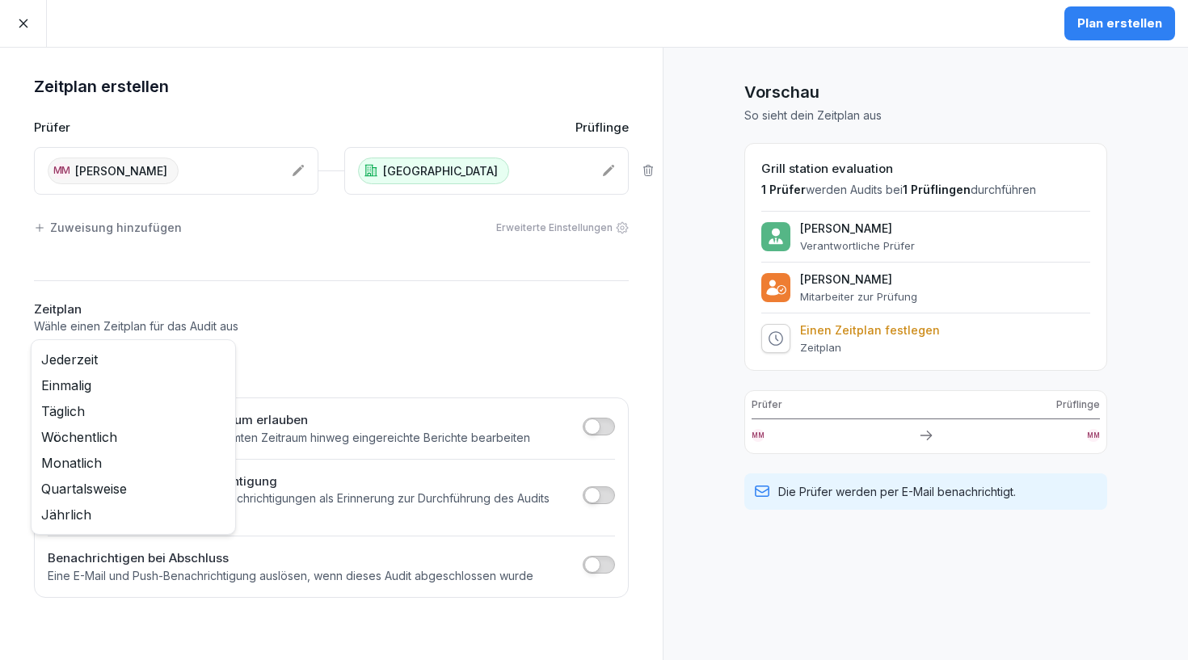
click at [213, 359] on body "Plan erstellen Zeitplan erstellen Prüfer Prüflinge MM Mohammad Masum München Zu…" at bounding box center [594, 330] width 1188 height 660
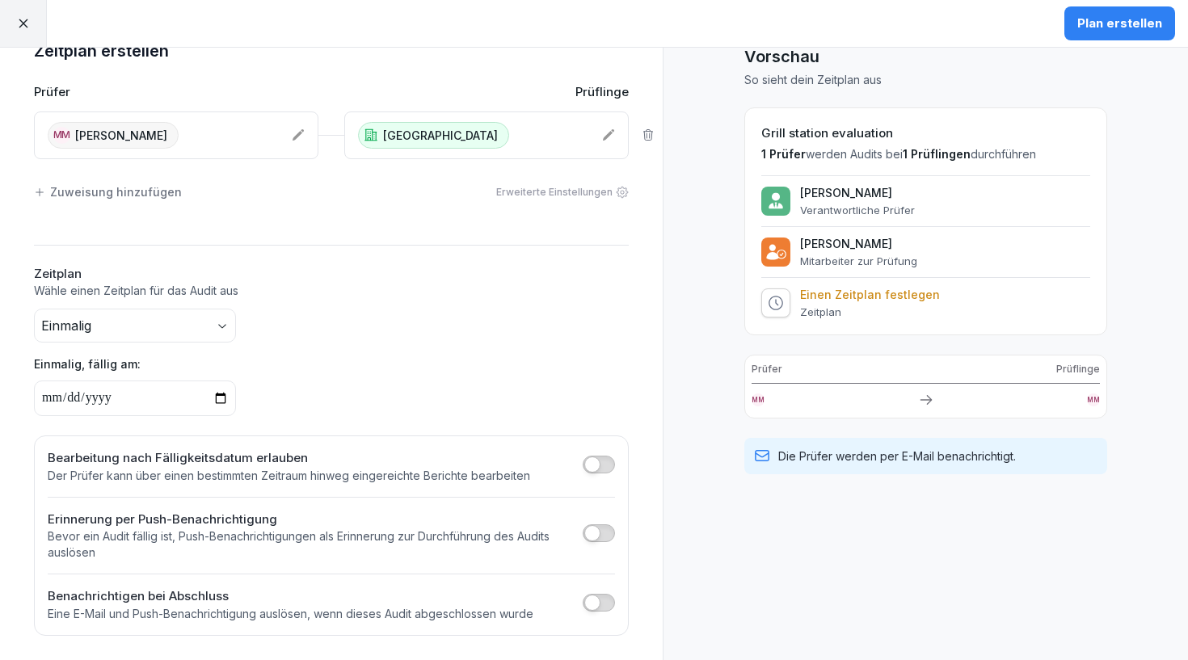
scroll to position [1, 0]
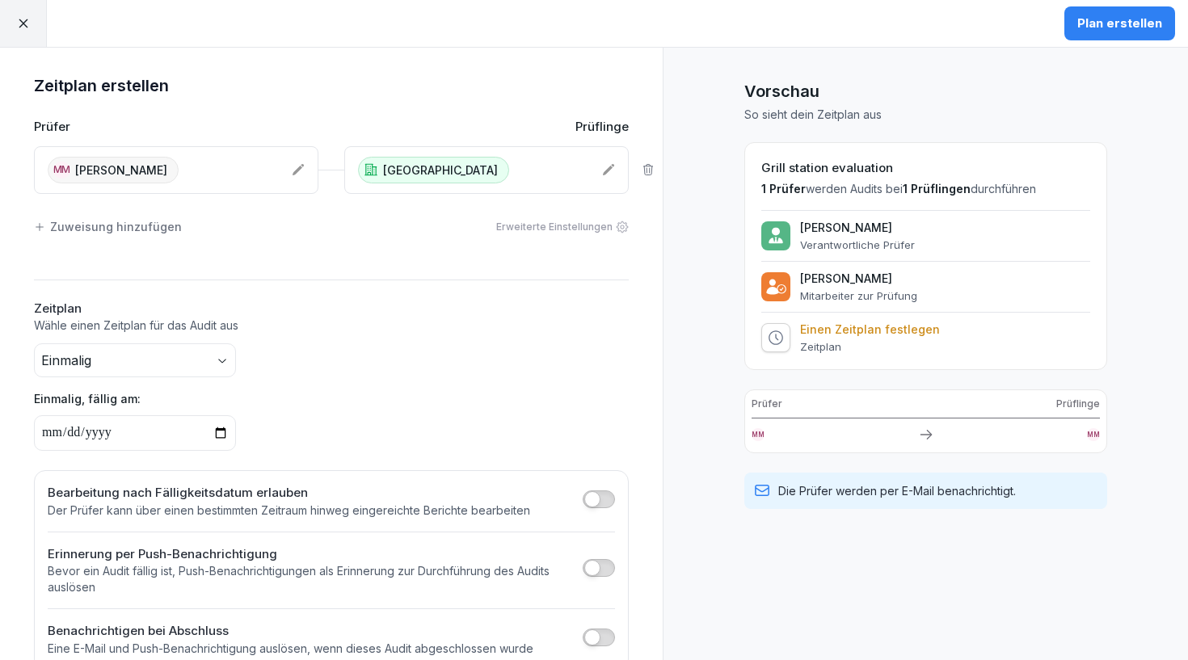
click at [1101, 24] on div "Plan erstellen" at bounding box center [1120, 24] width 85 height 18
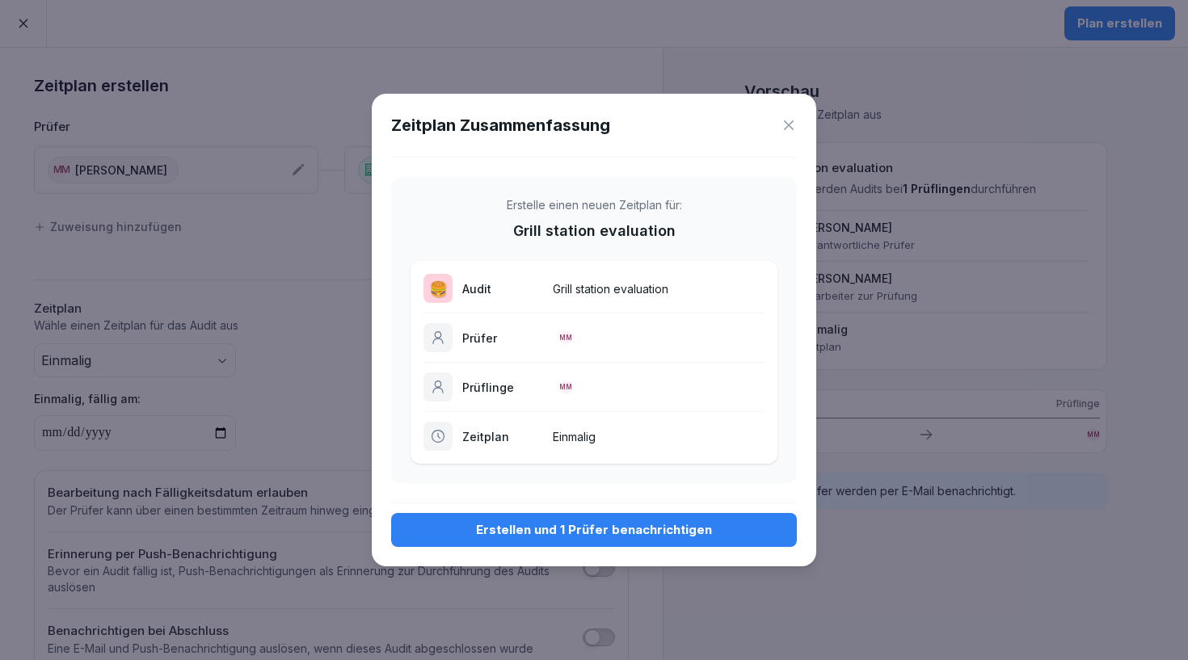
click at [555, 524] on div "Erstellen und 1 Prüfer benachrichtigen" at bounding box center [594, 530] width 380 height 18
click at [792, 122] on icon at bounding box center [789, 125] width 10 height 10
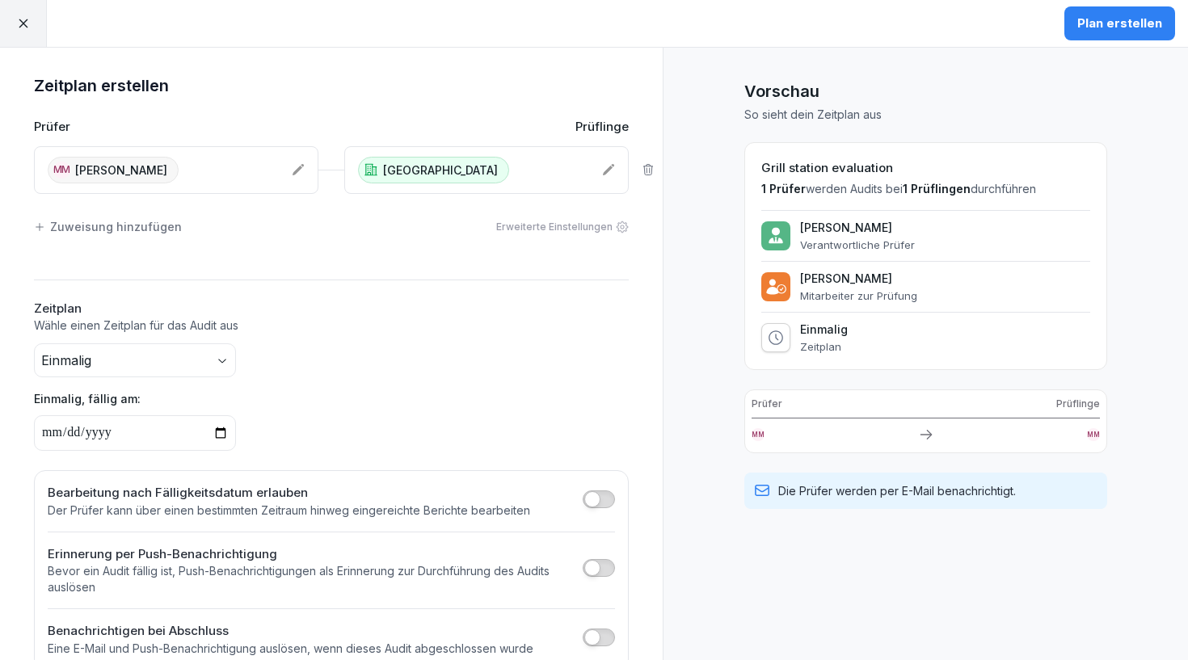
click at [19, 30] on icon at bounding box center [23, 23] width 15 height 15
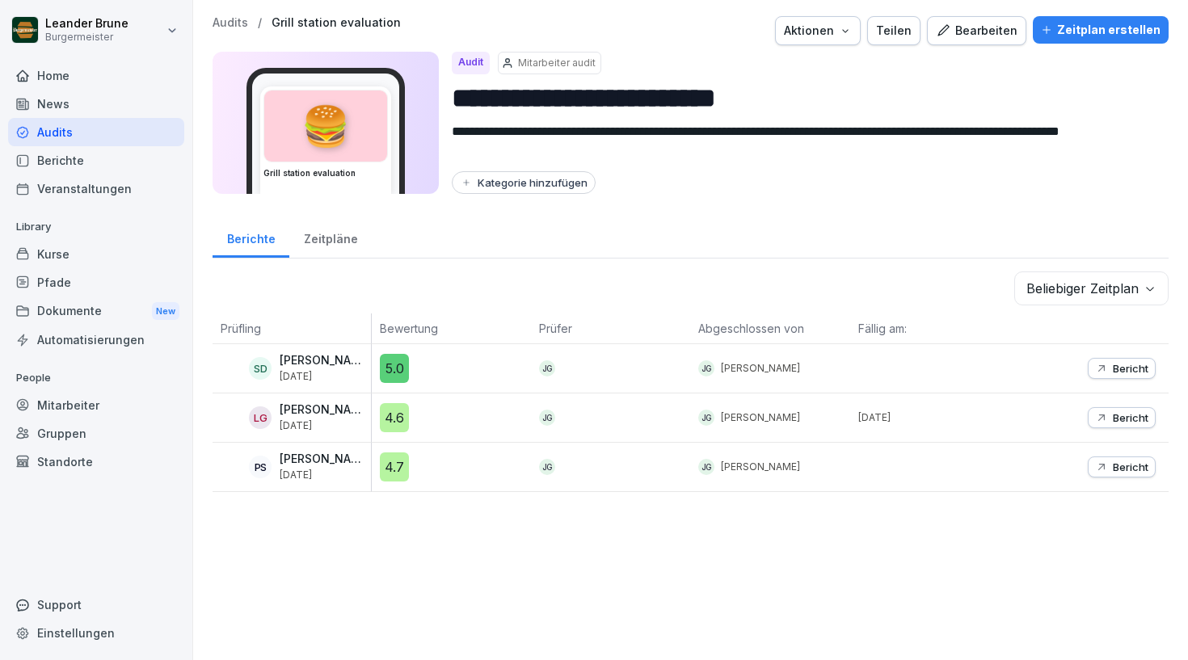
click at [97, 171] on div "Berichte" at bounding box center [96, 160] width 176 height 28
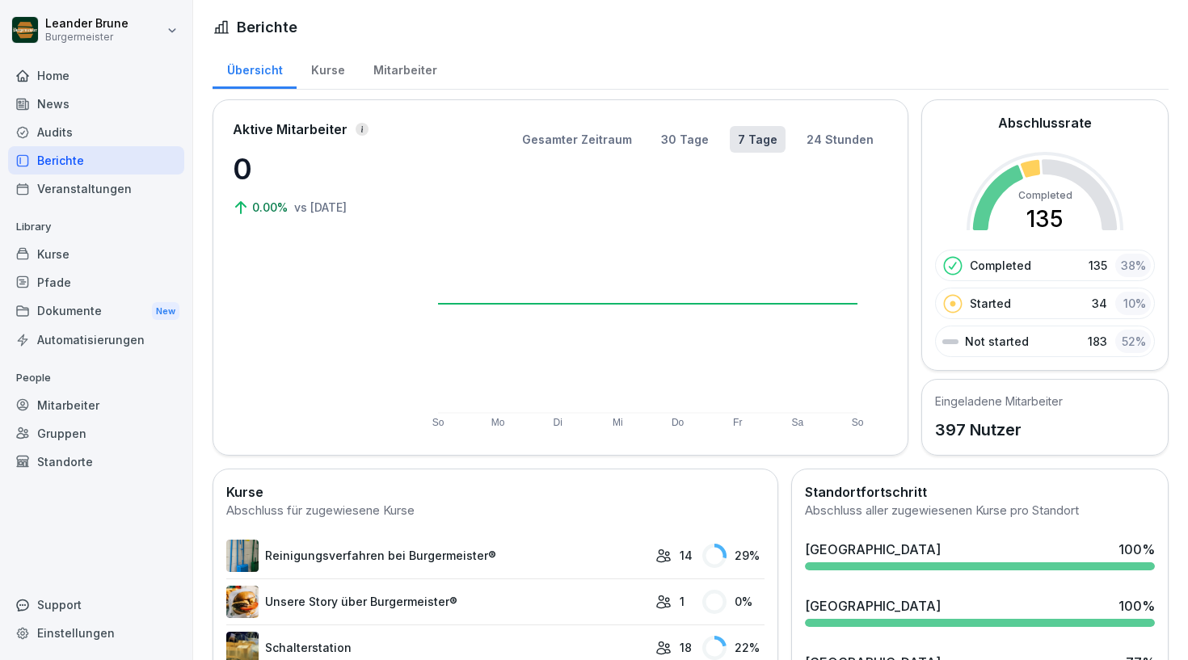
click at [345, 65] on div "Kurse" at bounding box center [328, 68] width 62 height 41
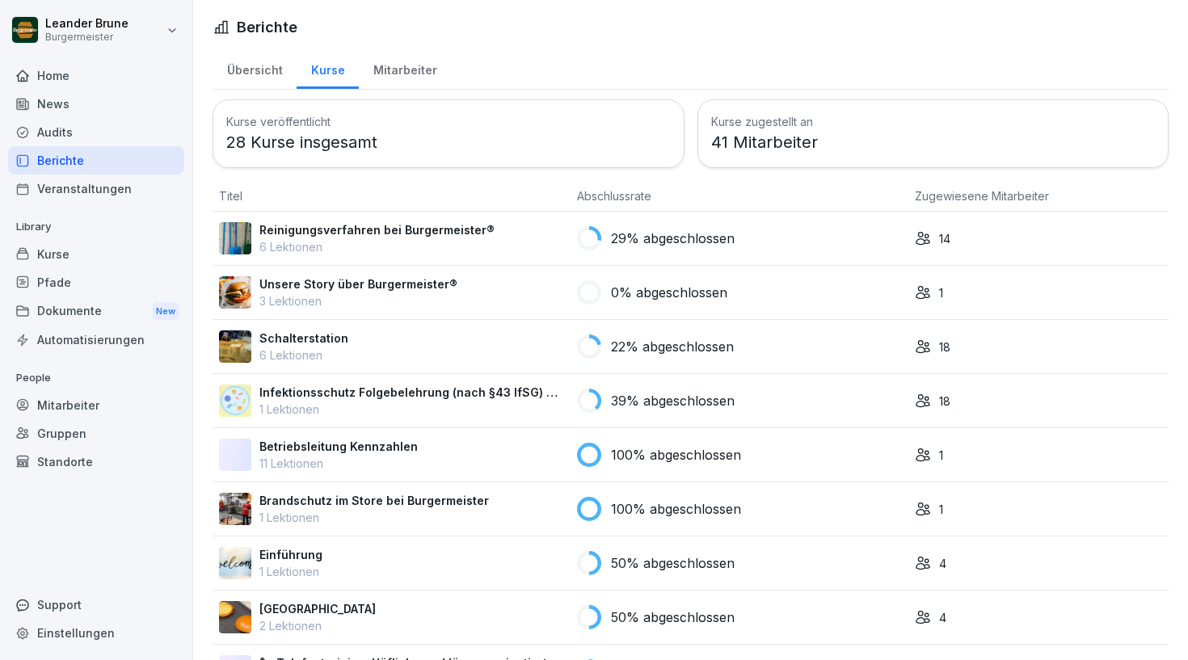
click at [260, 65] on div "Übersicht" at bounding box center [255, 68] width 84 height 41
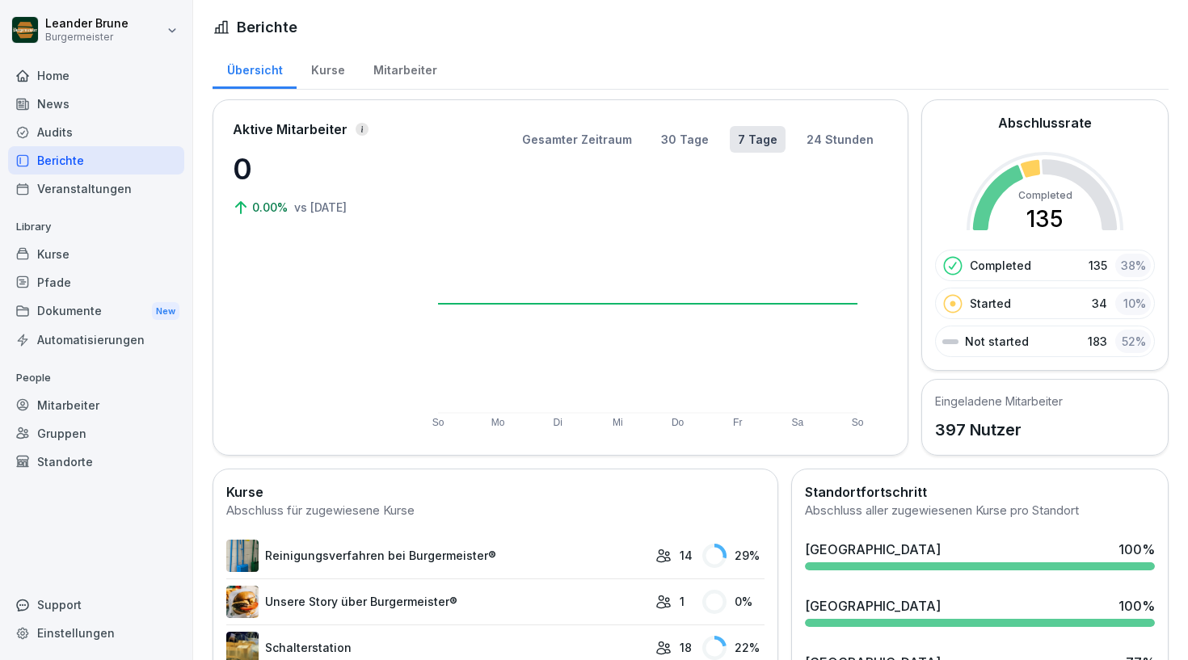
click at [117, 133] on div "Audits" at bounding box center [96, 132] width 176 height 28
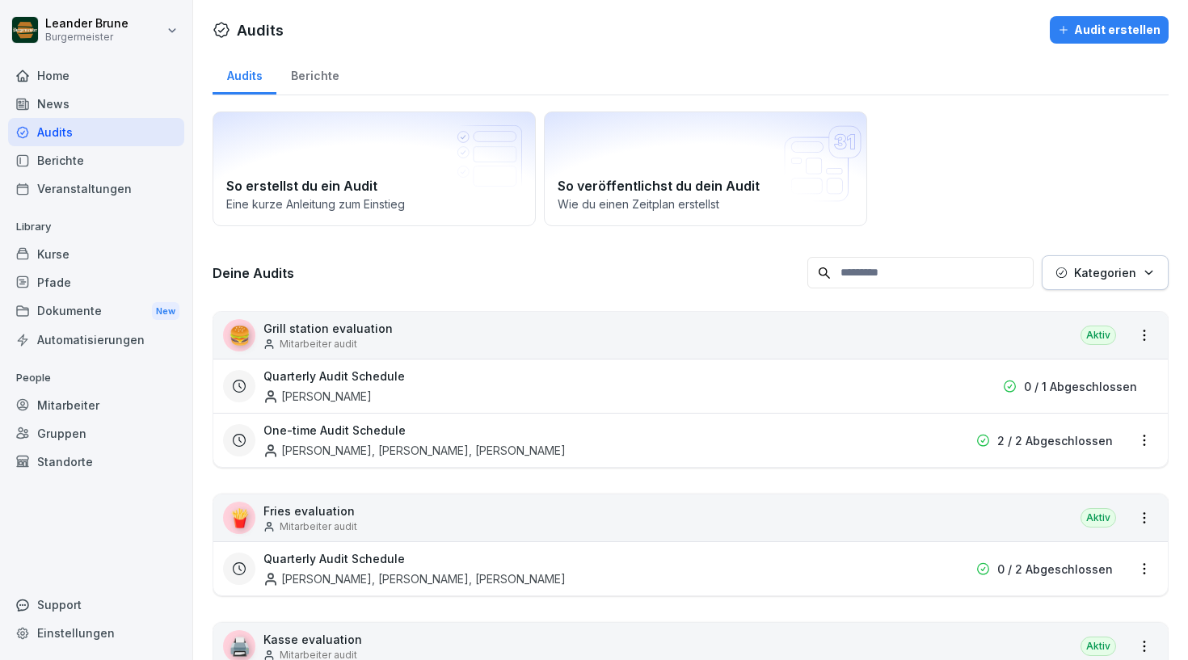
click at [314, 73] on div "Berichte" at bounding box center [314, 73] width 77 height 41
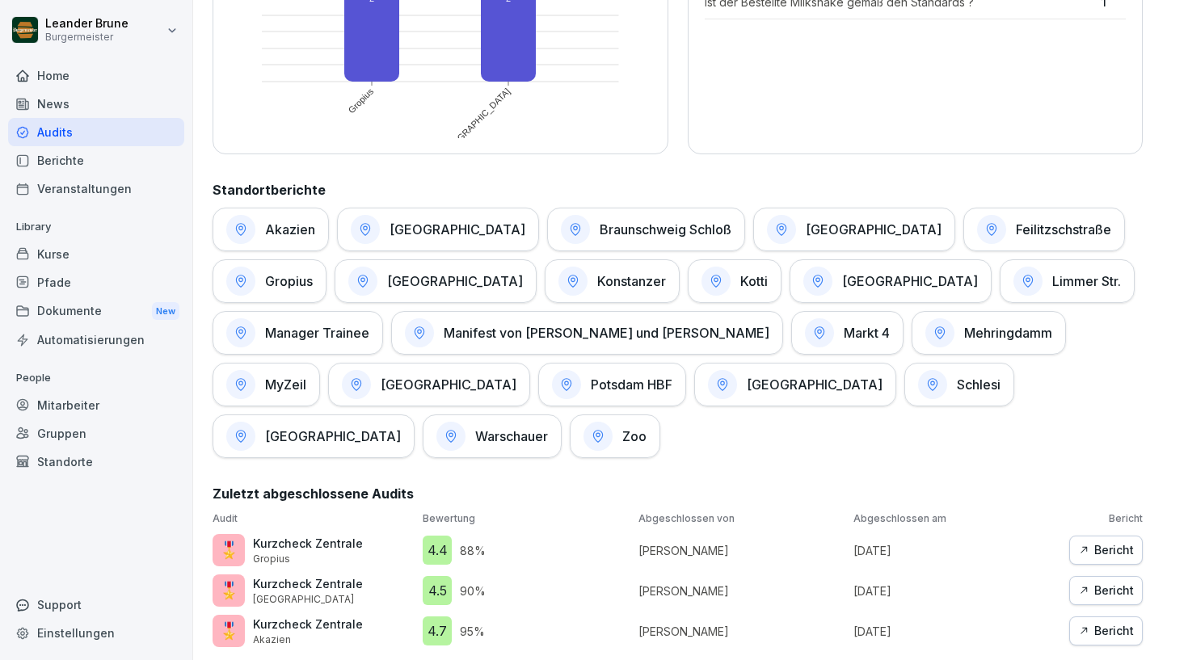
scroll to position [658, 0]
click at [1016, 230] on h1 "Feilitzschstraße" at bounding box center [1063, 230] width 95 height 16
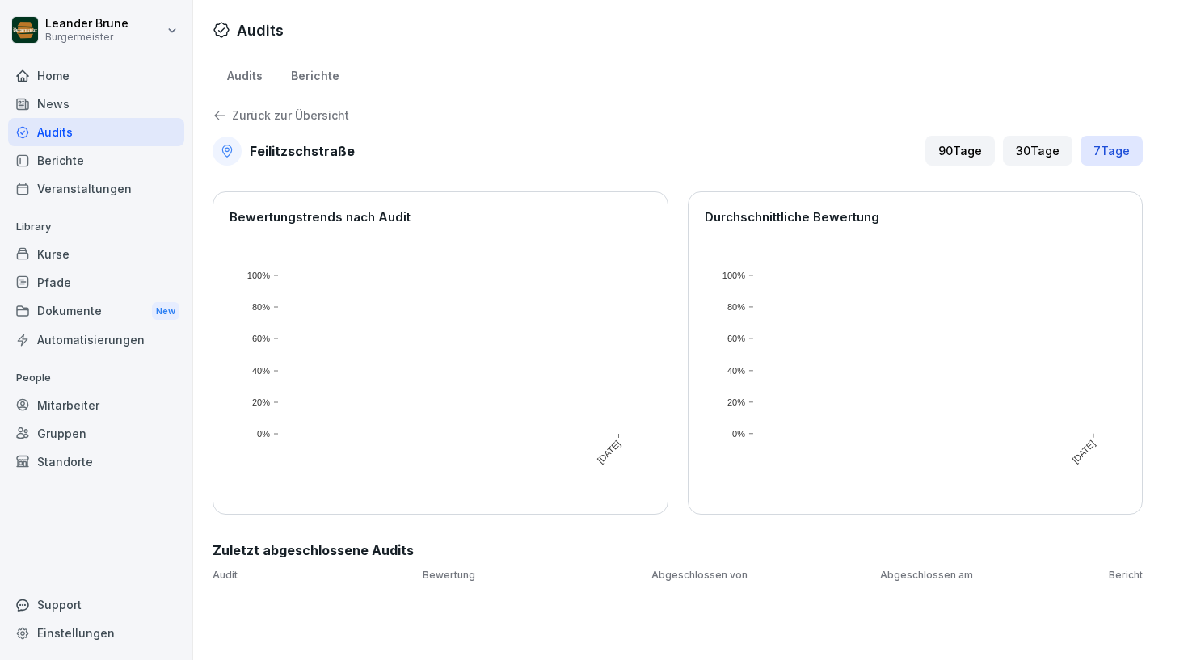
click at [105, 156] on div "Berichte" at bounding box center [96, 160] width 176 height 28
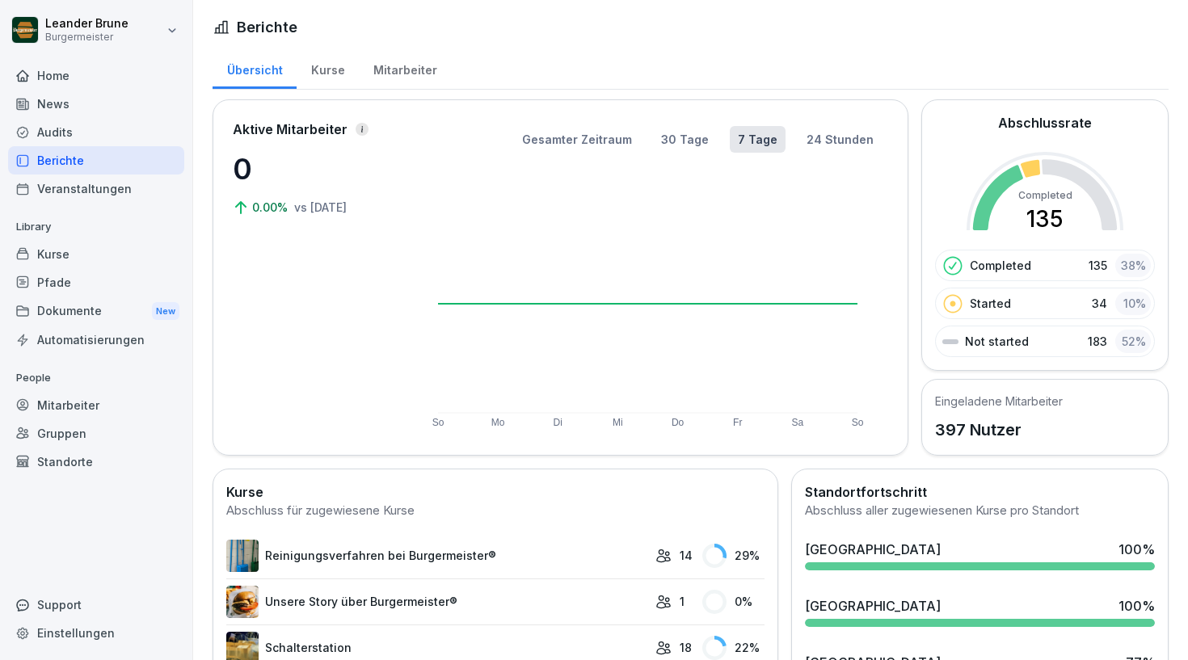
click at [405, 79] on div "Mitarbeiter" at bounding box center [405, 68] width 92 height 41
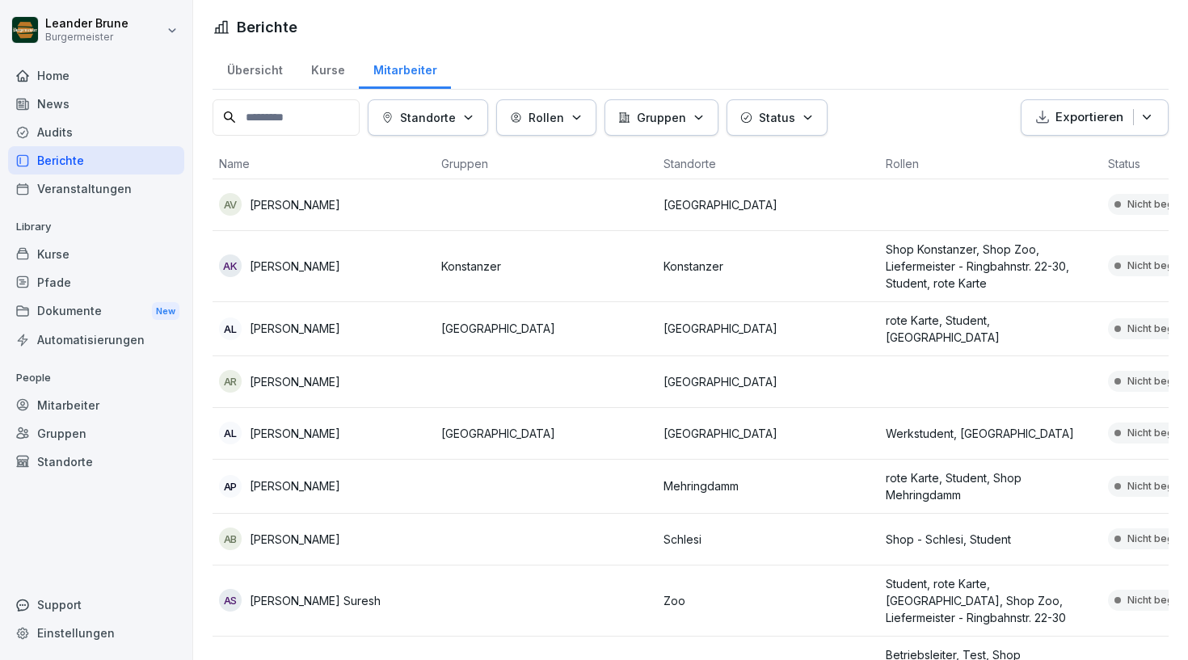
click at [95, 124] on div "Audits" at bounding box center [96, 132] width 176 height 28
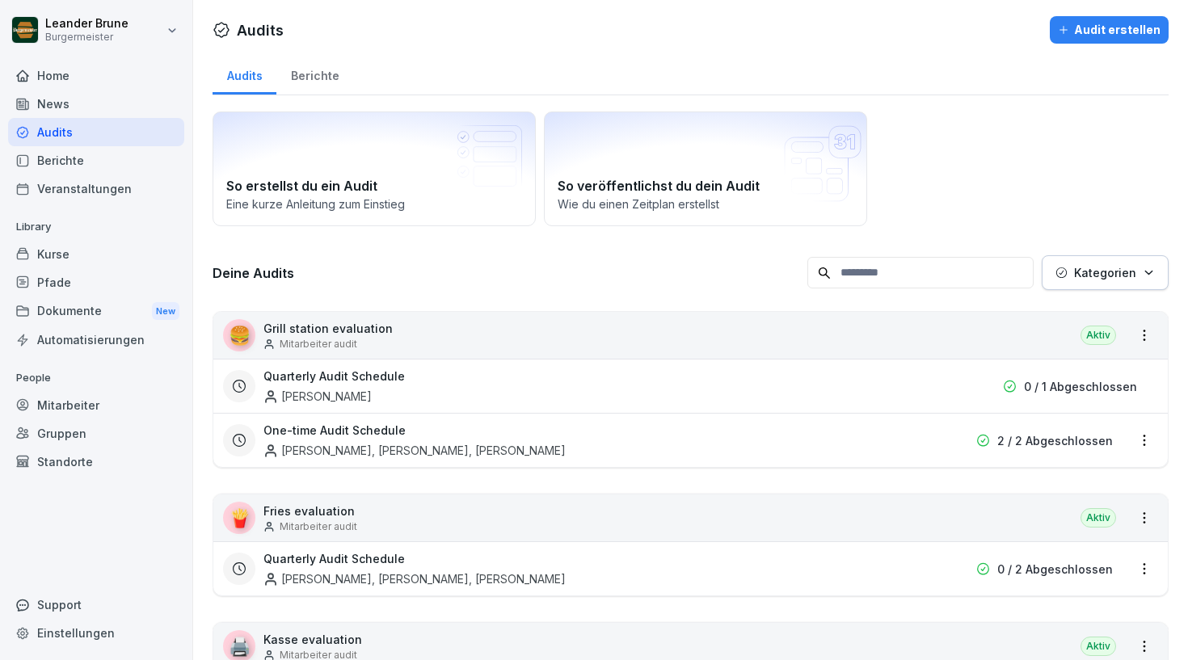
click at [366, 340] on div "Mitarbeiter audit" at bounding box center [328, 344] width 129 height 15
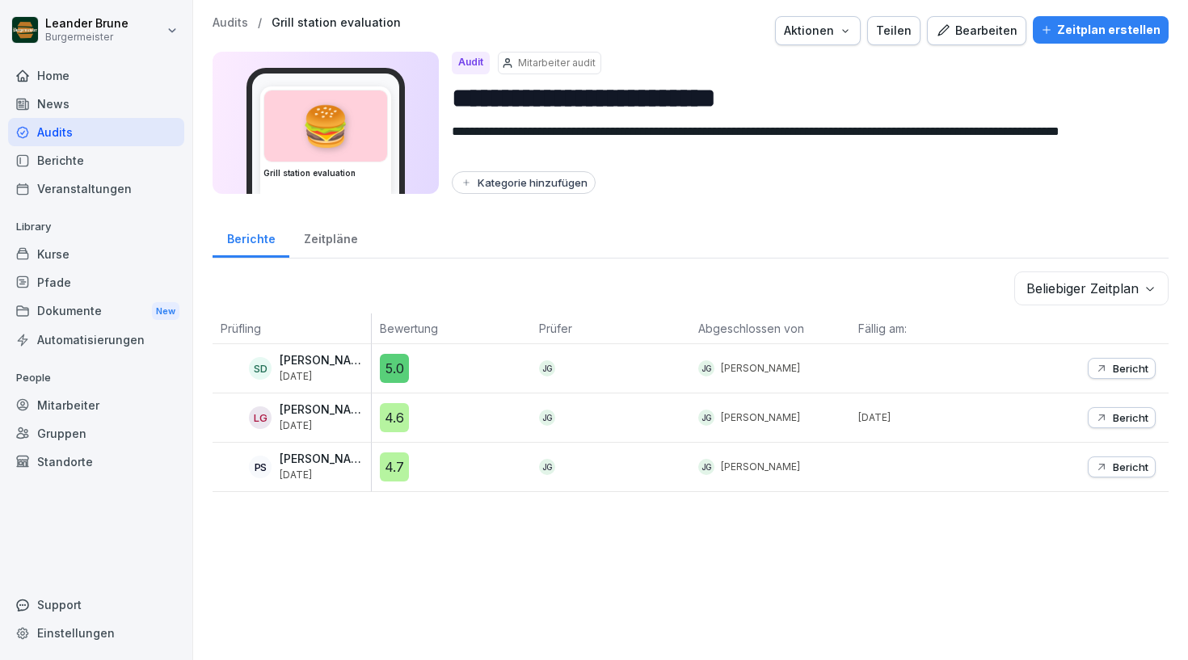
click at [1116, 365] on p "Bericht" at bounding box center [1131, 368] width 36 height 13
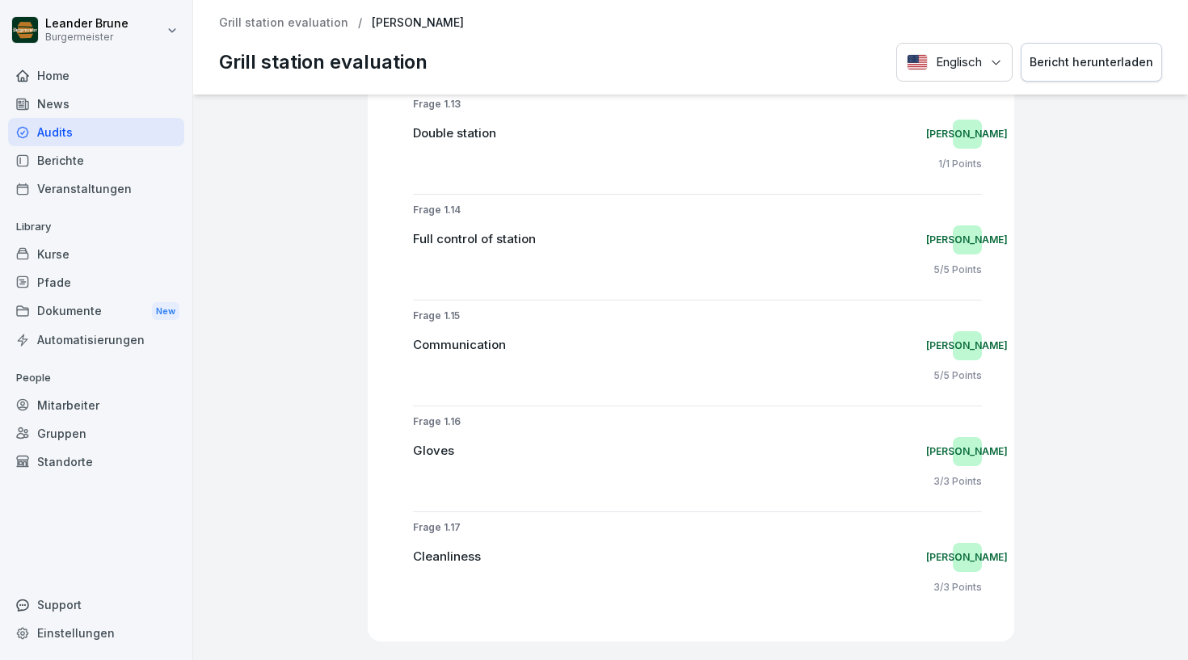
scroll to position [1360, 0]
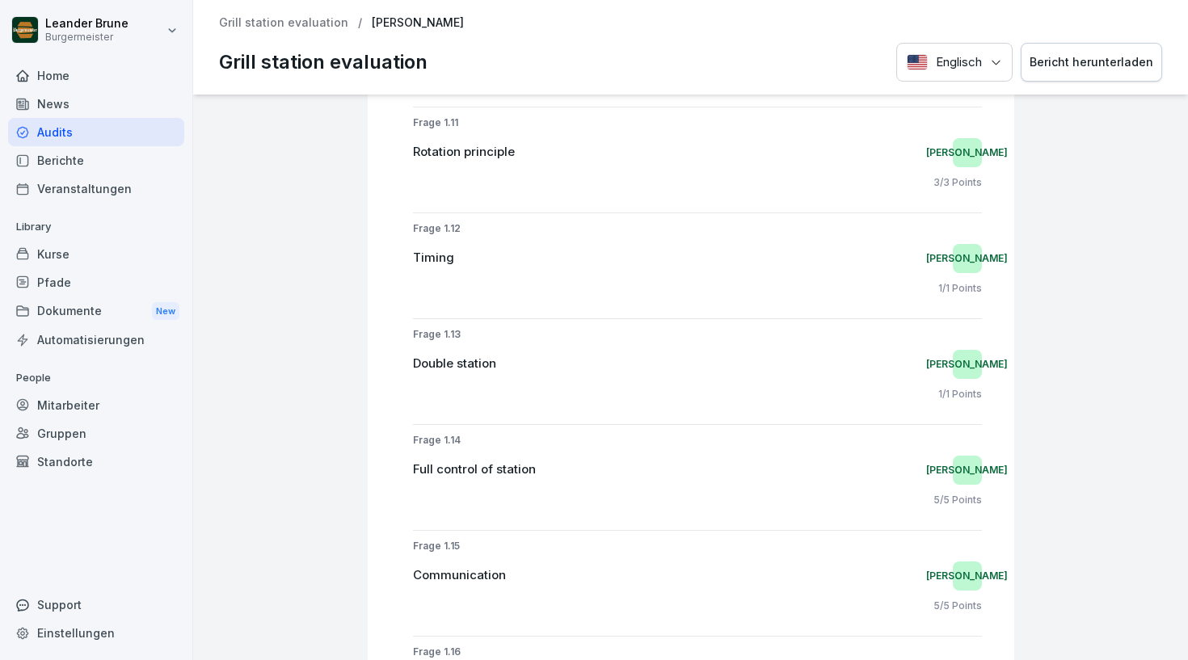
click at [88, 170] on div "Berichte" at bounding box center [96, 160] width 176 height 28
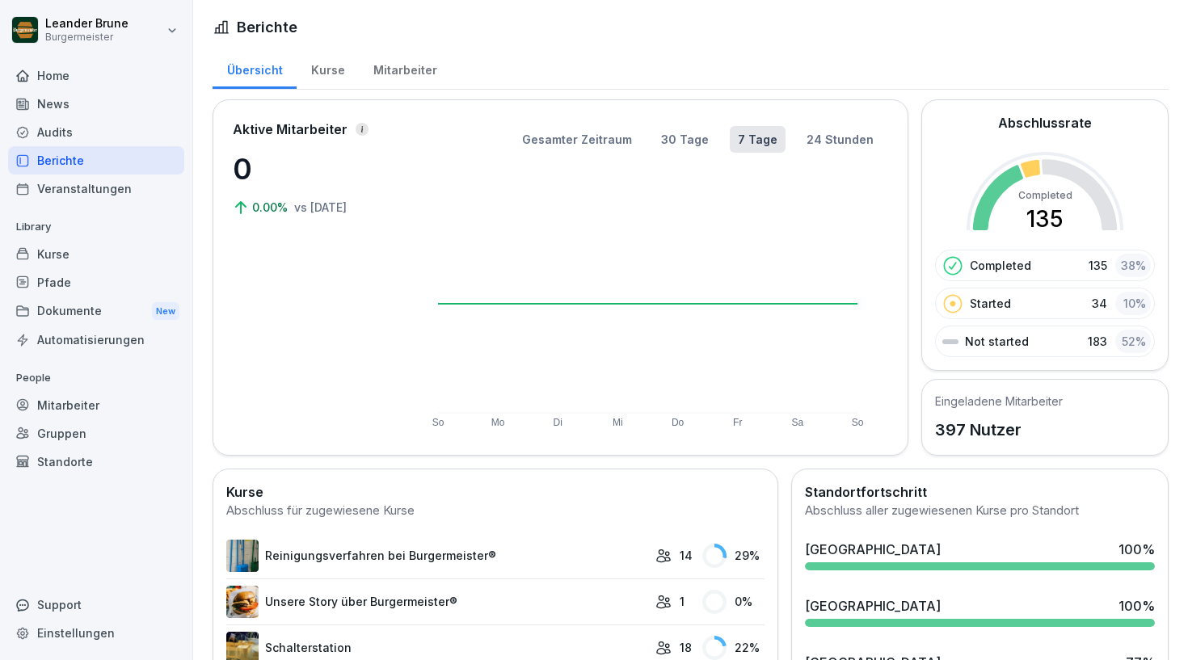
click at [331, 74] on div "Kurse" at bounding box center [328, 68] width 62 height 41
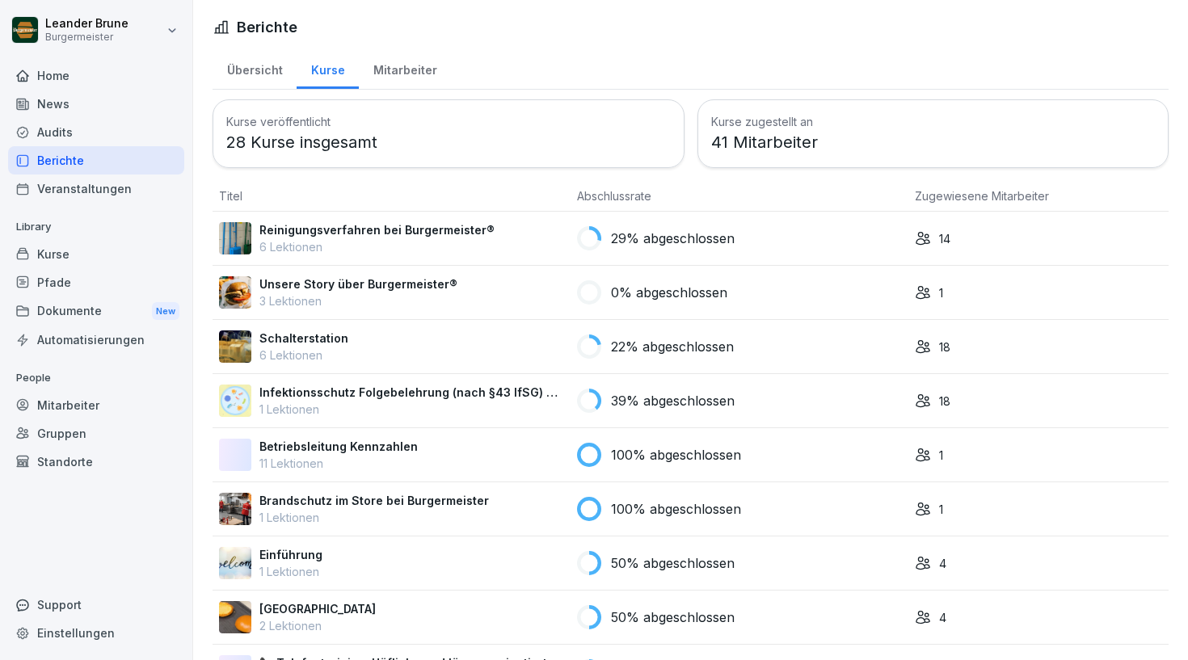
click at [412, 75] on div "Mitarbeiter" at bounding box center [405, 68] width 92 height 41
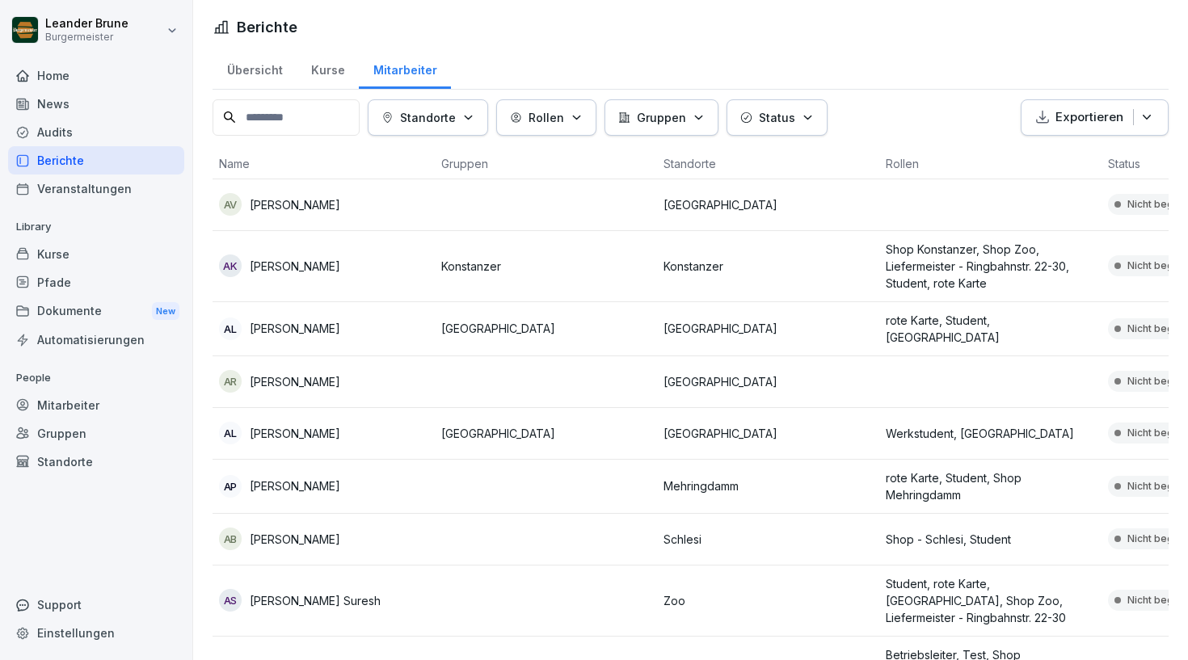
click at [340, 205] on p "[PERSON_NAME]" at bounding box center [295, 204] width 91 height 17
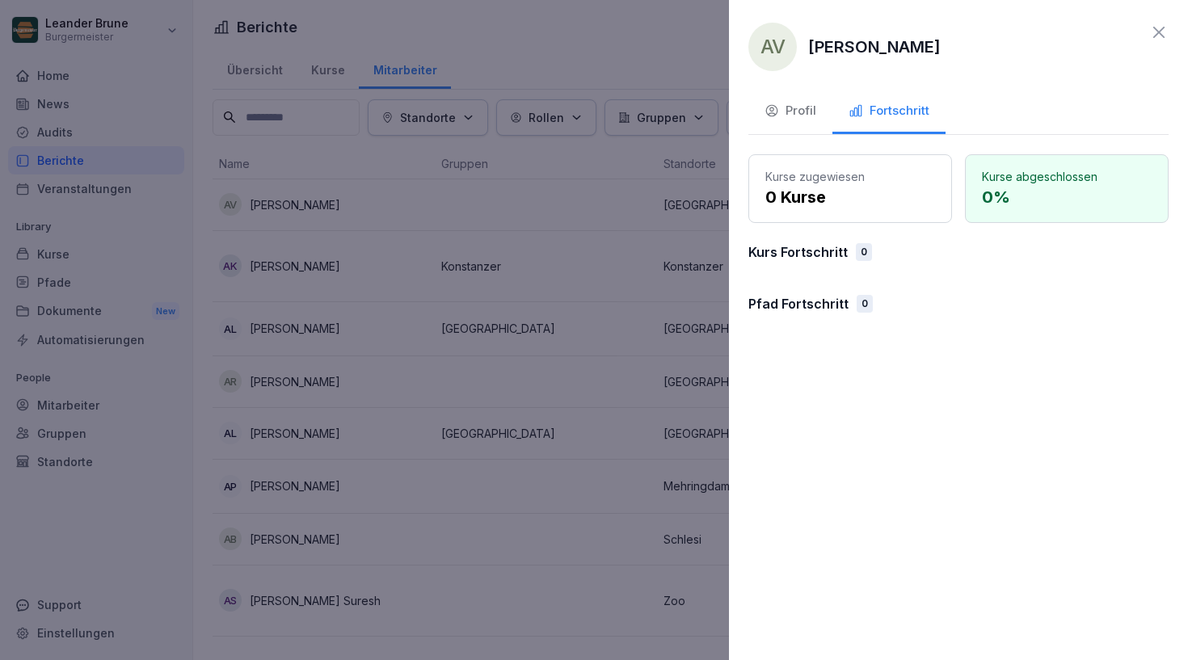
click at [1159, 36] on icon at bounding box center [1159, 32] width 19 height 19
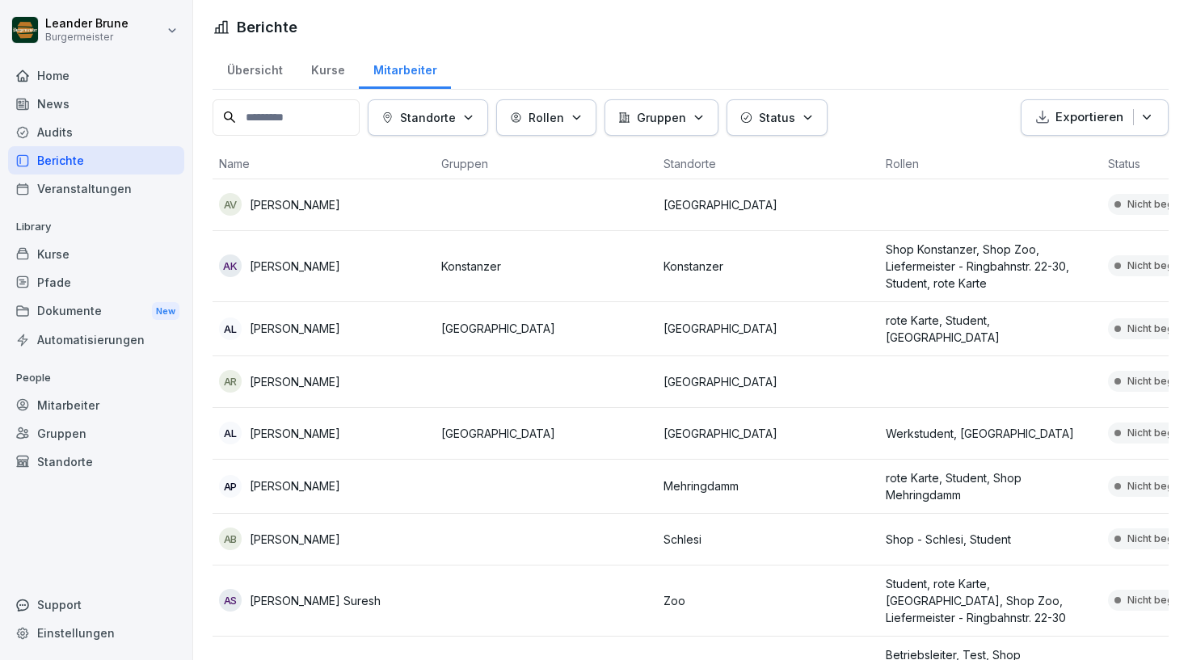
click at [85, 409] on div "Mitarbeiter" at bounding box center [96, 405] width 176 height 28
